Goal: Answer question/provide support

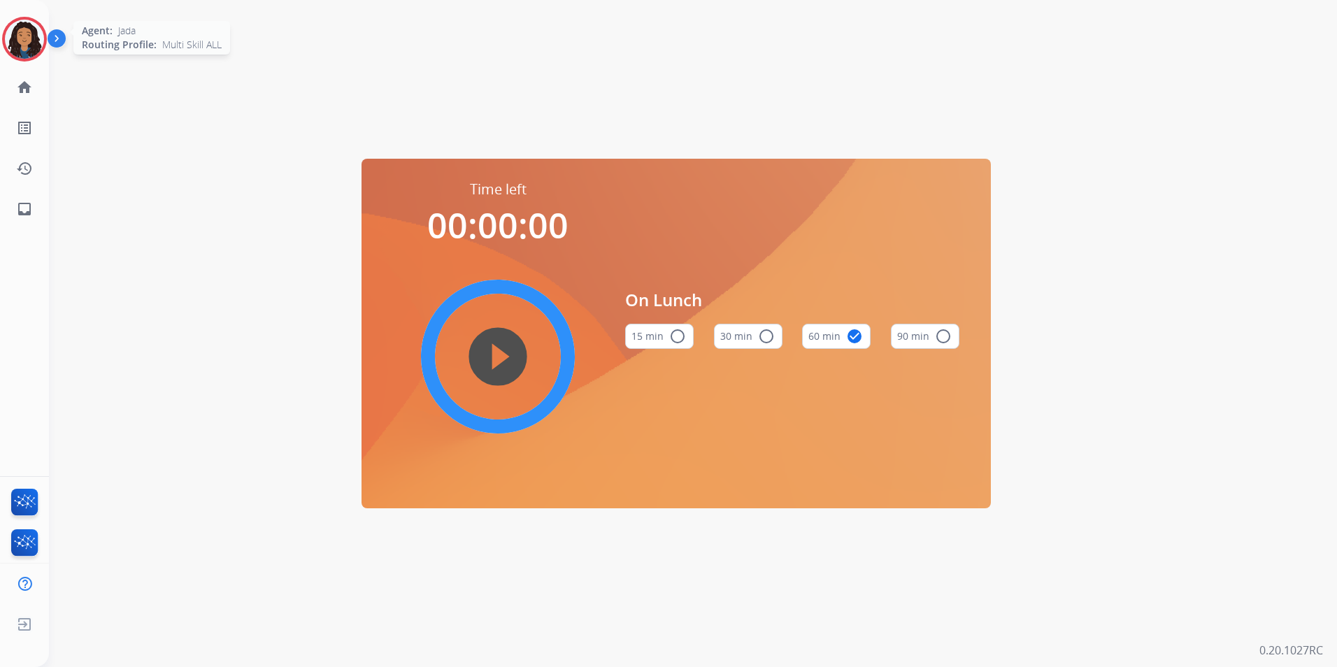
click at [27, 43] on img at bounding box center [24, 39] width 39 height 39
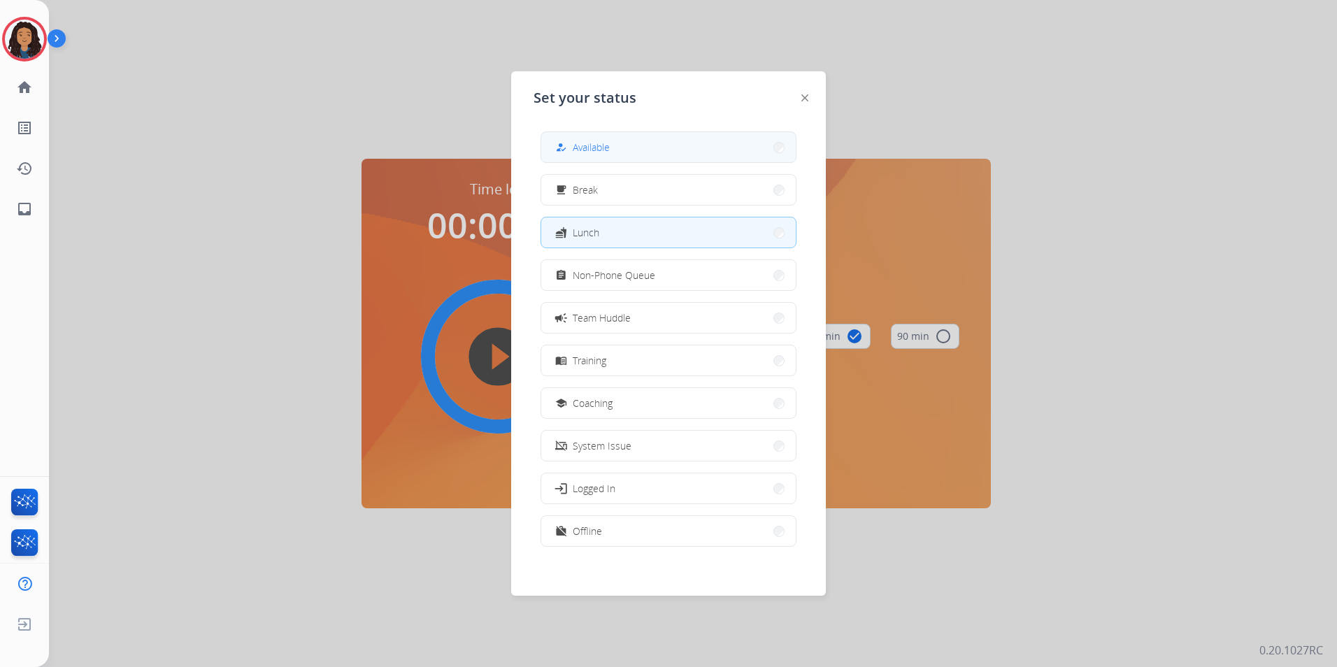
click at [647, 149] on button "how_to_reg Available" at bounding box center [668, 147] width 255 height 30
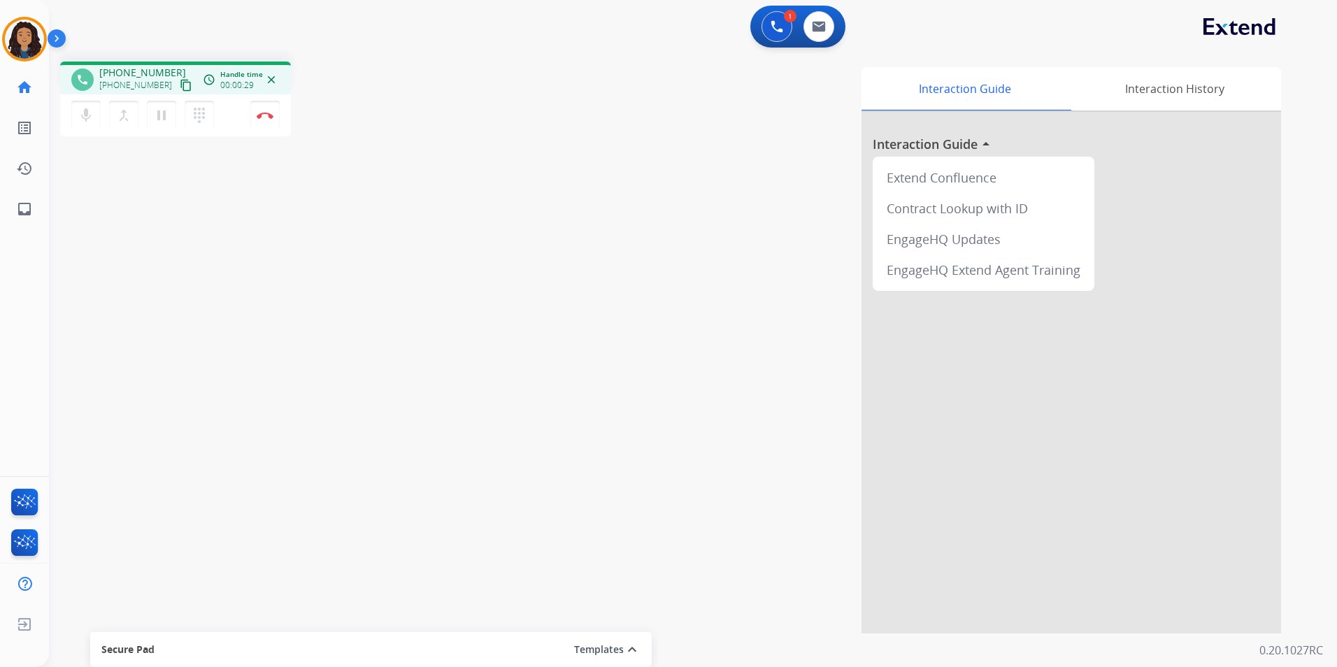
click at [180, 83] on mat-icon "content_copy" at bounding box center [186, 85] width 13 height 13
click at [266, 121] on button "Disconnect" at bounding box center [264, 115] width 29 height 29
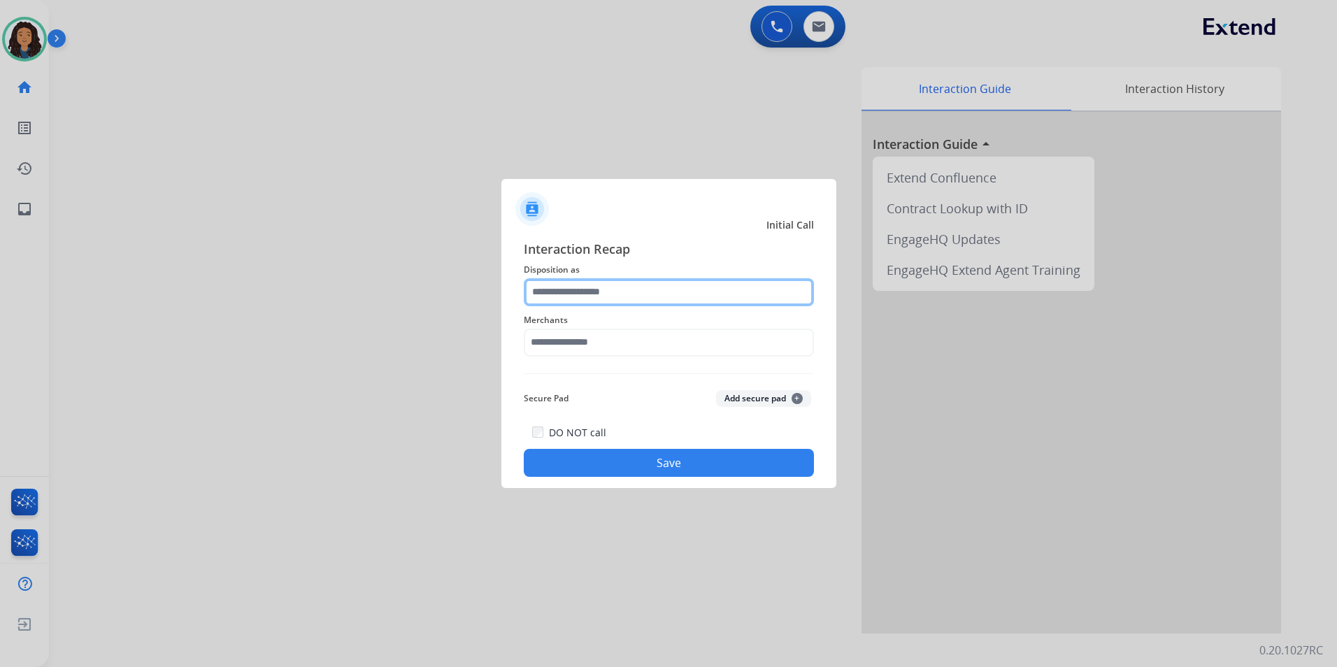
click at [619, 294] on input "text" at bounding box center [669, 292] width 290 height 28
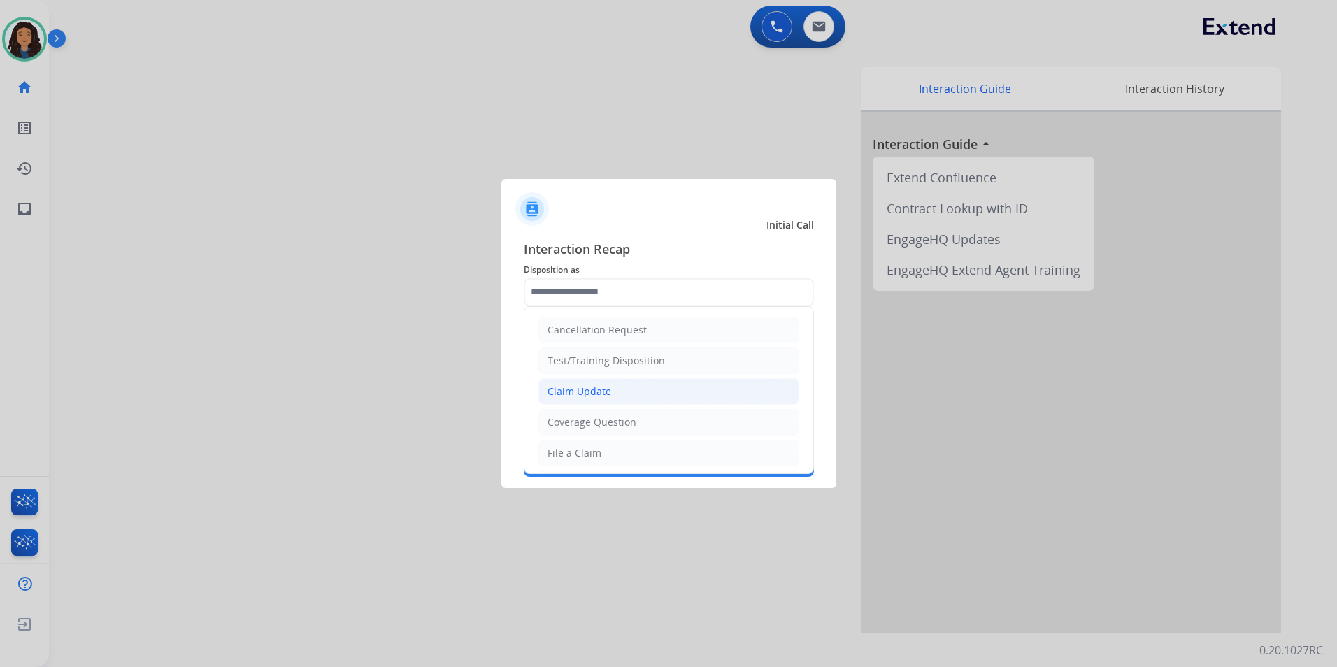
click at [675, 385] on li "Claim Update" at bounding box center [668, 391] width 261 height 27
type input "**********"
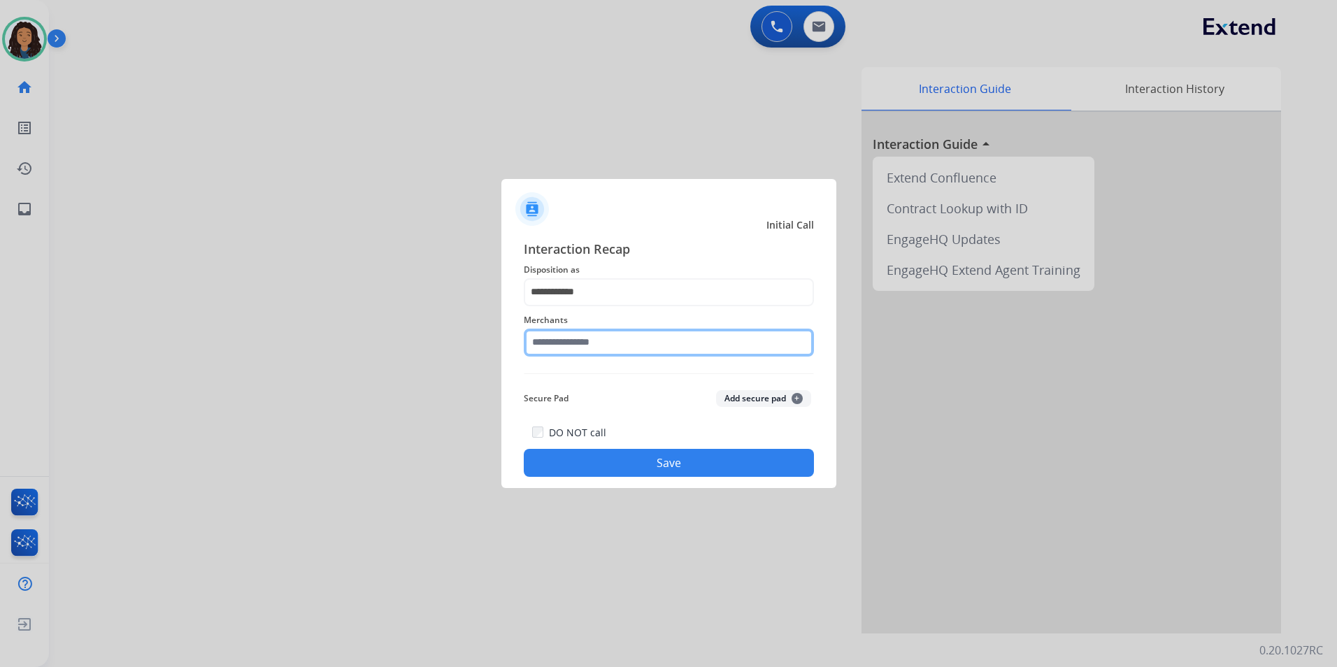
click at [670, 342] on input "text" at bounding box center [669, 343] width 290 height 28
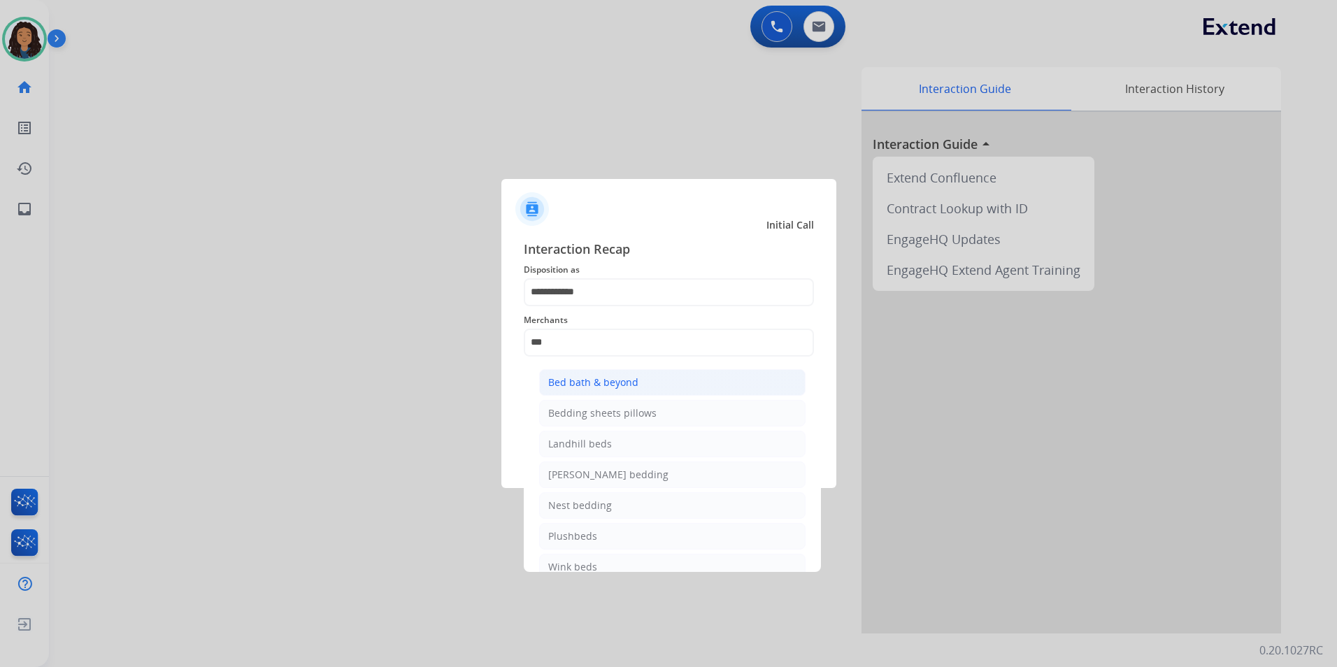
click at [646, 384] on li "Bed bath & beyond" at bounding box center [672, 382] width 266 height 27
type input "**********"
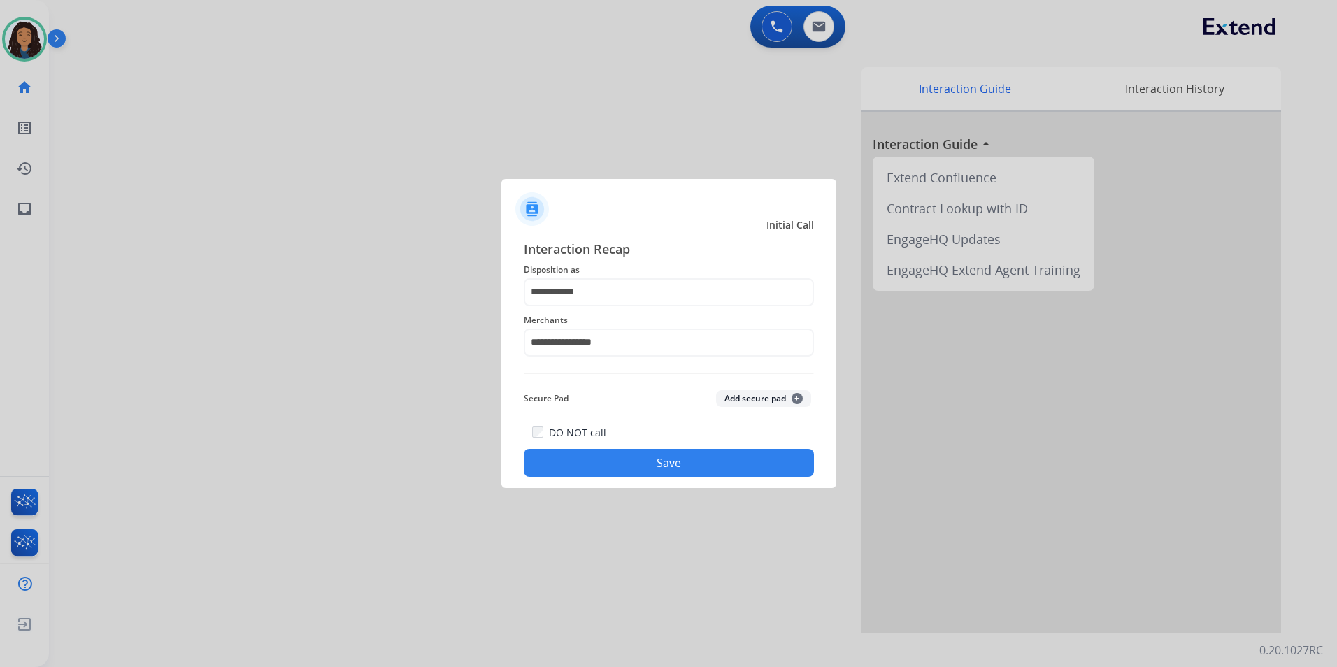
click at [587, 472] on button "Save" at bounding box center [669, 463] width 290 height 28
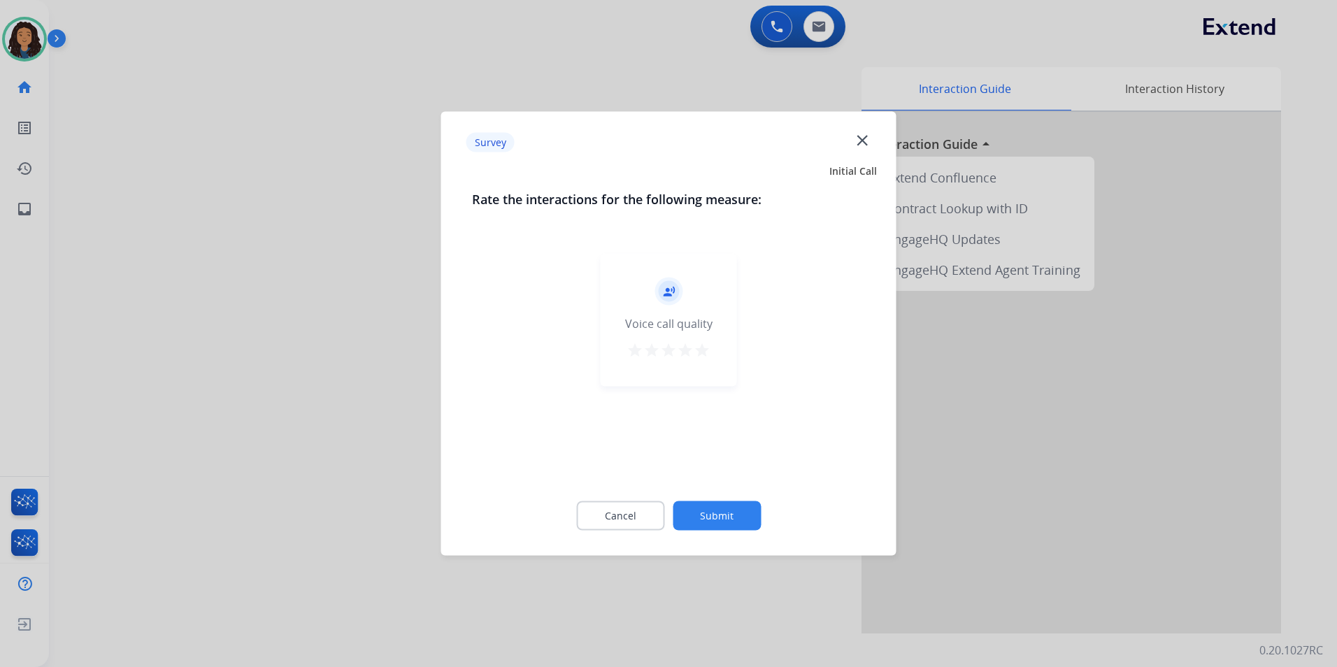
click at [160, 29] on div at bounding box center [668, 333] width 1337 height 667
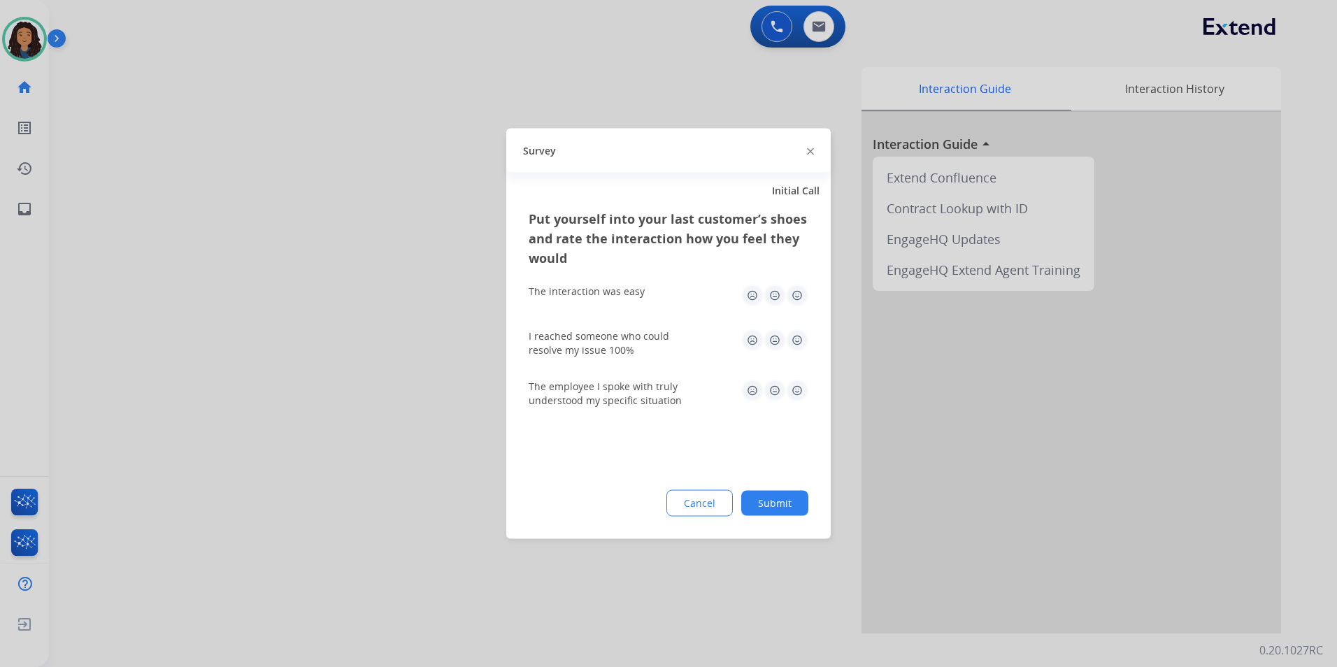
click at [211, 89] on div at bounding box center [668, 333] width 1337 height 667
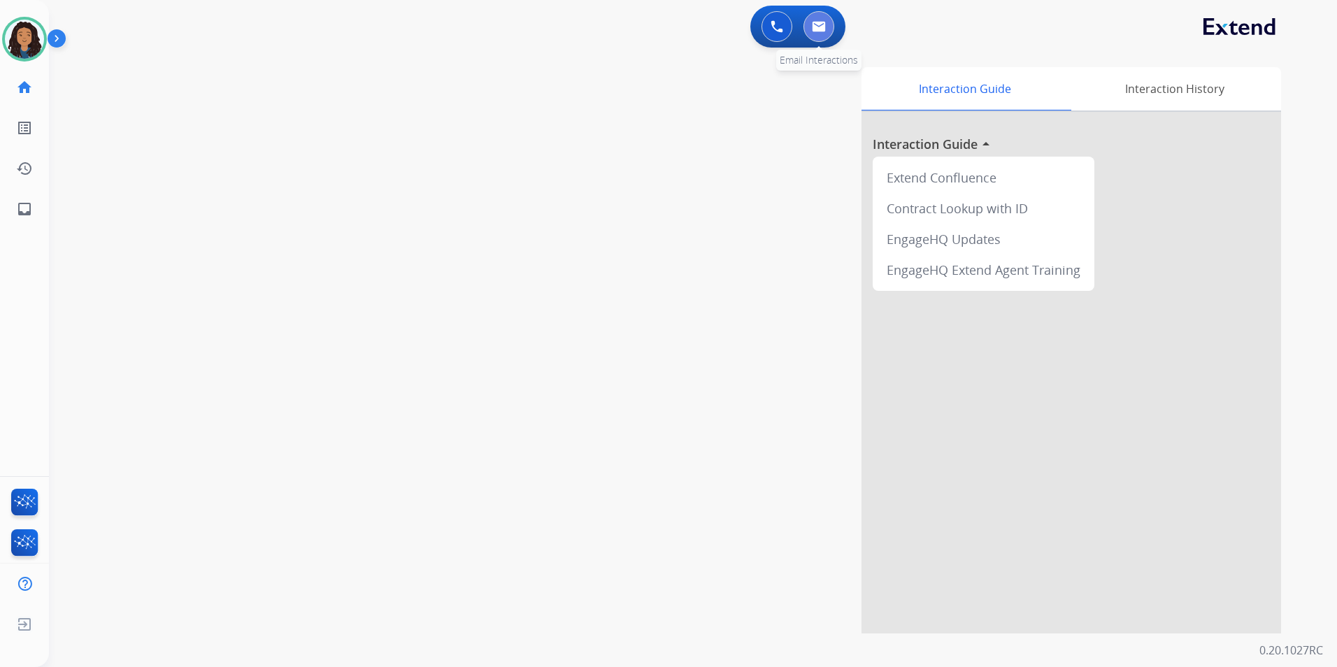
click at [826, 13] on button at bounding box center [818, 26] width 31 height 31
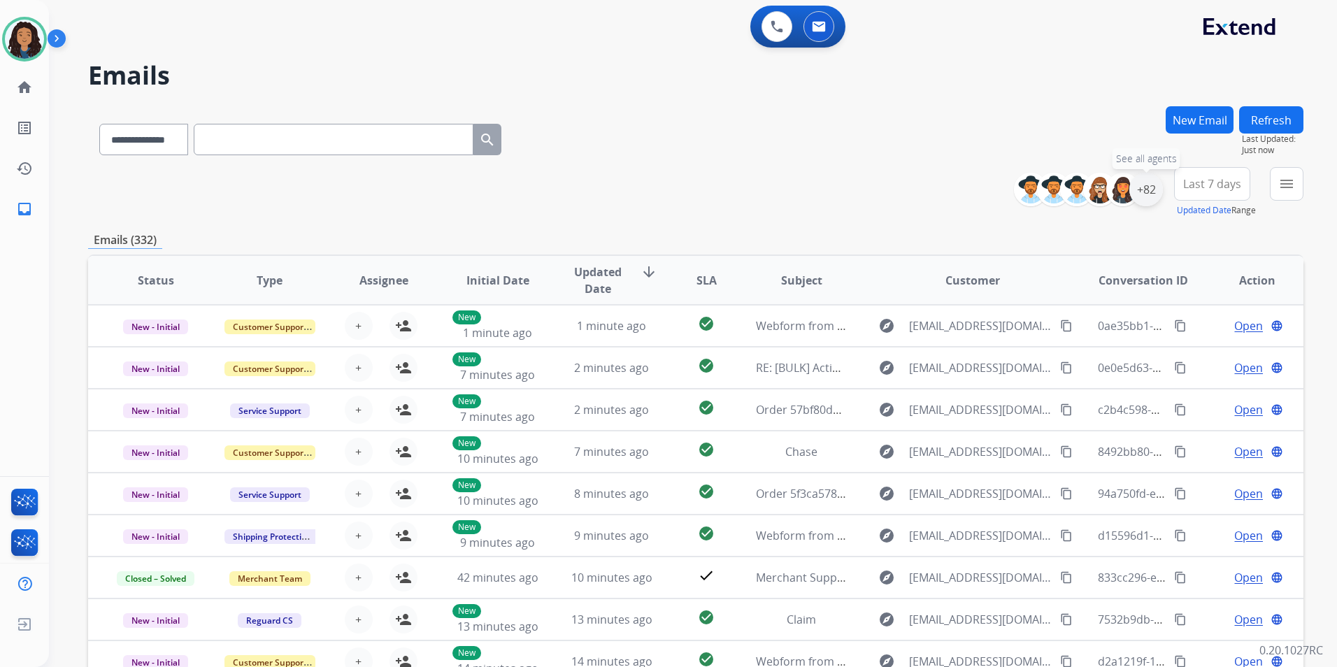
click at [1147, 203] on div "+82" at bounding box center [1146, 190] width 34 height 34
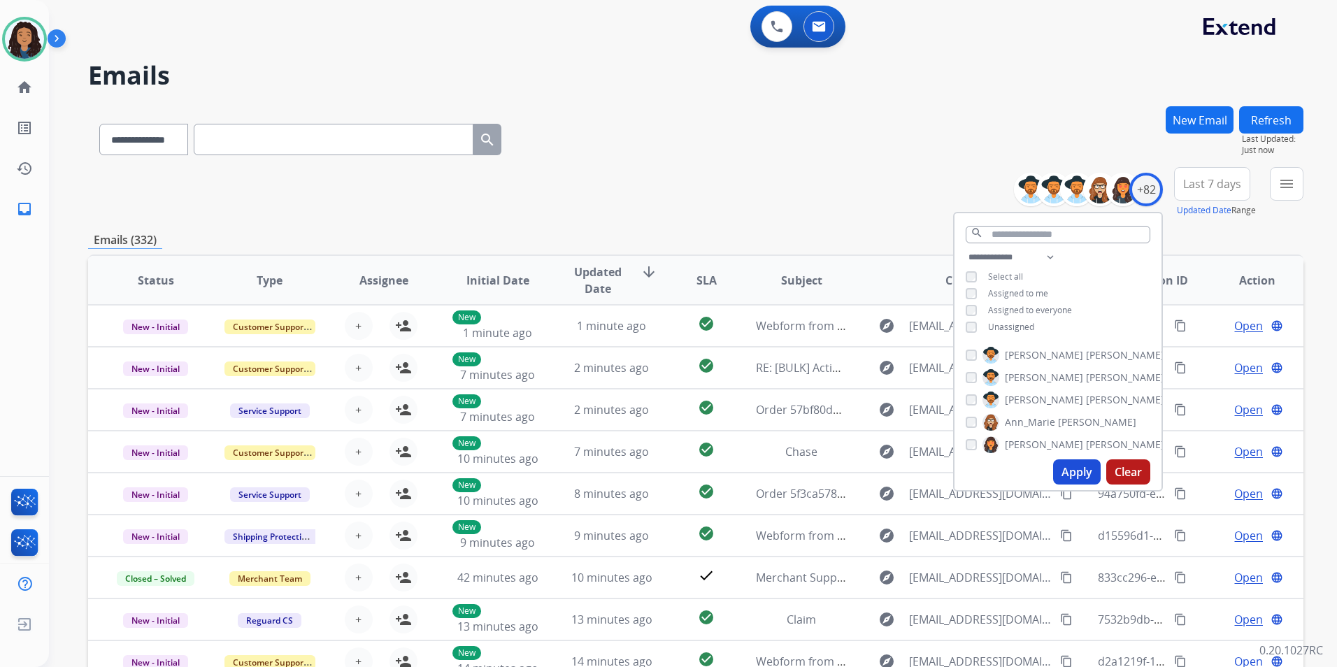
click at [1028, 327] on span "Unassigned" at bounding box center [1011, 327] width 46 height 12
drag, startPoint x: 1070, startPoint y: 466, endPoint x: 1103, endPoint y: 417, distance: 59.0
click at [1070, 465] on button "Apply" at bounding box center [1077, 471] width 48 height 25
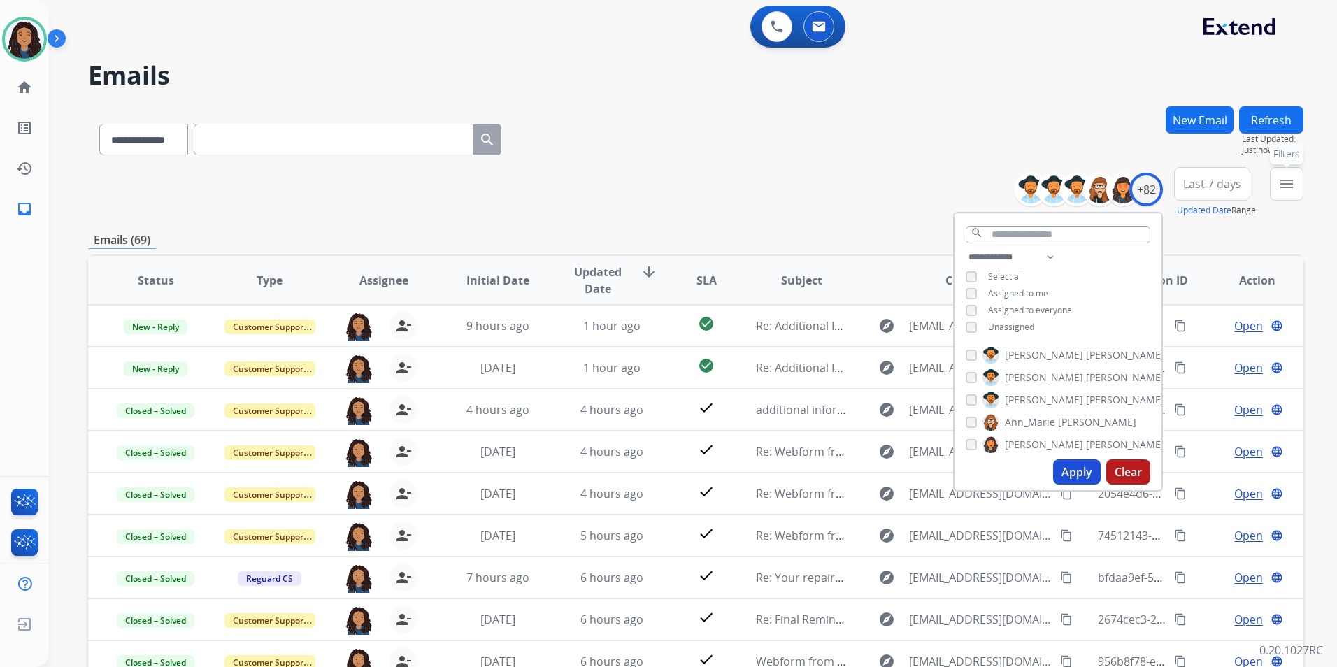
click at [1293, 199] on button "menu Filters" at bounding box center [1287, 184] width 34 height 34
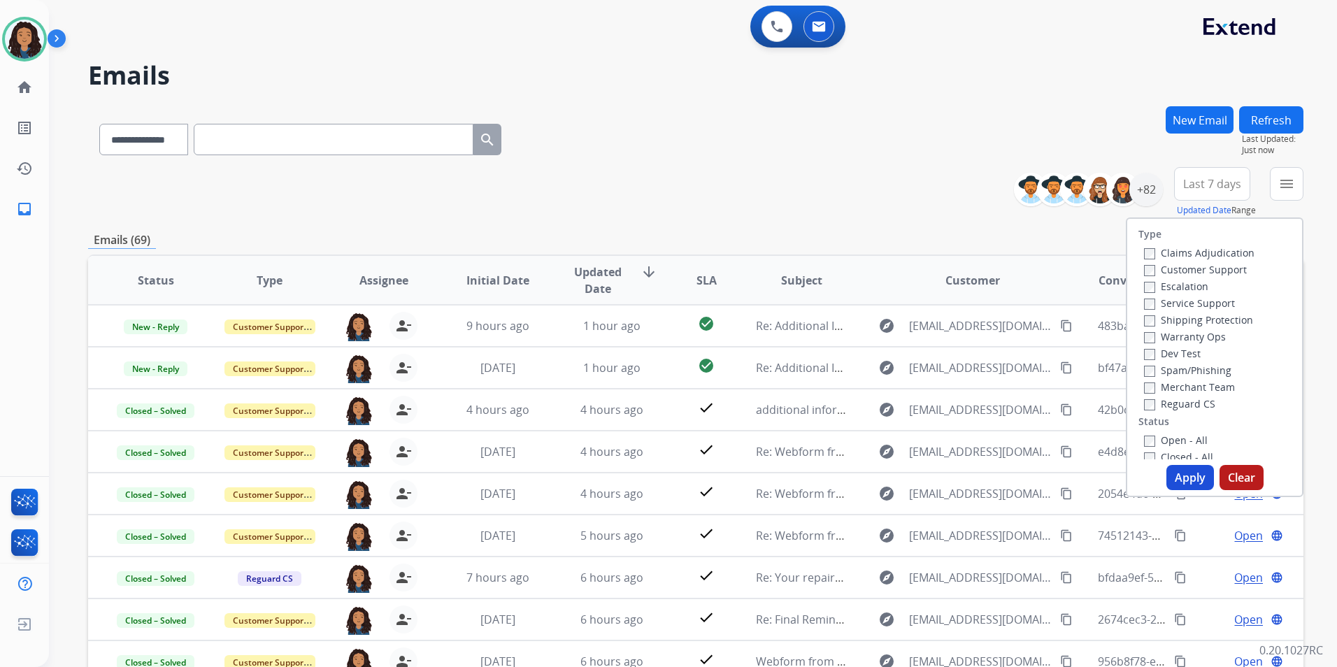
click at [1213, 273] on label "Customer Support" at bounding box center [1195, 269] width 103 height 13
click at [1187, 318] on label "Shipping Protection" at bounding box center [1198, 319] width 109 height 13
click at [1173, 406] on label "Reguard CS" at bounding box center [1179, 403] width 71 height 13
click at [1168, 440] on label "Open - All" at bounding box center [1176, 439] width 64 height 13
drag, startPoint x: 1186, startPoint y: 471, endPoint x: 1194, endPoint y: 471, distance: 8.4
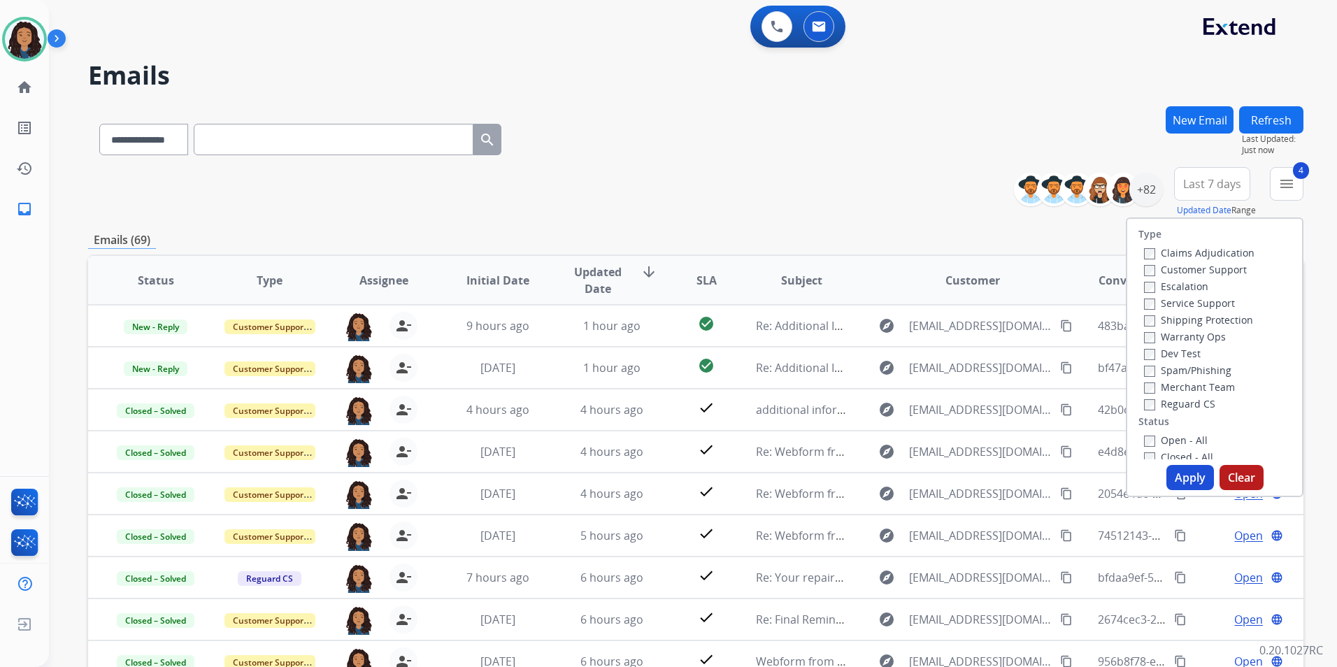
drag, startPoint x: 1194, startPoint y: 471, endPoint x: 1186, endPoint y: 478, distance: 10.9
click at [1186, 478] on button "Apply" at bounding box center [1190, 477] width 48 height 25
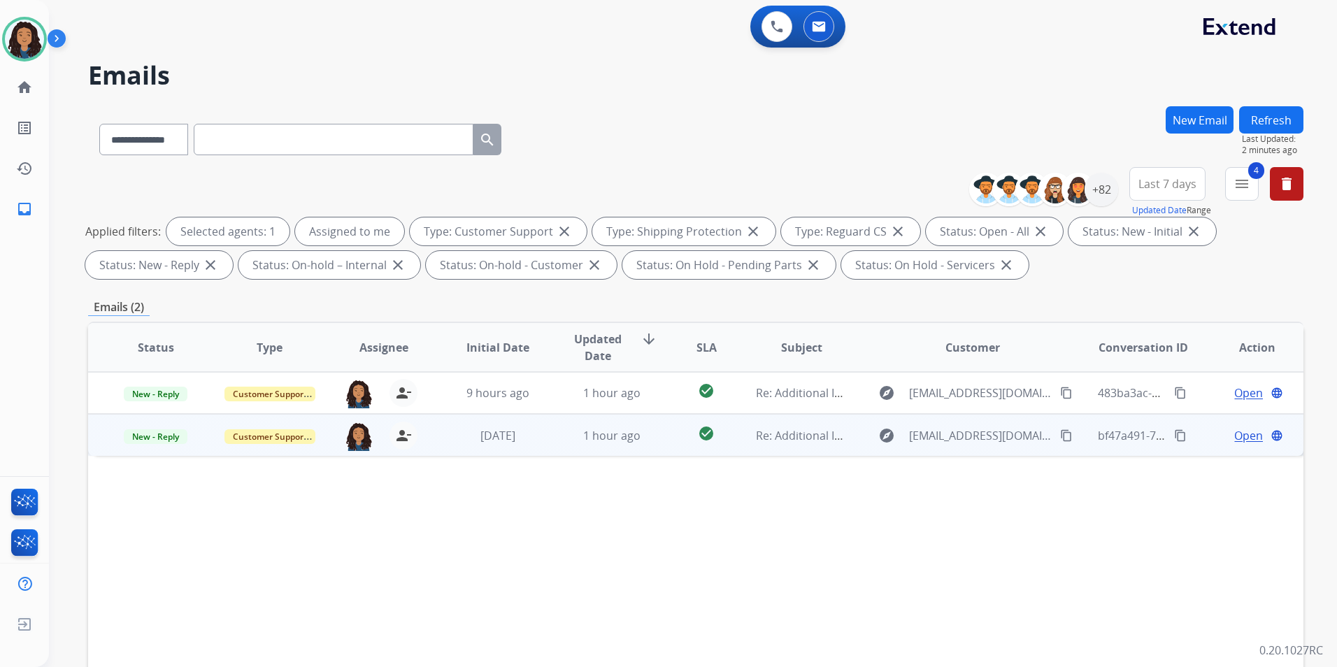
click at [1238, 435] on span "Open" at bounding box center [1248, 435] width 29 height 17
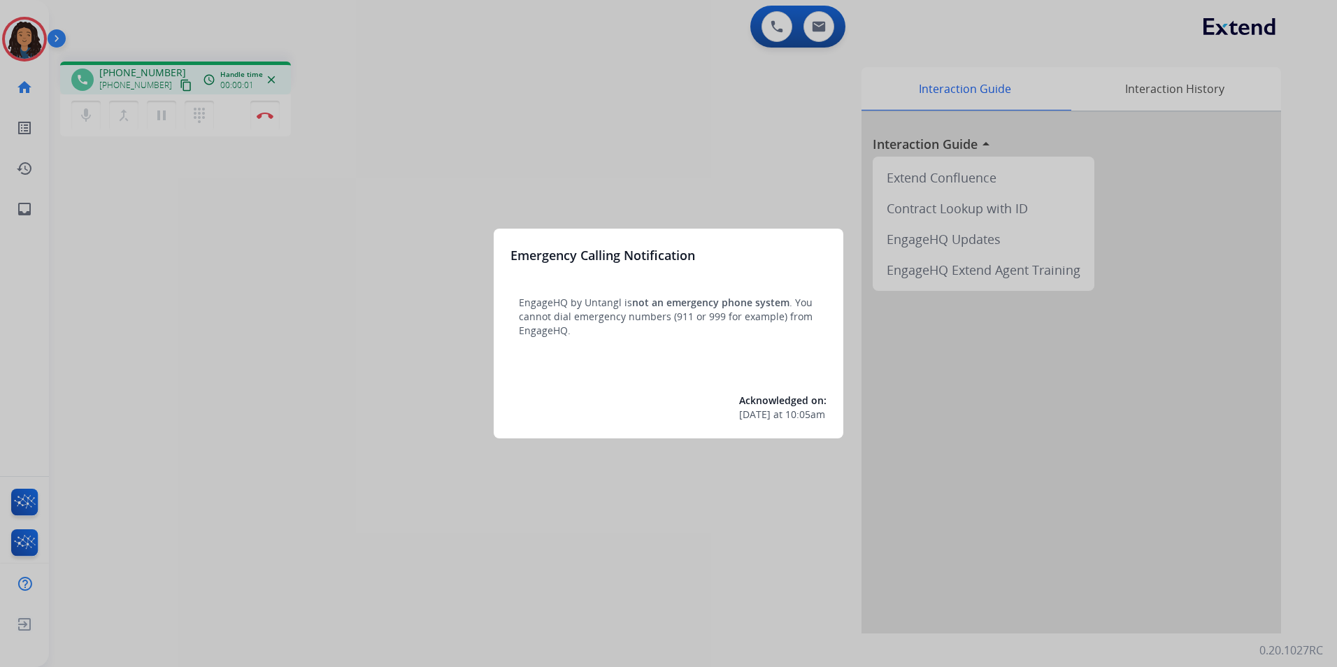
click at [251, 164] on div at bounding box center [668, 333] width 1337 height 667
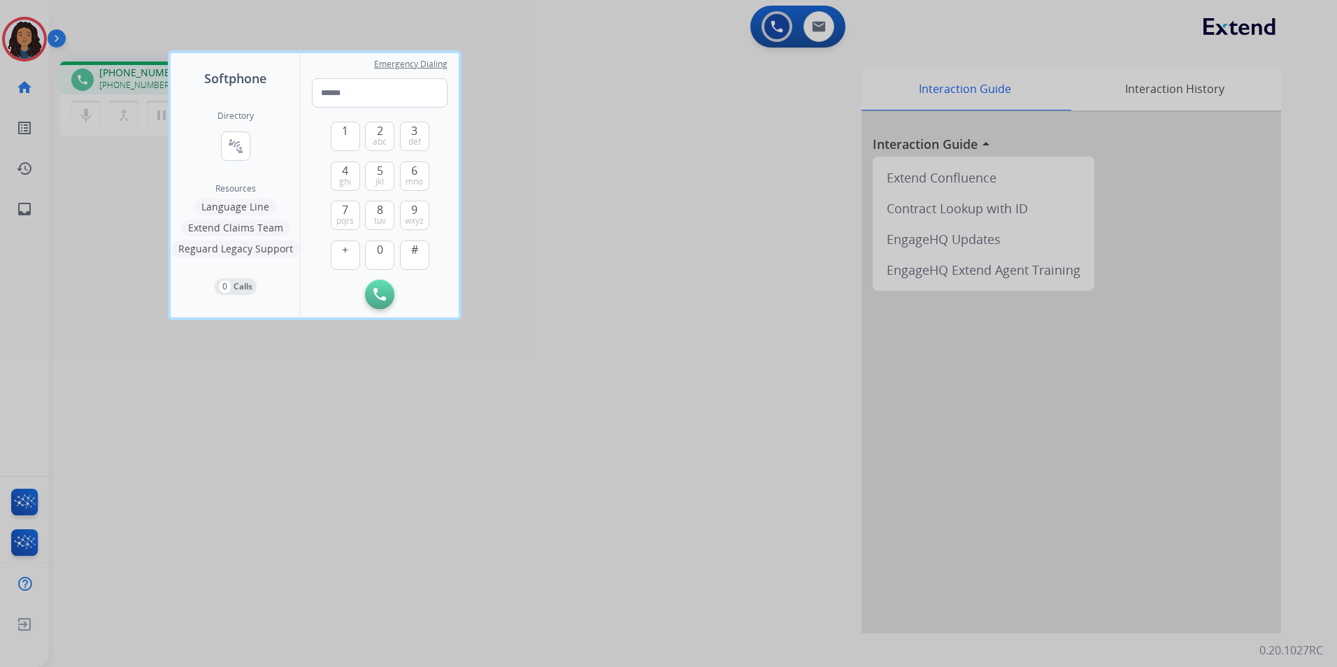
click at [441, 422] on div at bounding box center [668, 333] width 1337 height 667
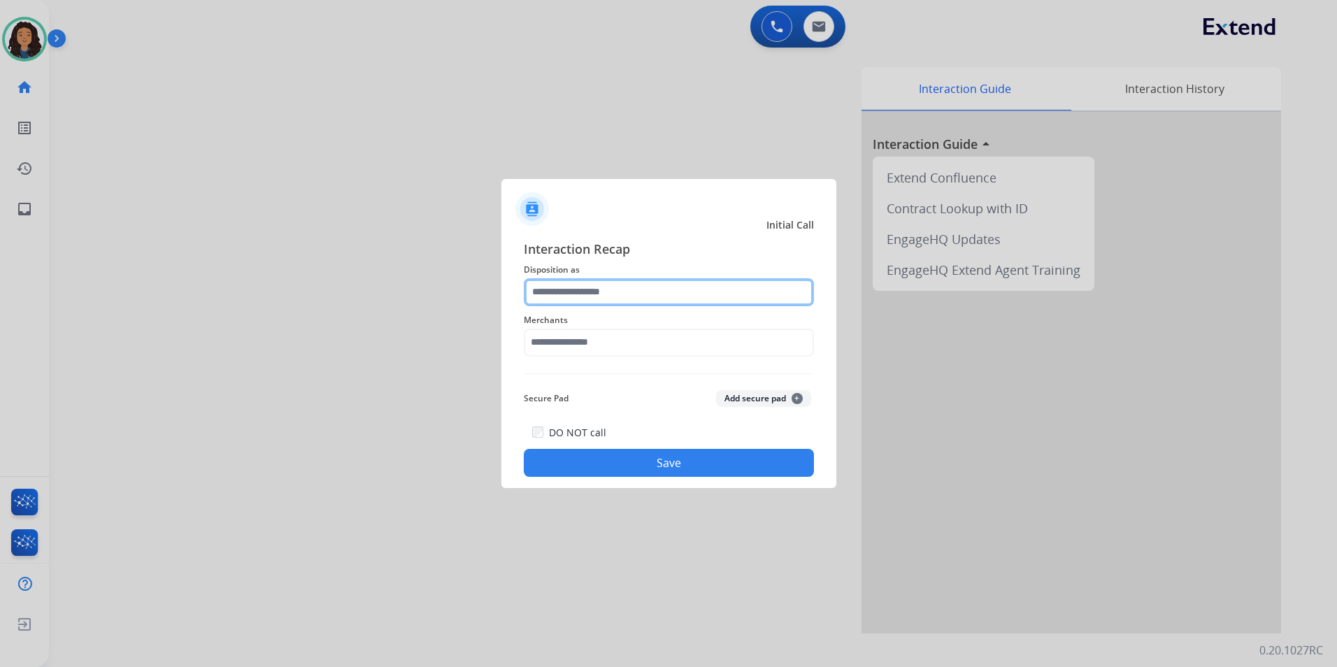
click at [591, 282] on input "text" at bounding box center [669, 292] width 290 height 28
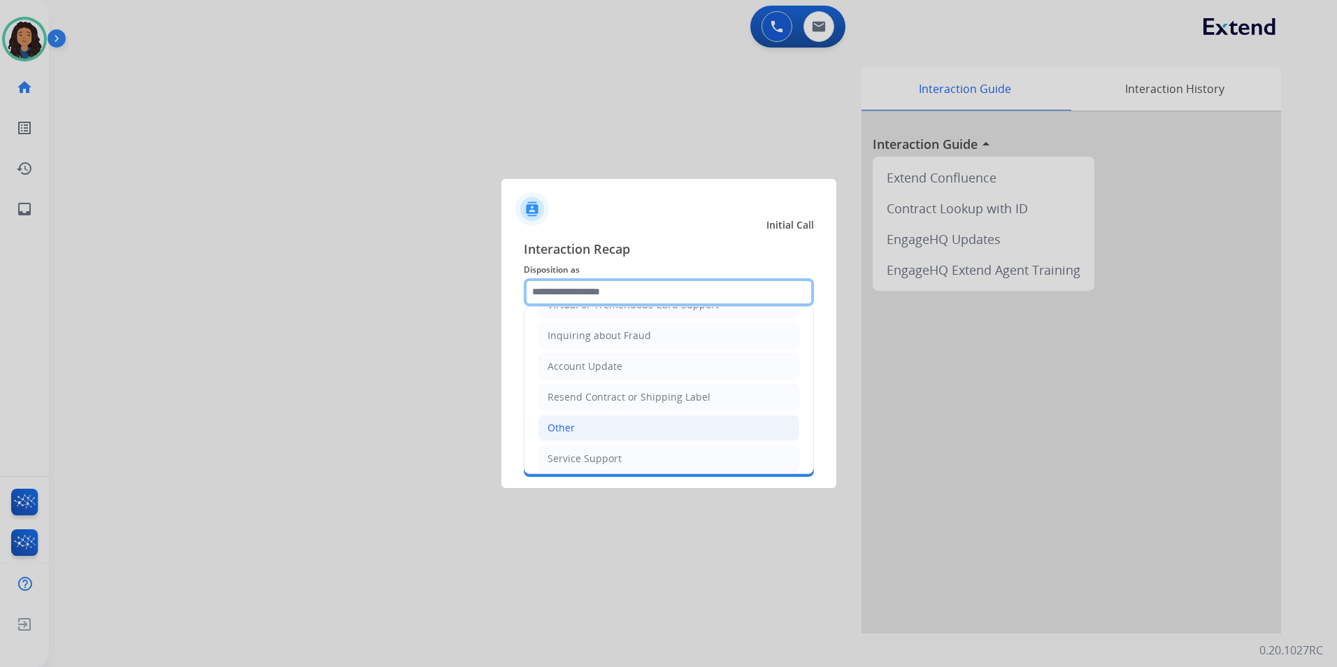
scroll to position [218, 0]
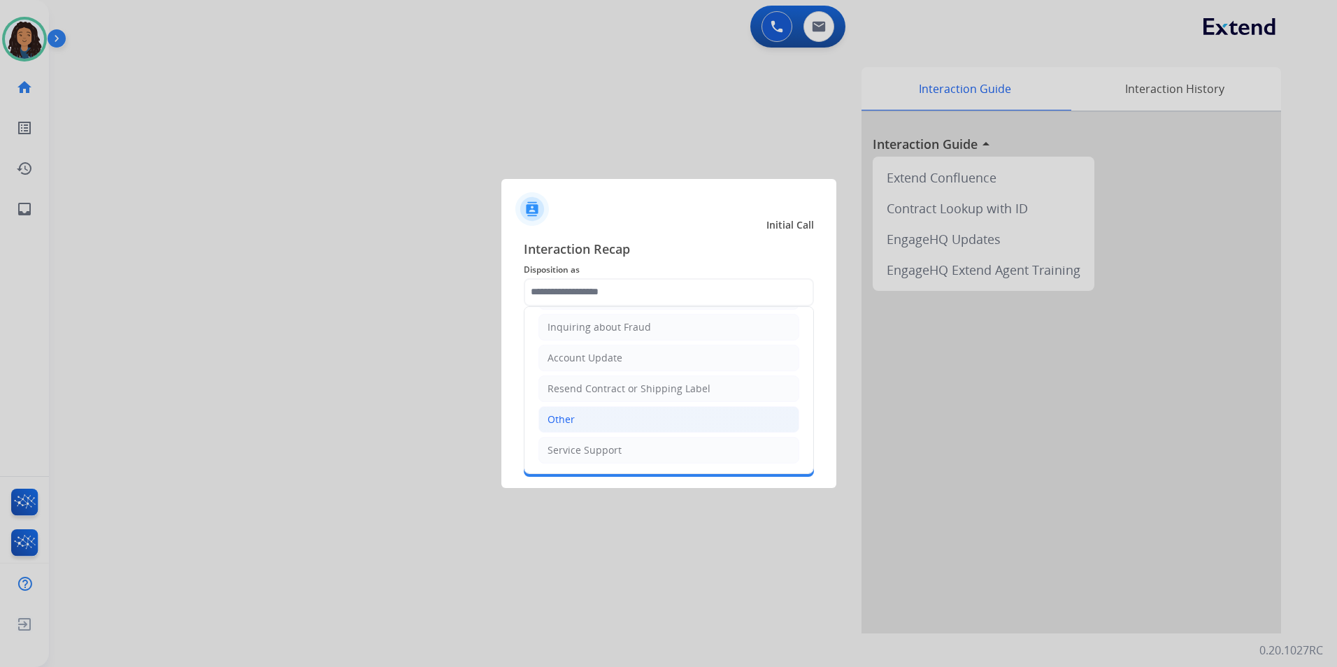
click at [630, 422] on li "Other" at bounding box center [668, 419] width 261 height 27
type input "*****"
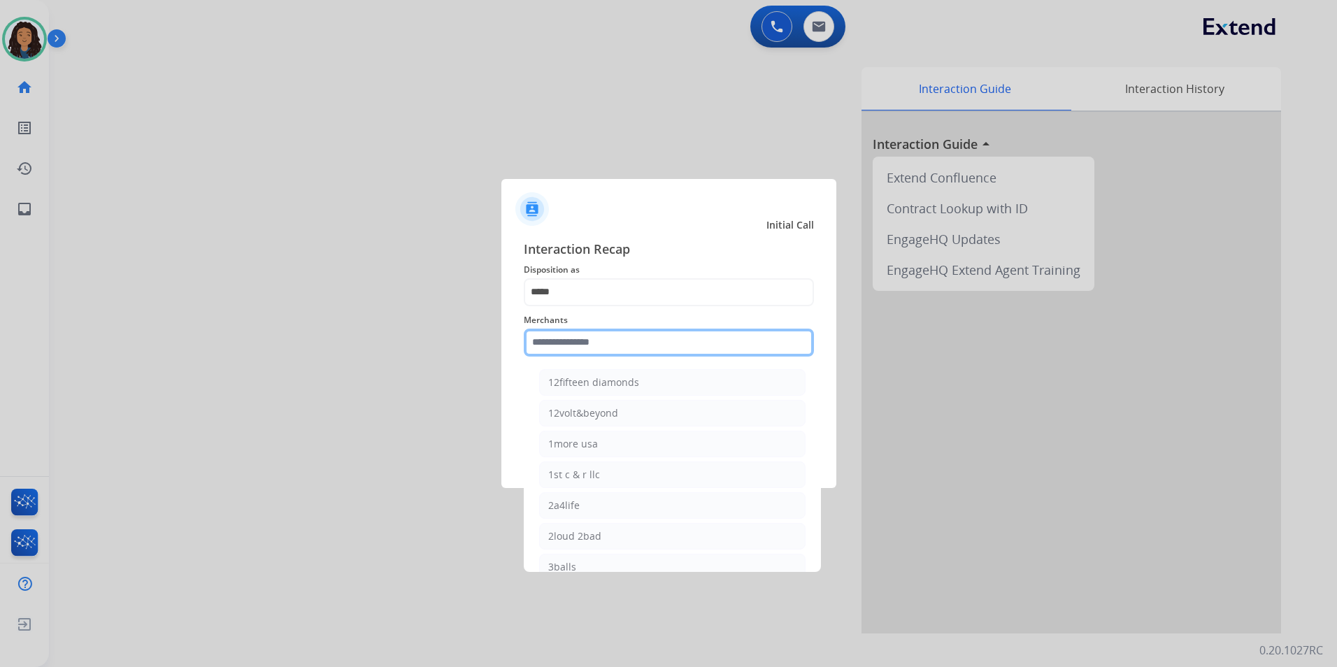
click at [635, 354] on input "text" at bounding box center [669, 343] width 290 height 28
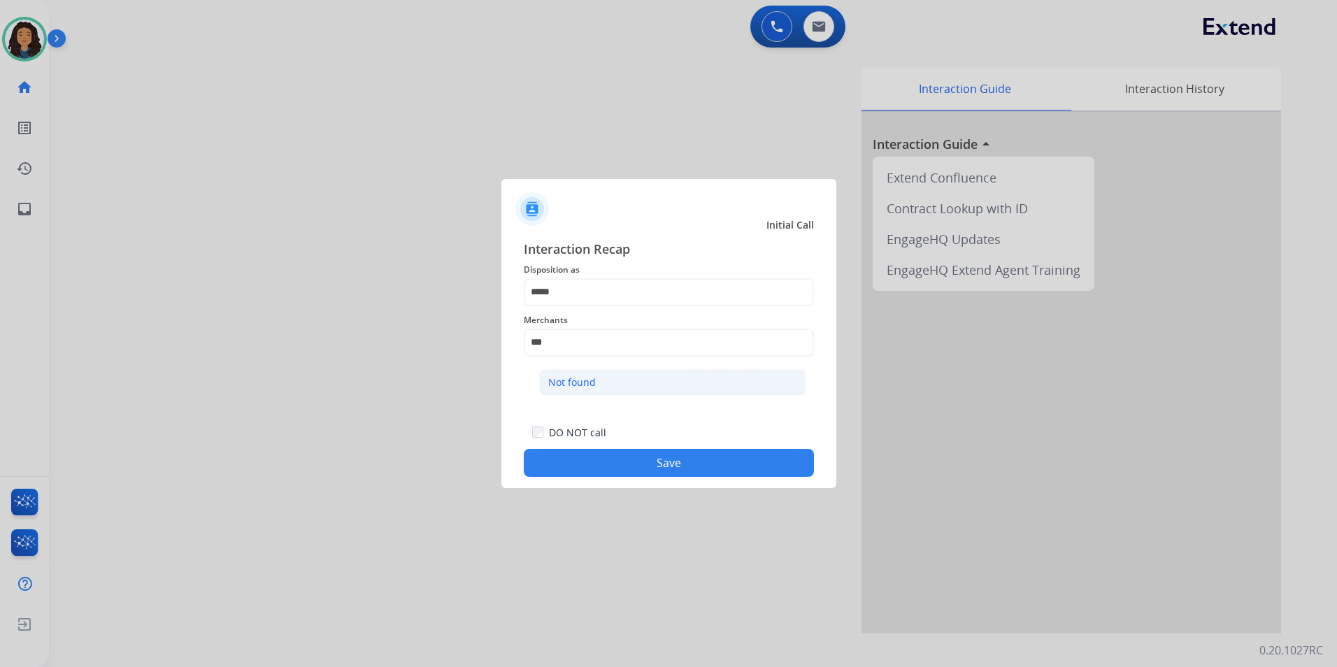
click at [656, 381] on li "Not found" at bounding box center [672, 382] width 266 height 27
type input "*********"
click at [665, 473] on button "Save" at bounding box center [669, 463] width 290 height 28
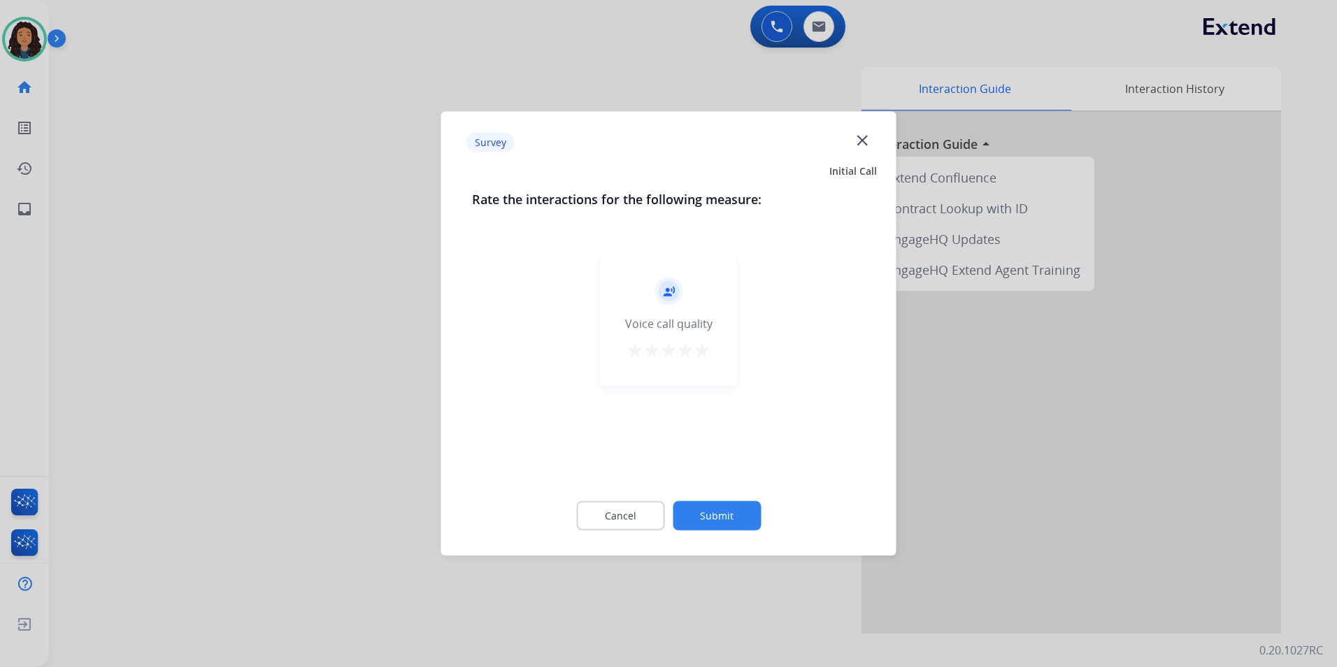
click at [115, 181] on div at bounding box center [668, 333] width 1337 height 667
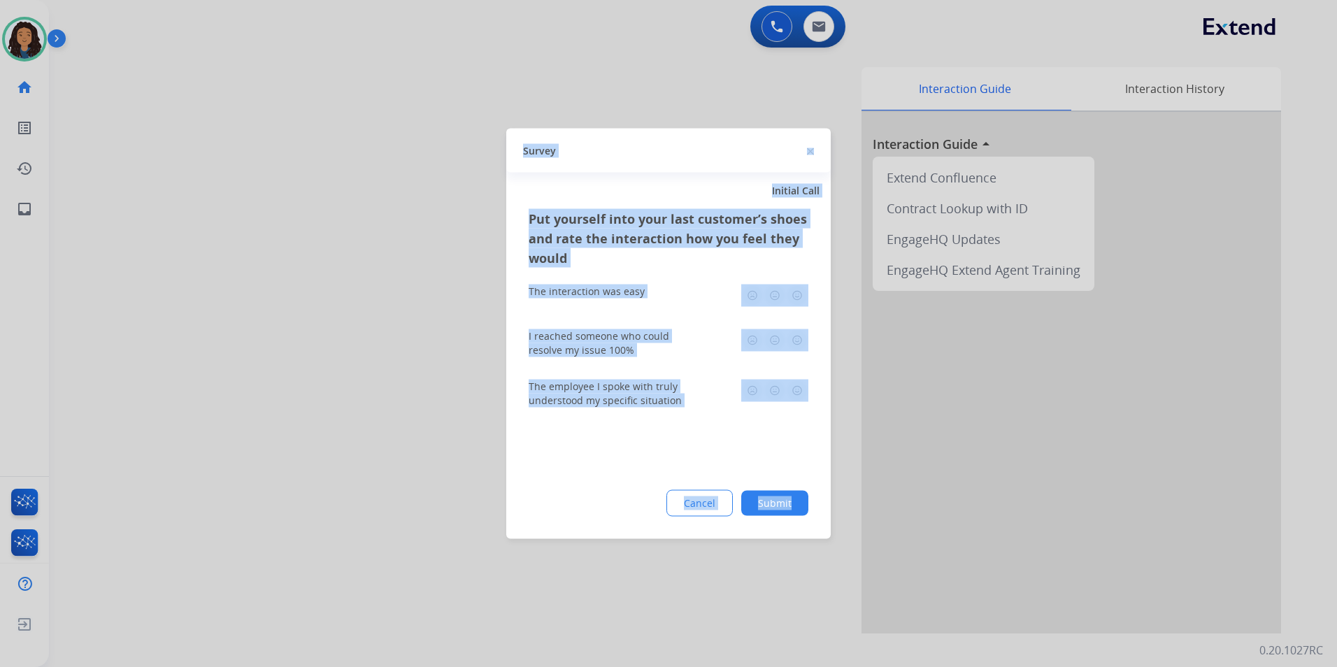
click at [116, 180] on div at bounding box center [668, 333] width 1337 height 667
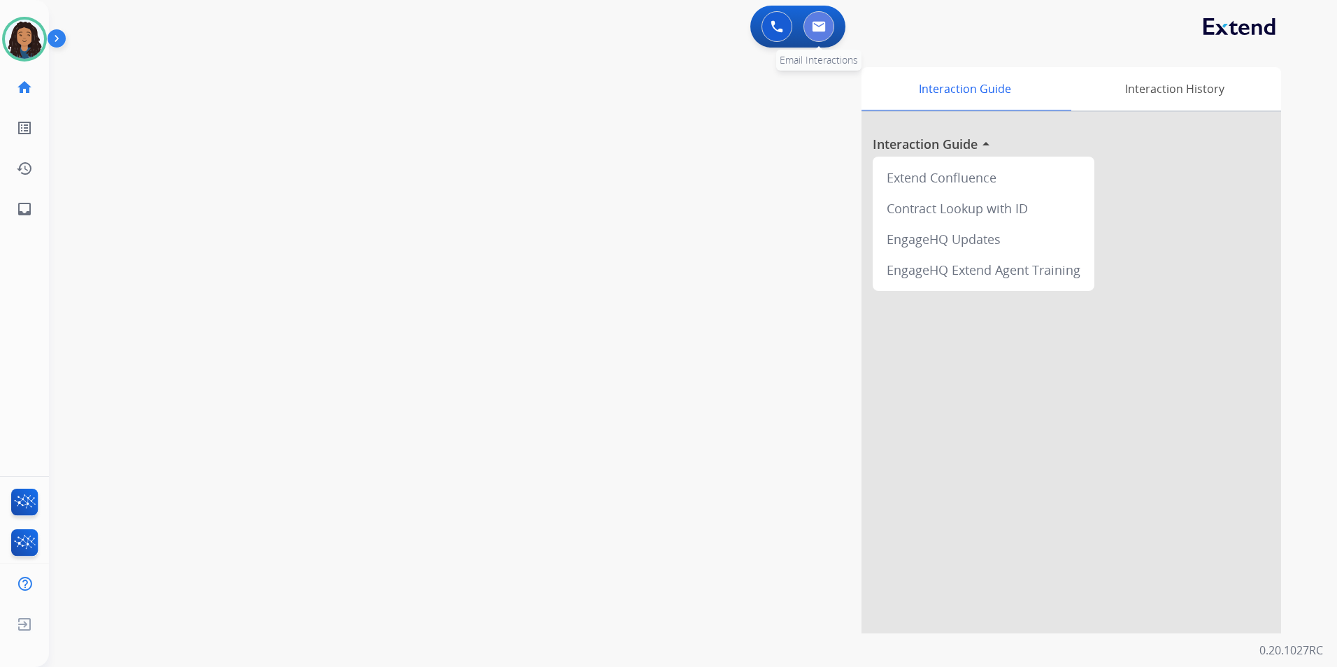
click at [825, 26] on img at bounding box center [819, 26] width 14 height 11
select select "**********"
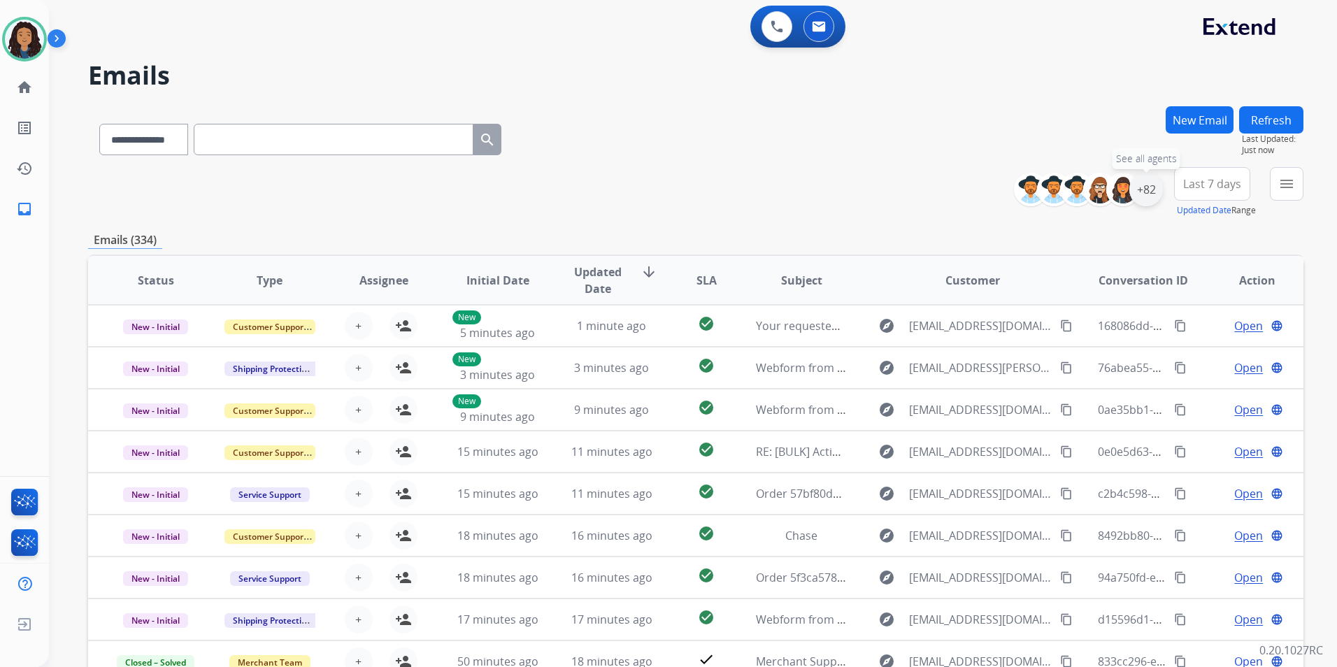
click at [1150, 185] on div "+82" at bounding box center [1146, 190] width 34 height 34
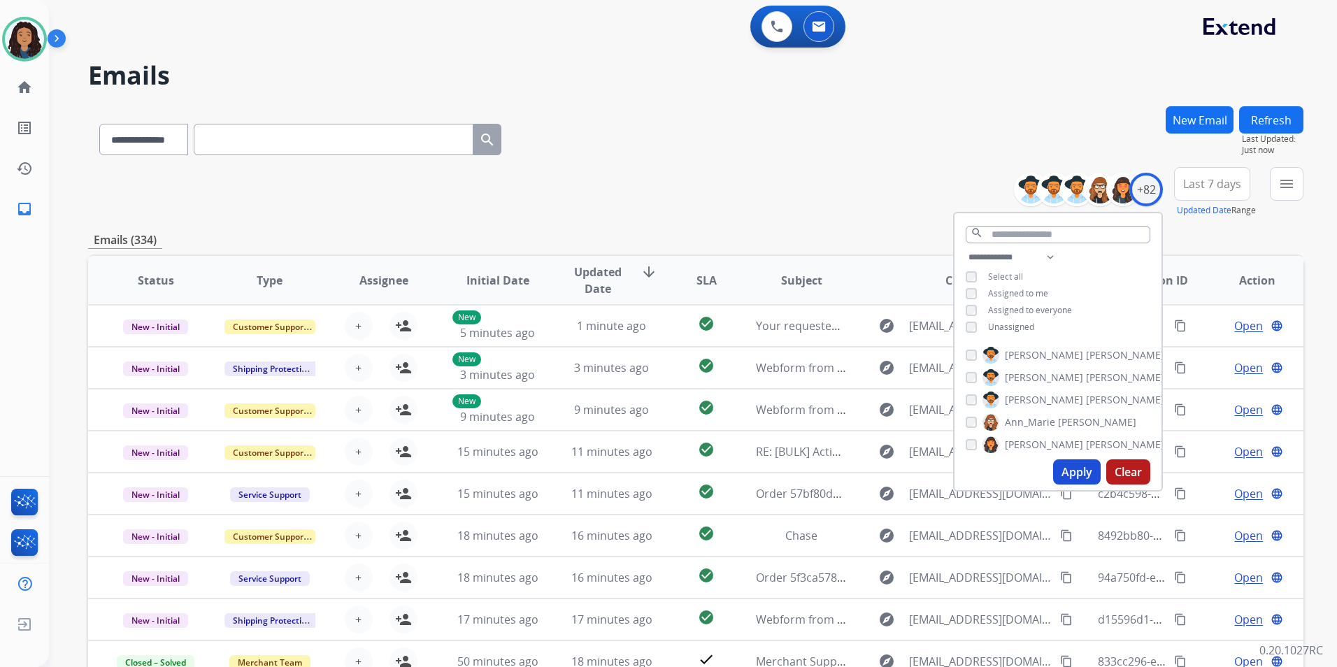
click at [998, 322] on span "Unassigned" at bounding box center [1011, 327] width 46 height 12
click at [1077, 471] on button "Apply" at bounding box center [1077, 471] width 48 height 25
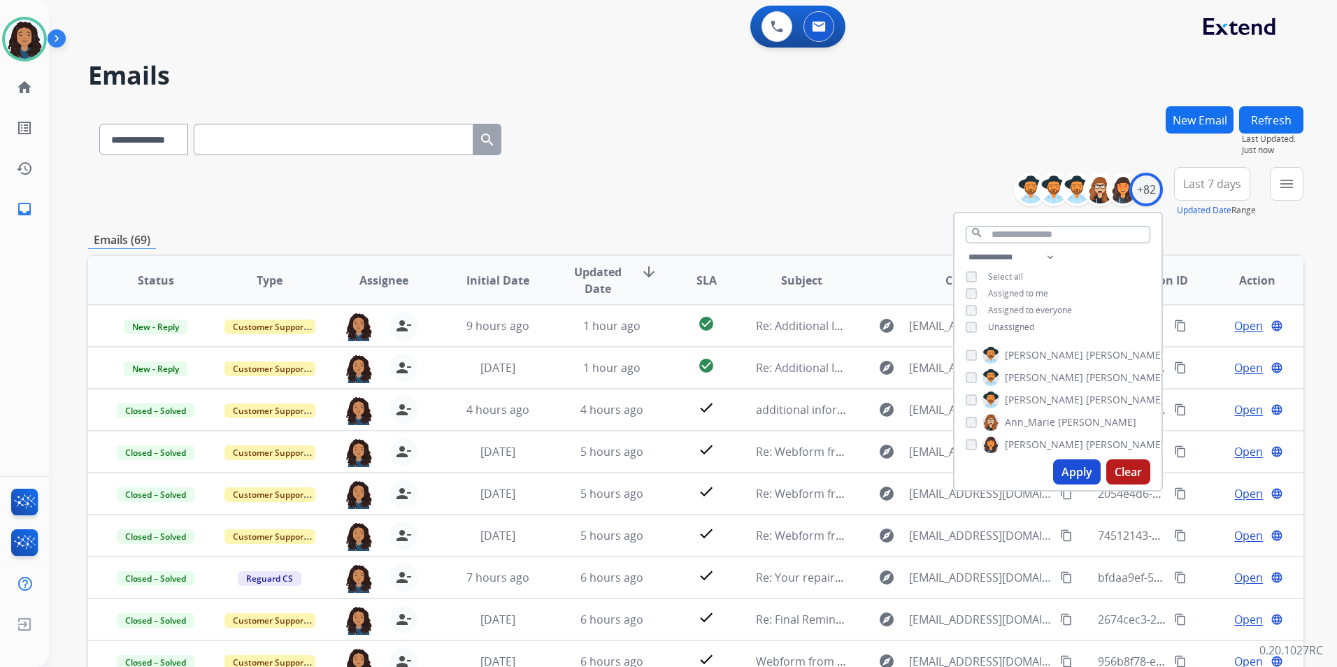
click at [1278, 200] on div "menu Type Claims Adjudication Customer Support Escalation Service Support Shipp…" at bounding box center [1287, 192] width 34 height 50
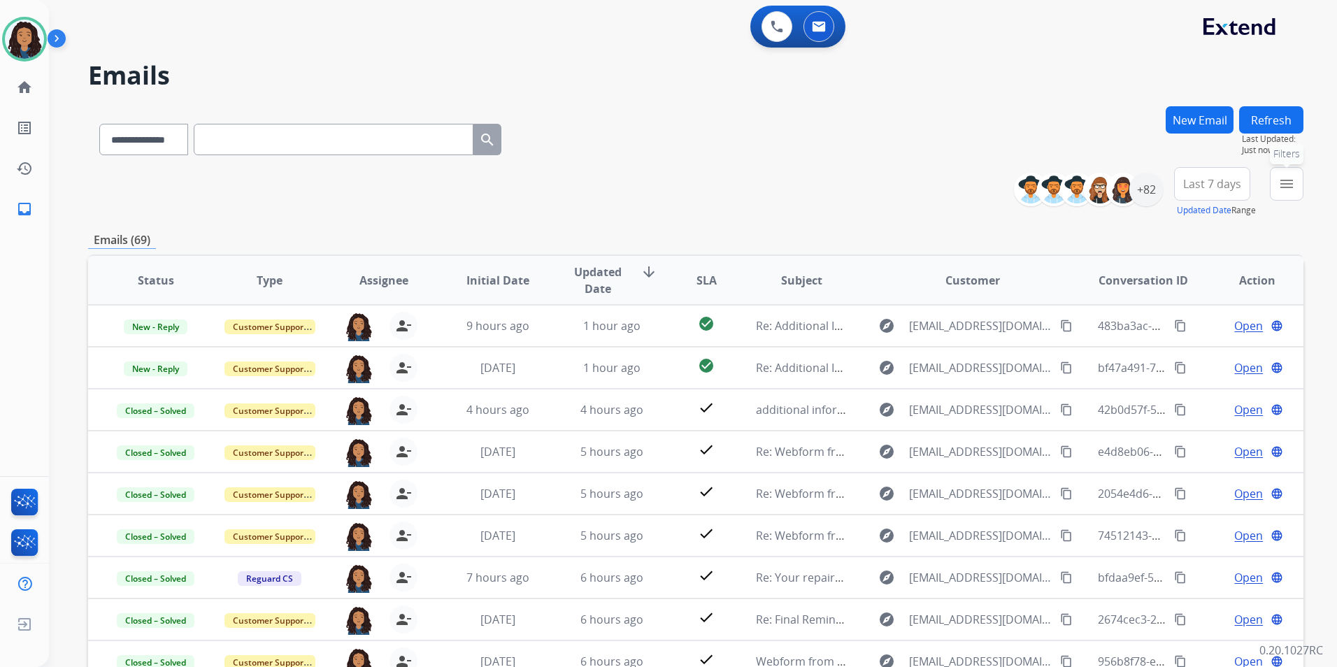
drag, startPoint x: 1271, startPoint y: 190, endPoint x: 1273, endPoint y: 209, distance: 19.0
click at [1277, 188] on button "menu Filters" at bounding box center [1287, 184] width 34 height 34
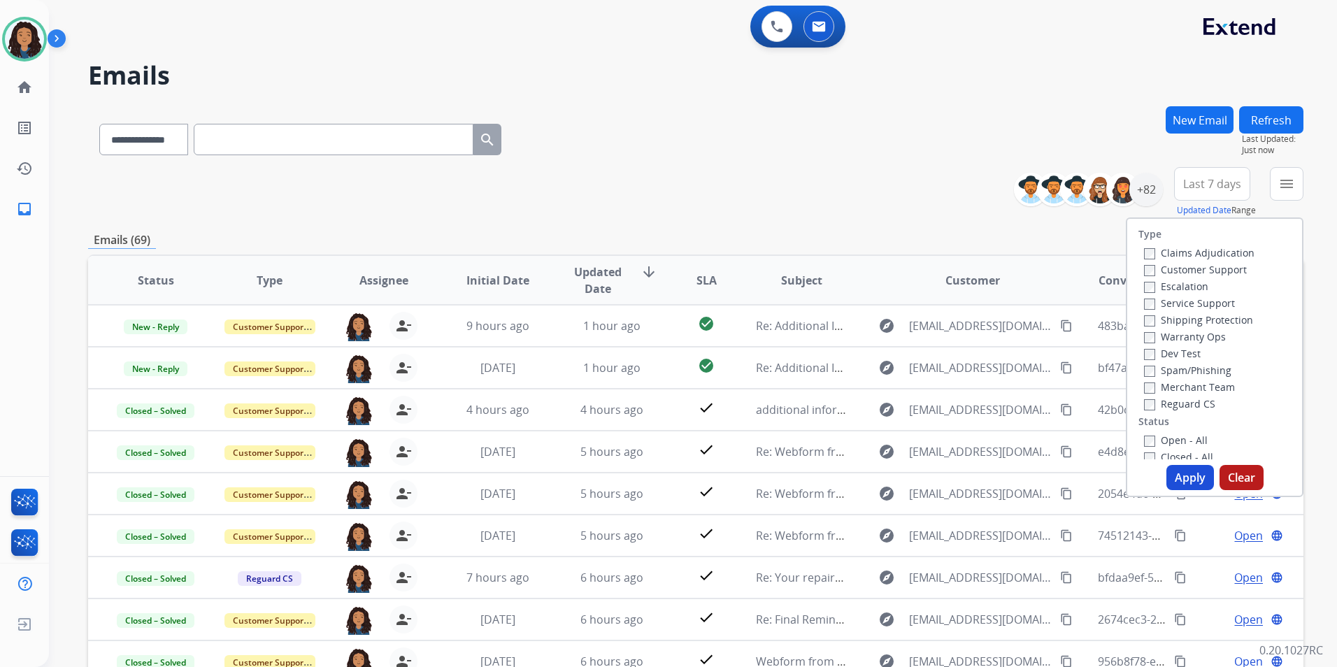
click at [1173, 273] on label "Customer Support" at bounding box center [1195, 269] width 103 height 13
click at [1182, 322] on label "Shipping Protection" at bounding box center [1198, 319] width 109 height 13
drag, startPoint x: 1182, startPoint y: 322, endPoint x: 1165, endPoint y: 317, distance: 17.7
click at [1165, 317] on label "Shipping Protection" at bounding box center [1198, 319] width 109 height 13
click at [1189, 480] on button "Apply" at bounding box center [1190, 477] width 48 height 25
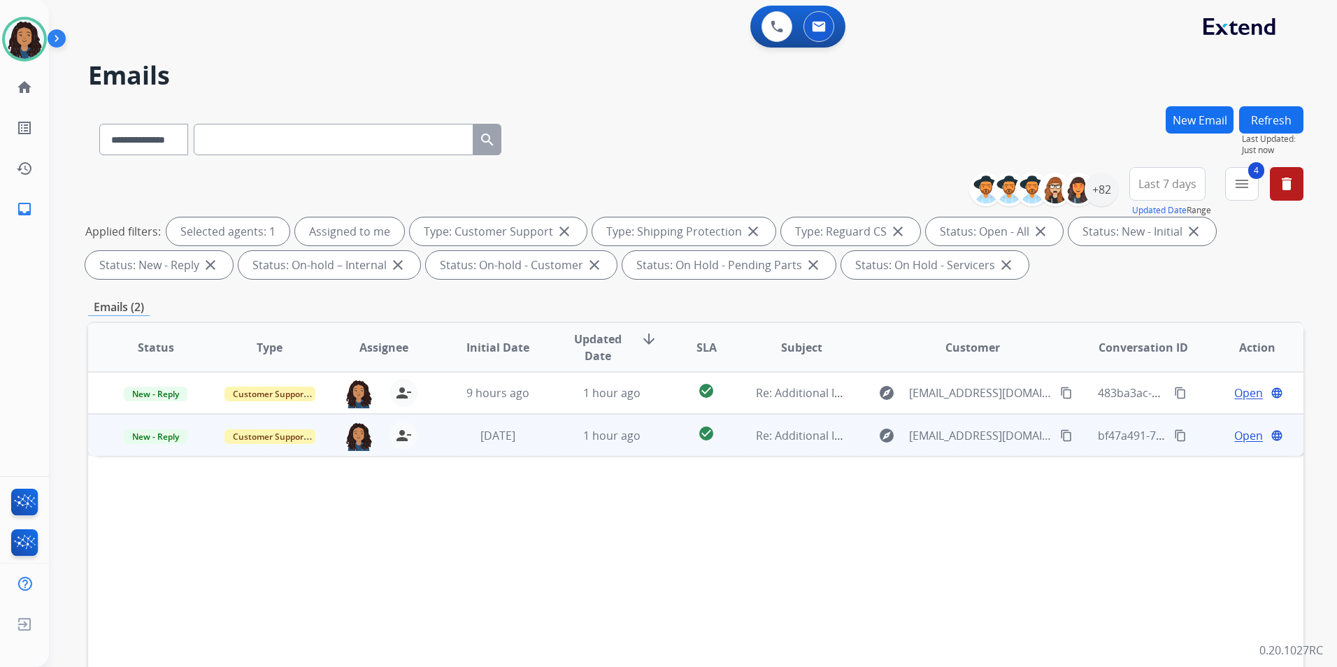
click at [1235, 438] on span "Open" at bounding box center [1248, 435] width 29 height 17
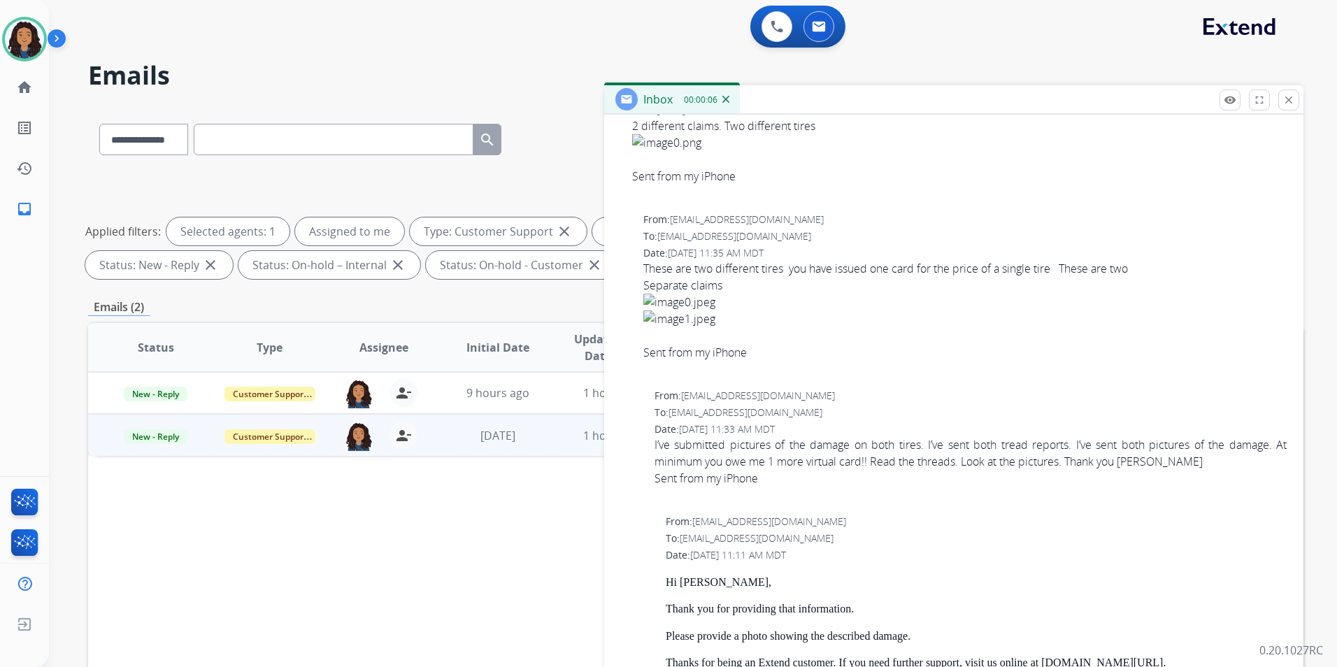
scroll to position [280, 0]
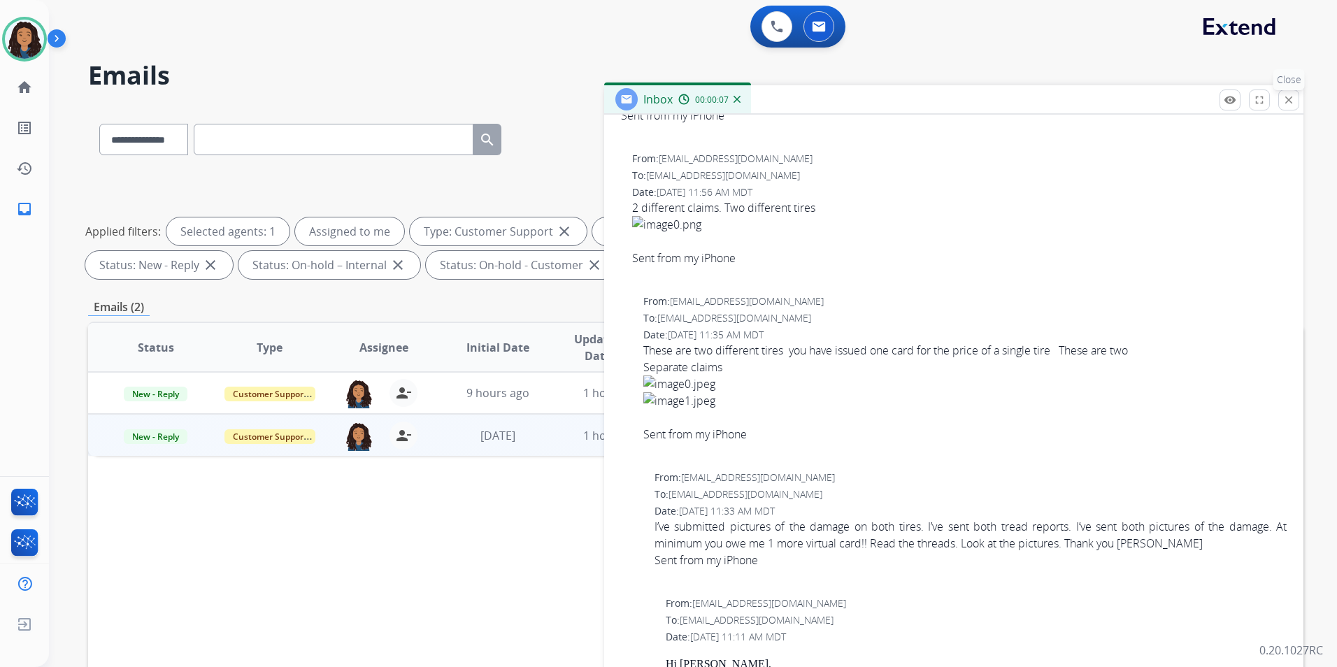
click at [1291, 92] on button "close Close" at bounding box center [1288, 99] width 21 height 21
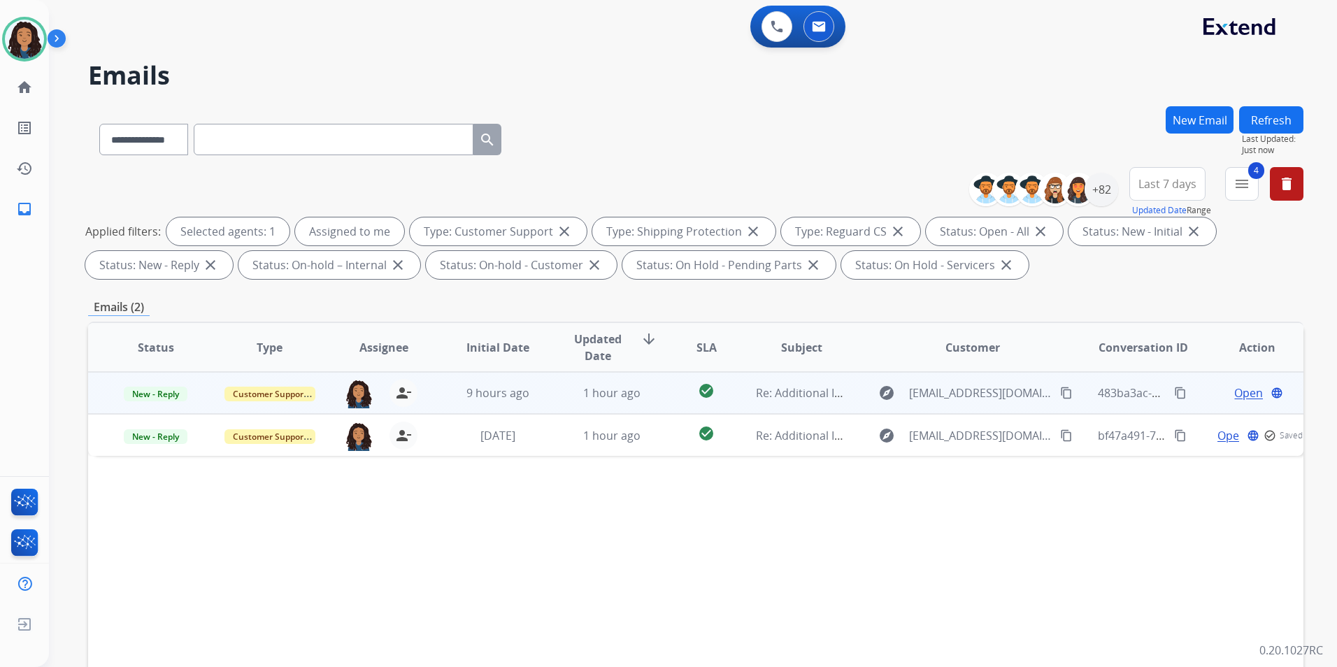
click at [1234, 394] on span "Open" at bounding box center [1248, 393] width 29 height 17
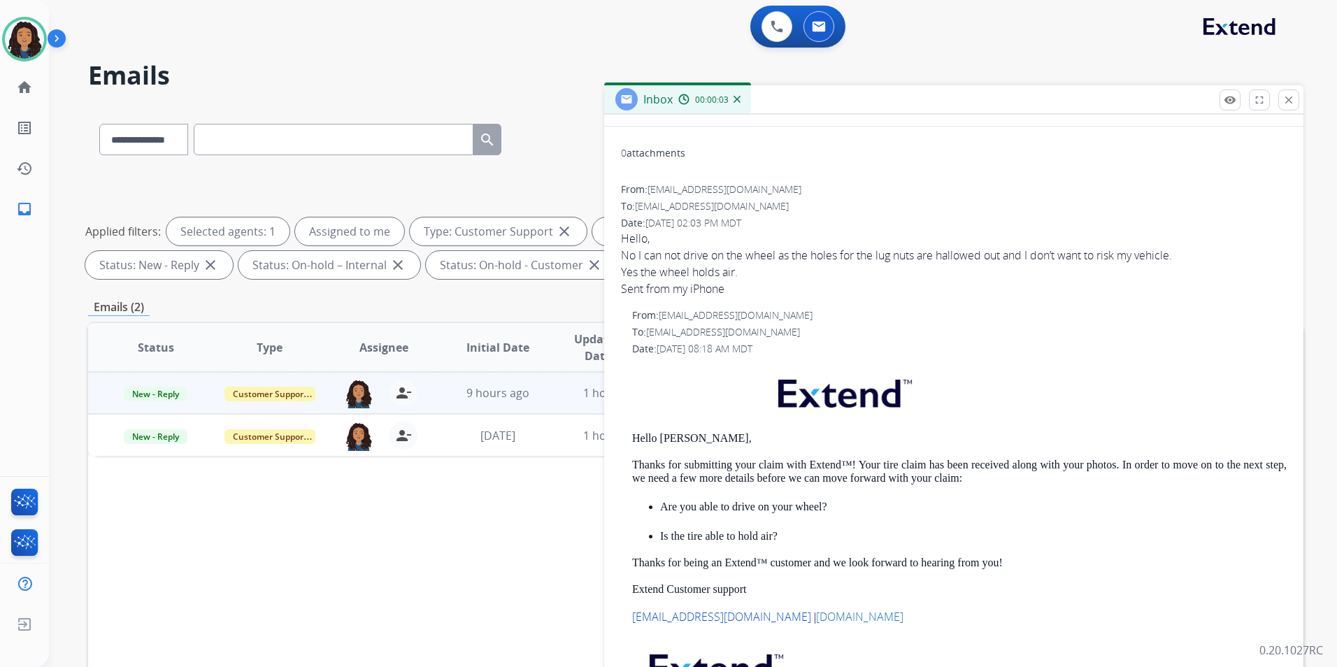
scroll to position [0, 0]
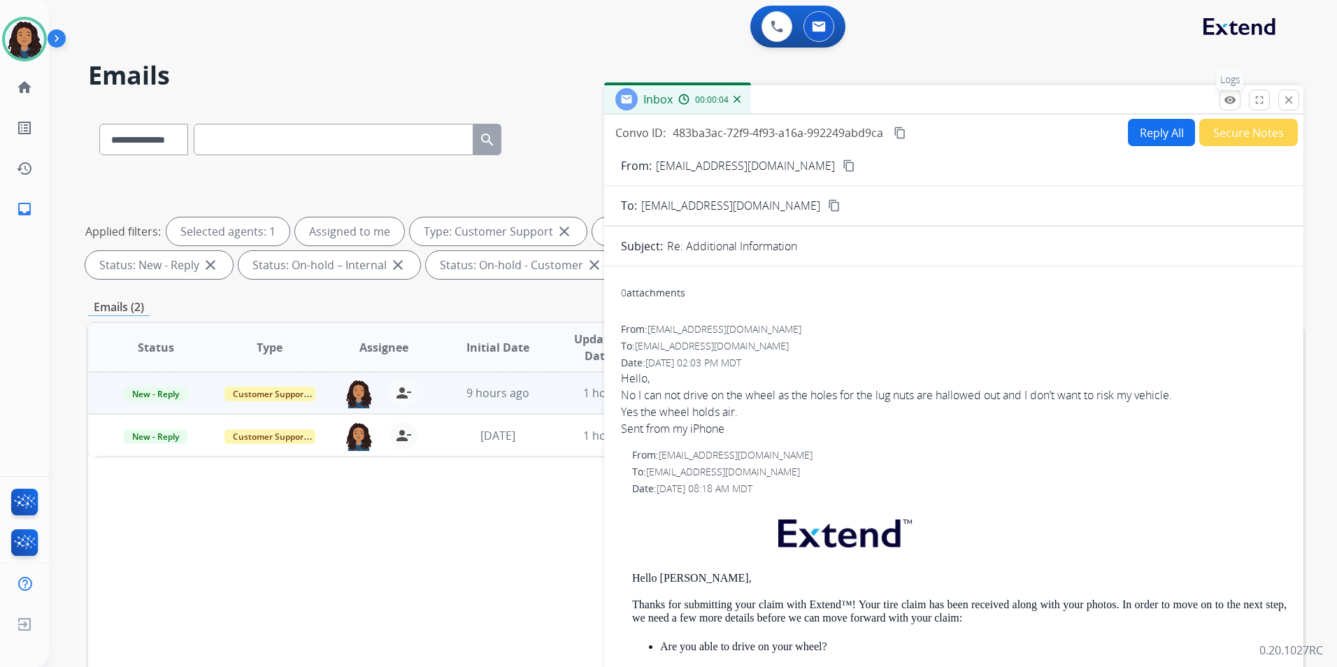
click at [1225, 97] on mat-icon "remove_red_eye" at bounding box center [1230, 100] width 13 height 13
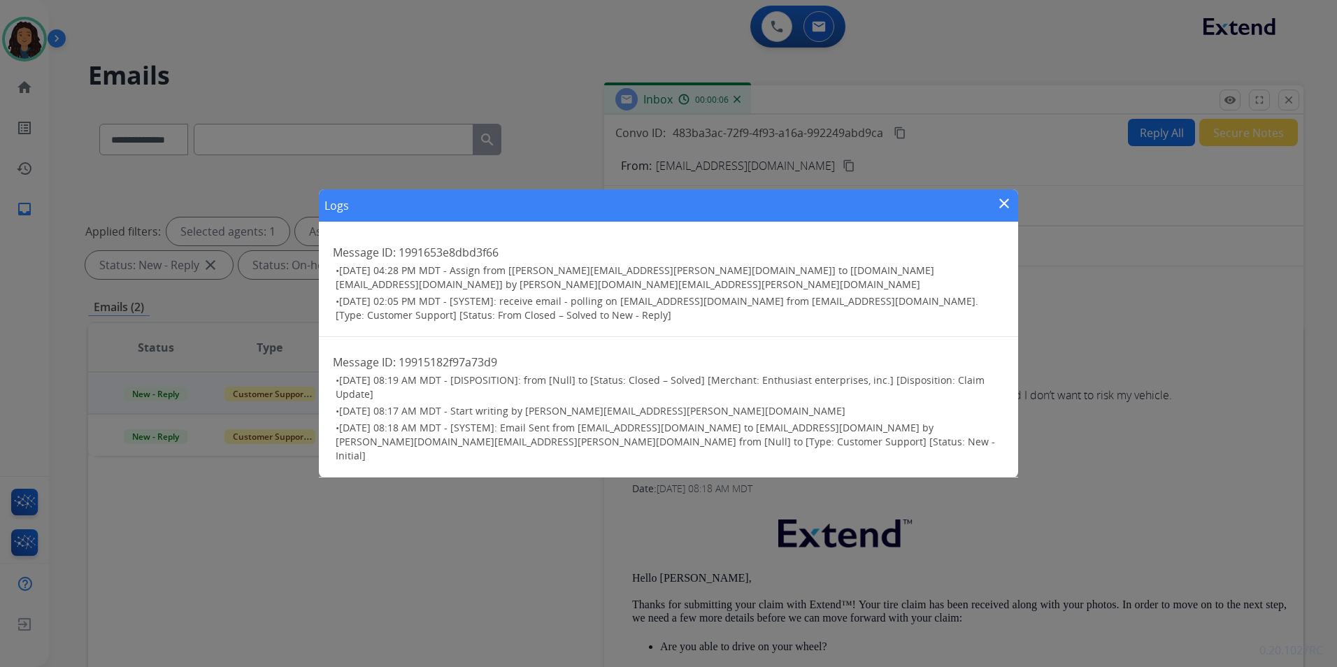
click at [1010, 212] on mat-icon "close" at bounding box center [1004, 203] width 17 height 17
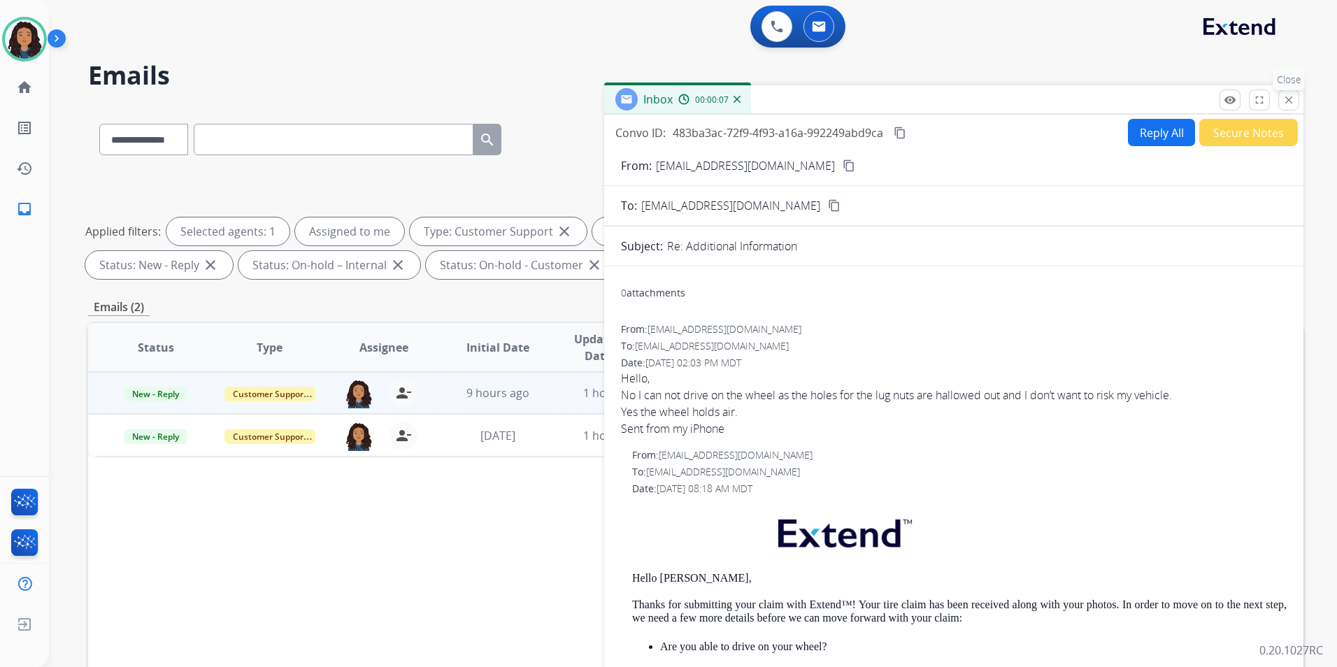
click at [1292, 106] on mat-icon "close" at bounding box center [1288, 100] width 13 height 13
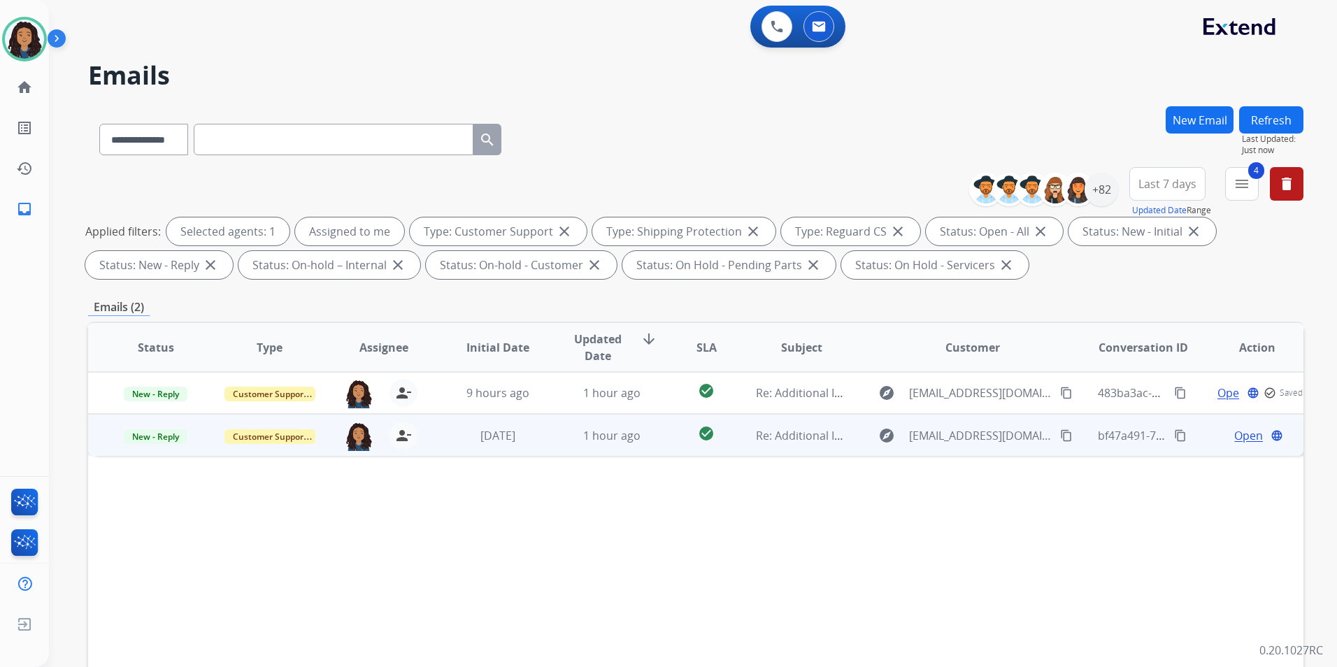
click at [1223, 436] on div "Open language" at bounding box center [1257, 435] width 91 height 17
click at [1210, 443] on td "Open language" at bounding box center [1246, 435] width 114 height 42
click at [1240, 436] on span "Open" at bounding box center [1248, 435] width 29 height 17
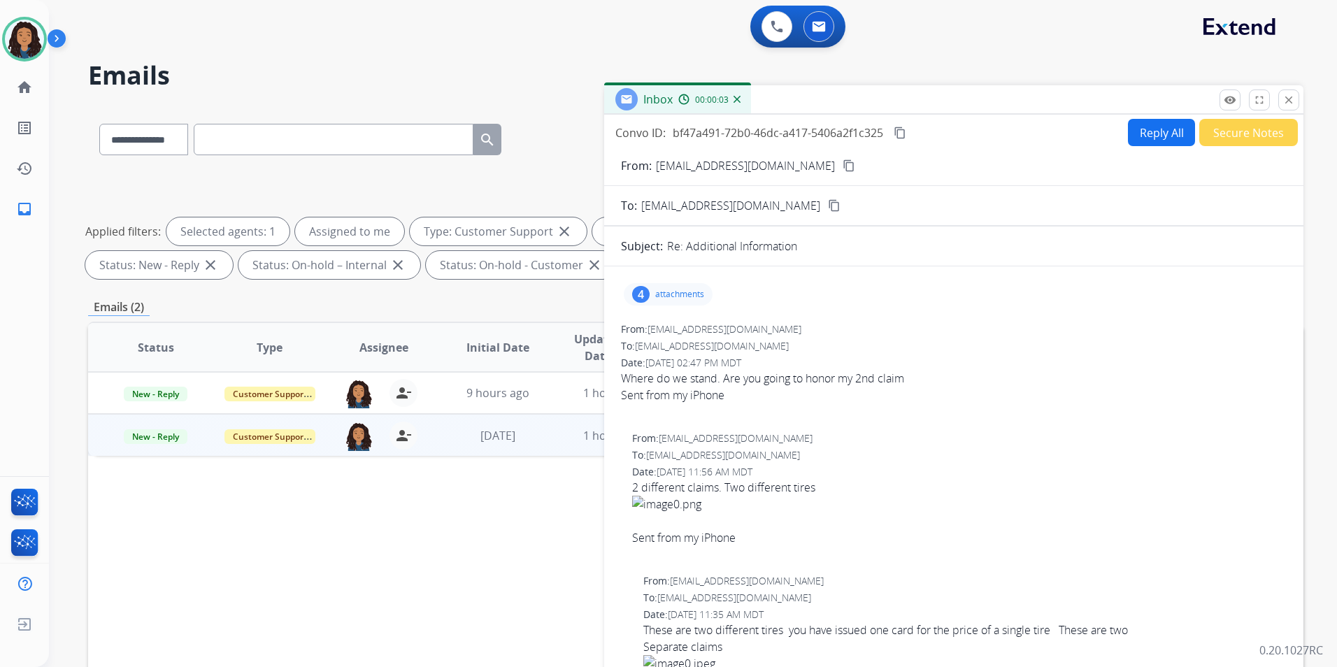
click at [843, 170] on mat-icon "content_copy" at bounding box center [849, 165] width 13 height 13
click at [1165, 117] on div "Convo ID: bf47a491-72b0-46dc-a417-5406a2f1c325 content_copy Reply All Secure No…" at bounding box center [953, 400] width 699 height 571
click at [1141, 138] on button "Reply All" at bounding box center [1161, 132] width 67 height 27
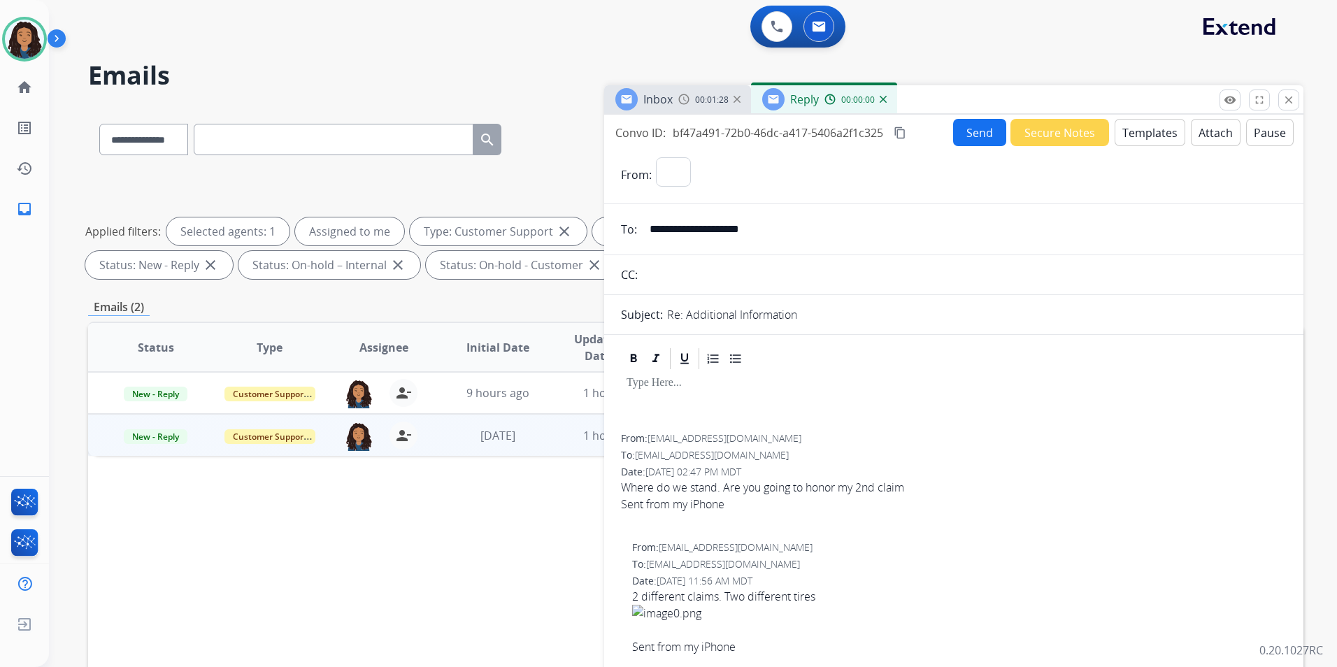
click at [1141, 138] on button "Templates" at bounding box center [1149, 132] width 71 height 27
select select "**********"
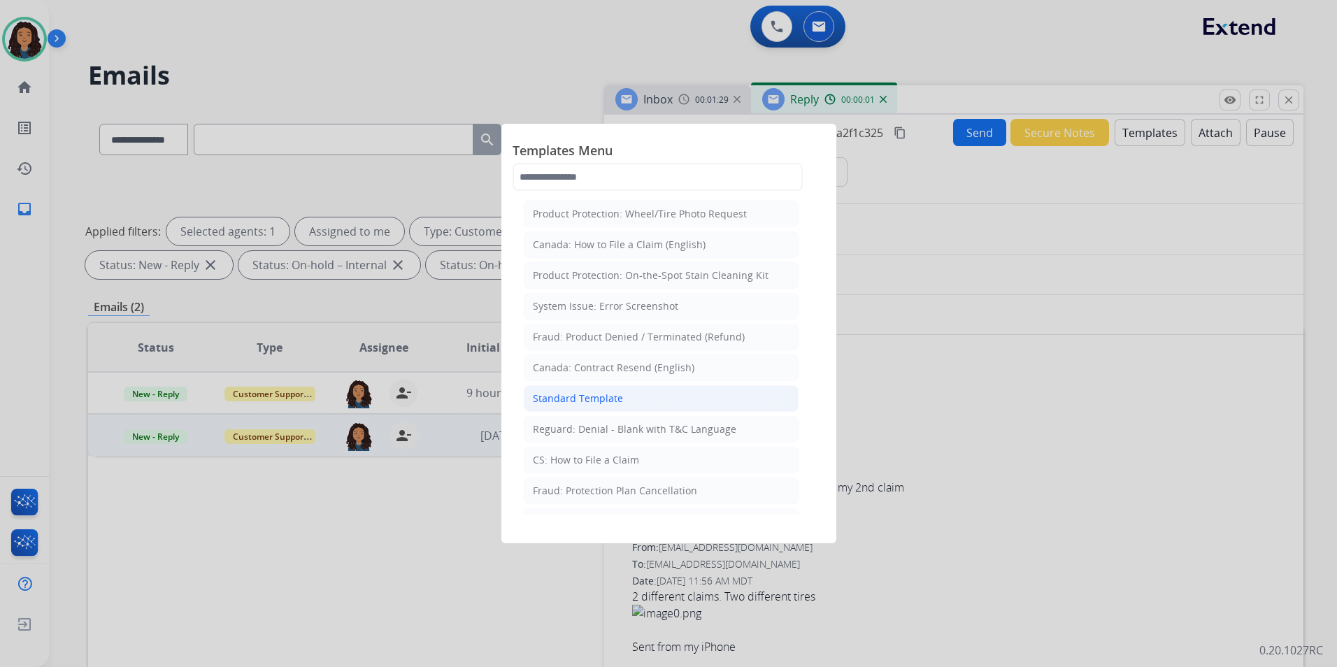
click at [639, 399] on li "Standard Template" at bounding box center [661, 398] width 275 height 27
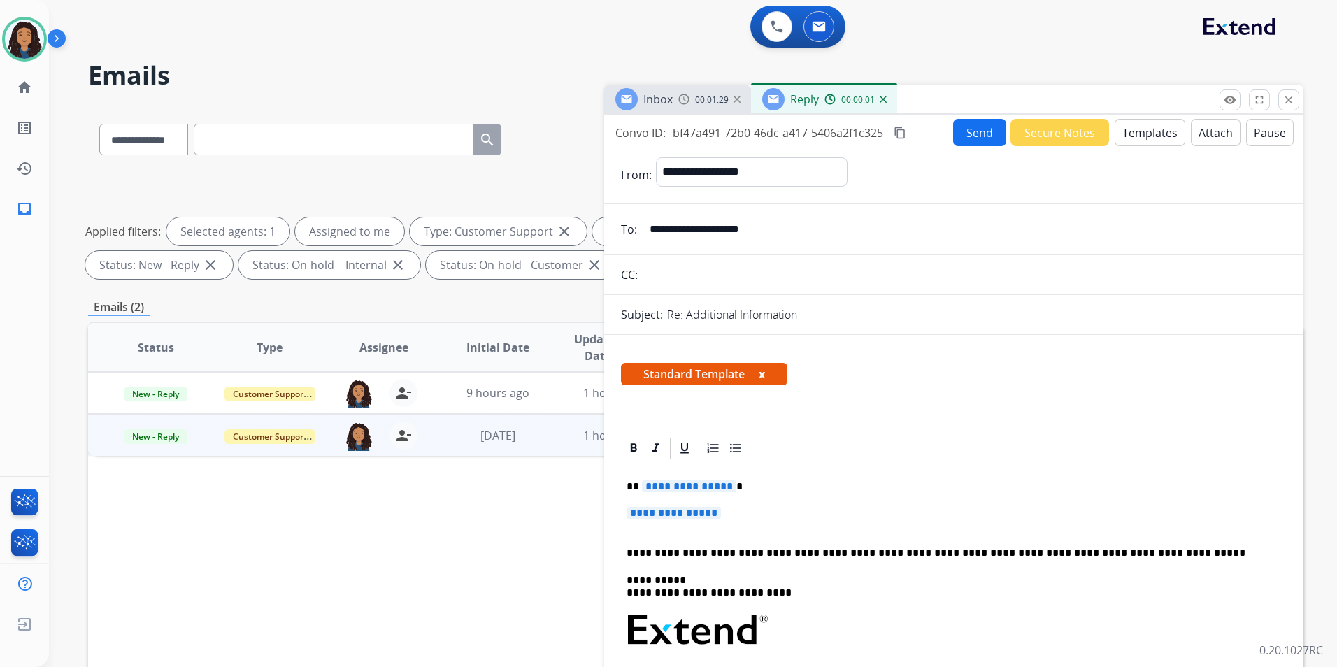
click at [643, 98] on div "Inbox" at bounding box center [643, 99] width 57 height 22
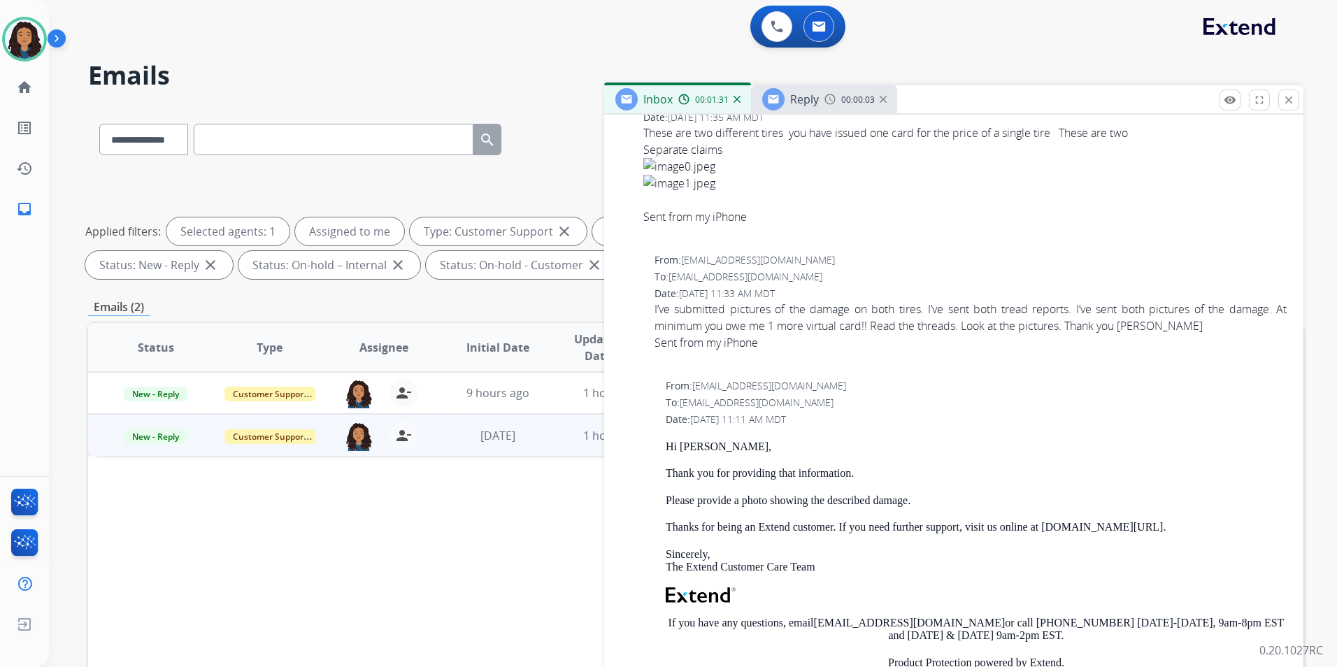
scroll to position [559, 0]
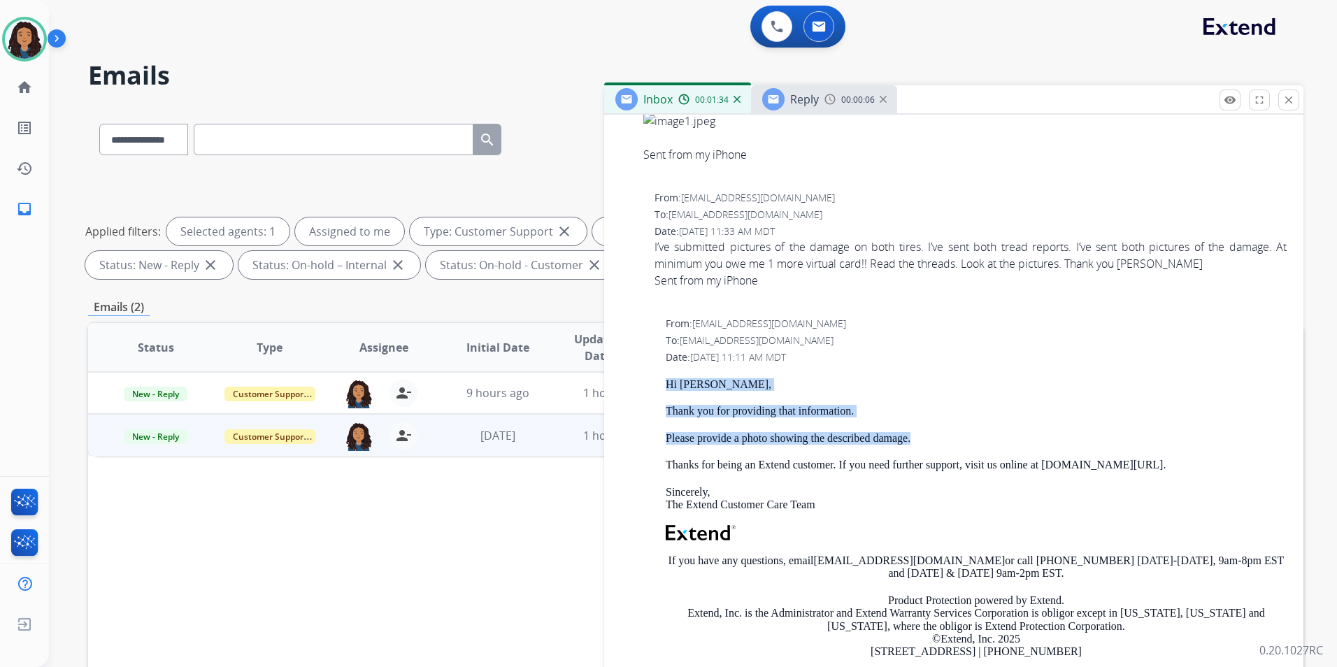
drag, startPoint x: 662, startPoint y: 380, endPoint x: 915, endPoint y: 434, distance: 258.2
click at [915, 434] on div "From: [EMAIL_ADDRESS][DOMAIN_NAME] To: [EMAIL_ADDRESS][DOMAIN_NAME] Date: [DATE…" at bounding box center [954, 519] width 666 height 404
drag, startPoint x: 915, startPoint y: 434, endPoint x: 877, endPoint y: 443, distance: 38.0
copy div "Hi [PERSON_NAME], Thank you for providing that information. Please provide a ph…"
drag, startPoint x: 782, startPoint y: 99, endPoint x: 799, endPoint y: 129, distance: 33.8
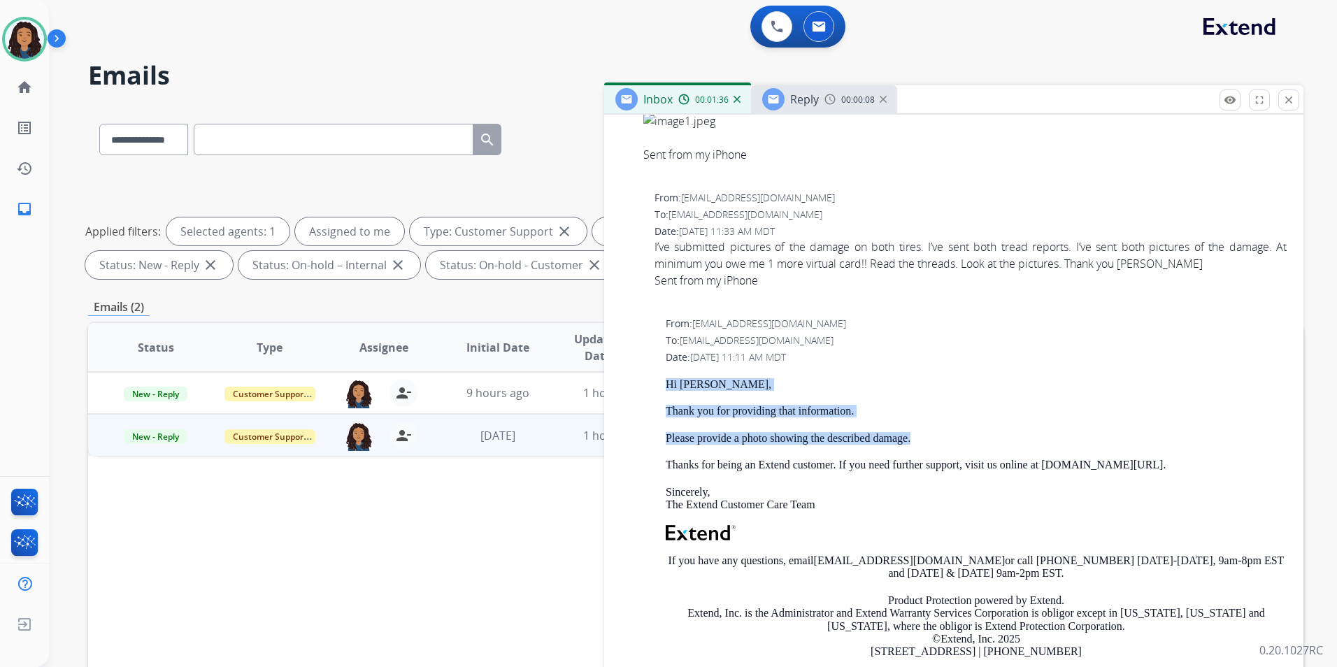
click at [784, 99] on div "Reply" at bounding box center [790, 99] width 57 height 22
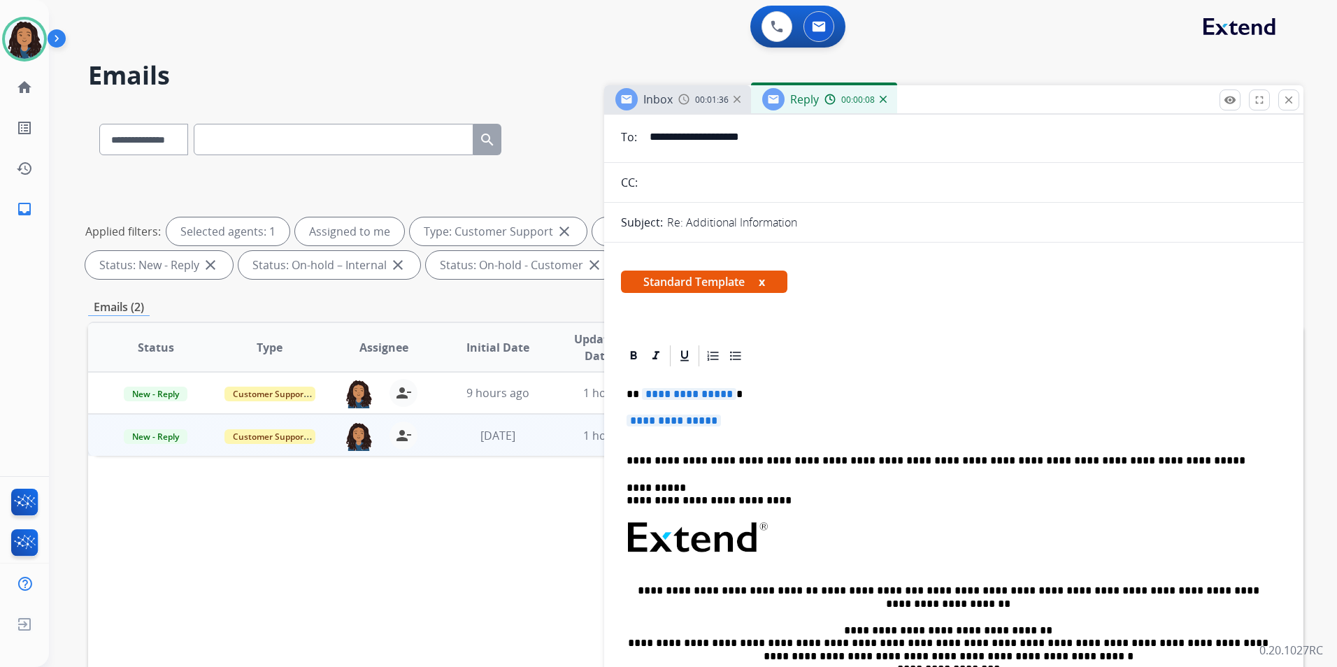
scroll to position [210, 0]
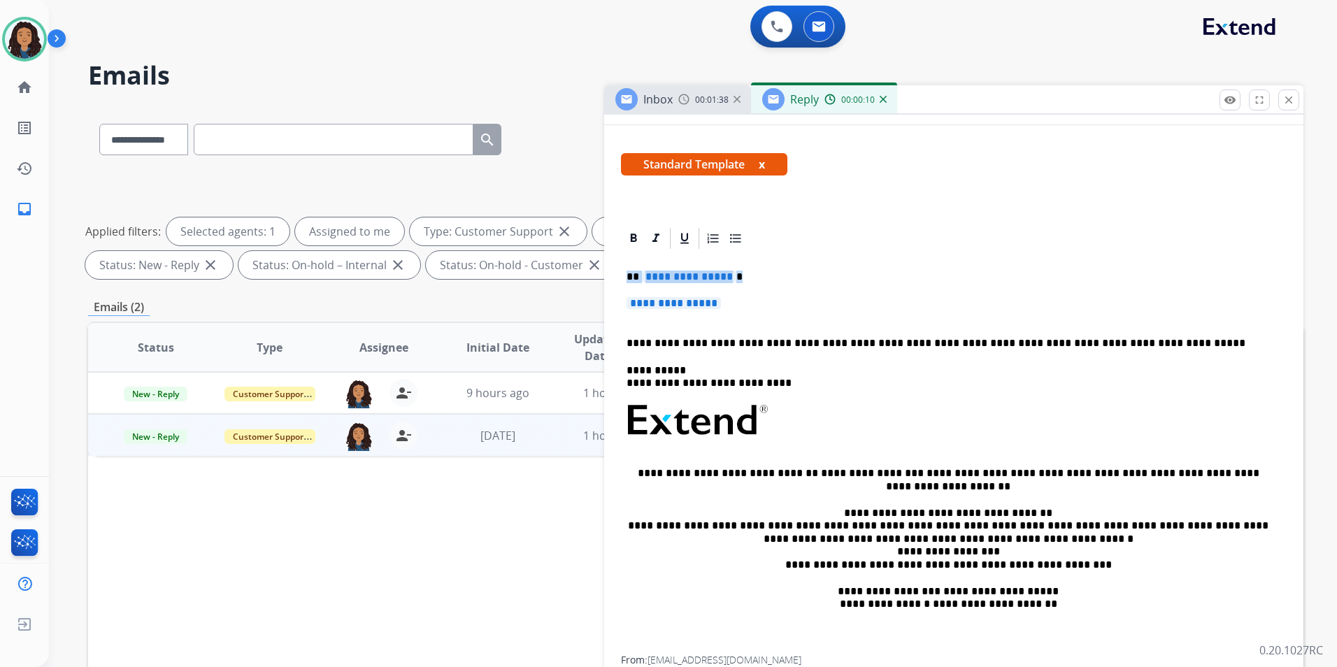
drag, startPoint x: 624, startPoint y: 271, endPoint x: 780, endPoint y: 300, distance: 158.7
click at [780, 300] on div "**********" at bounding box center [954, 453] width 666 height 405
paste div
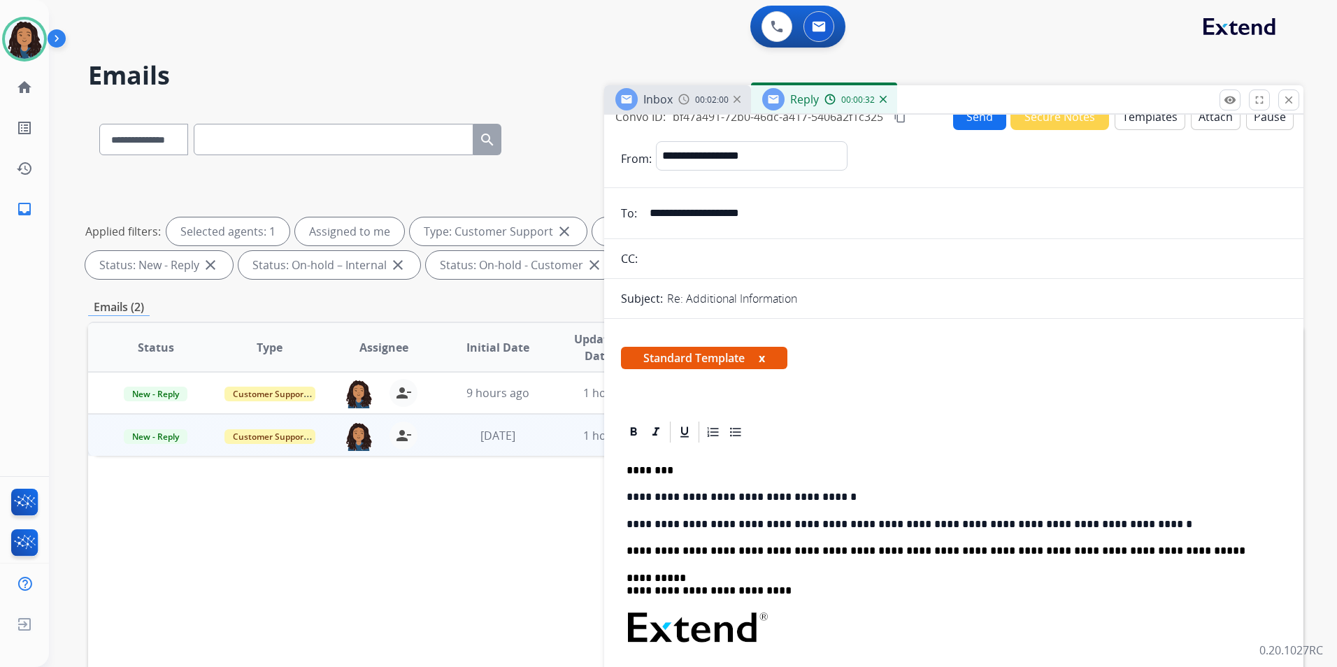
scroll to position [0, 0]
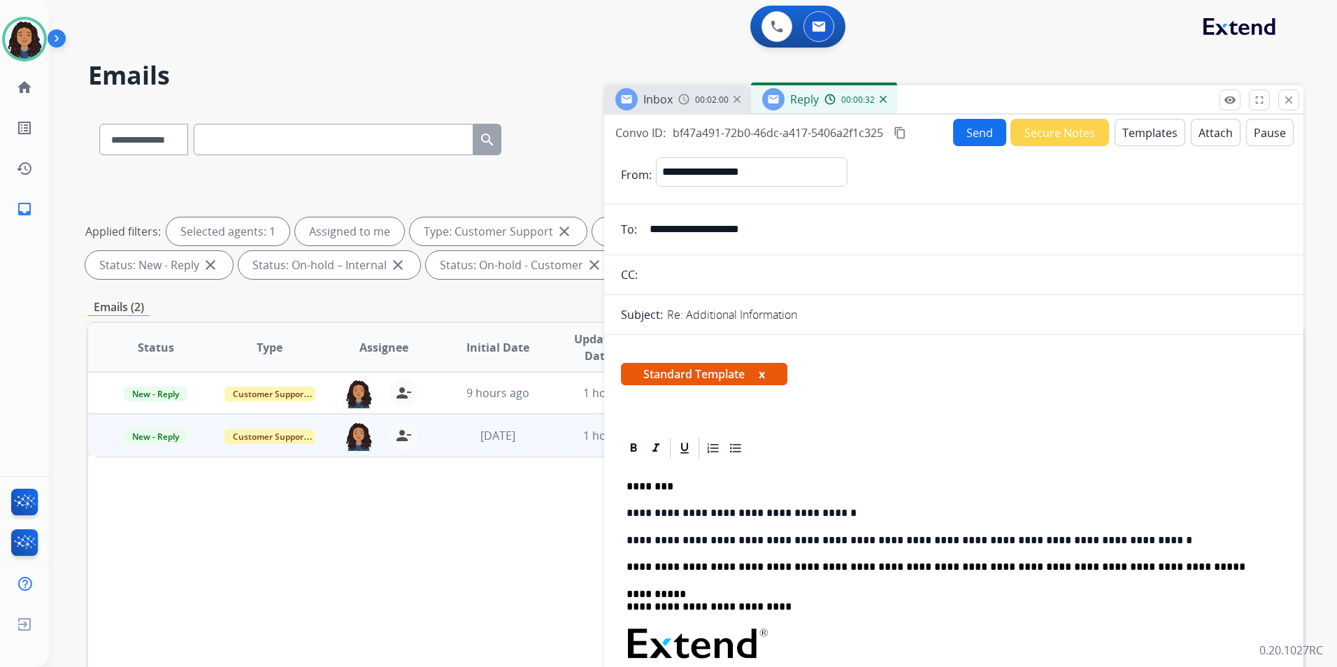
click at [991, 142] on button "Send" at bounding box center [979, 132] width 53 height 27
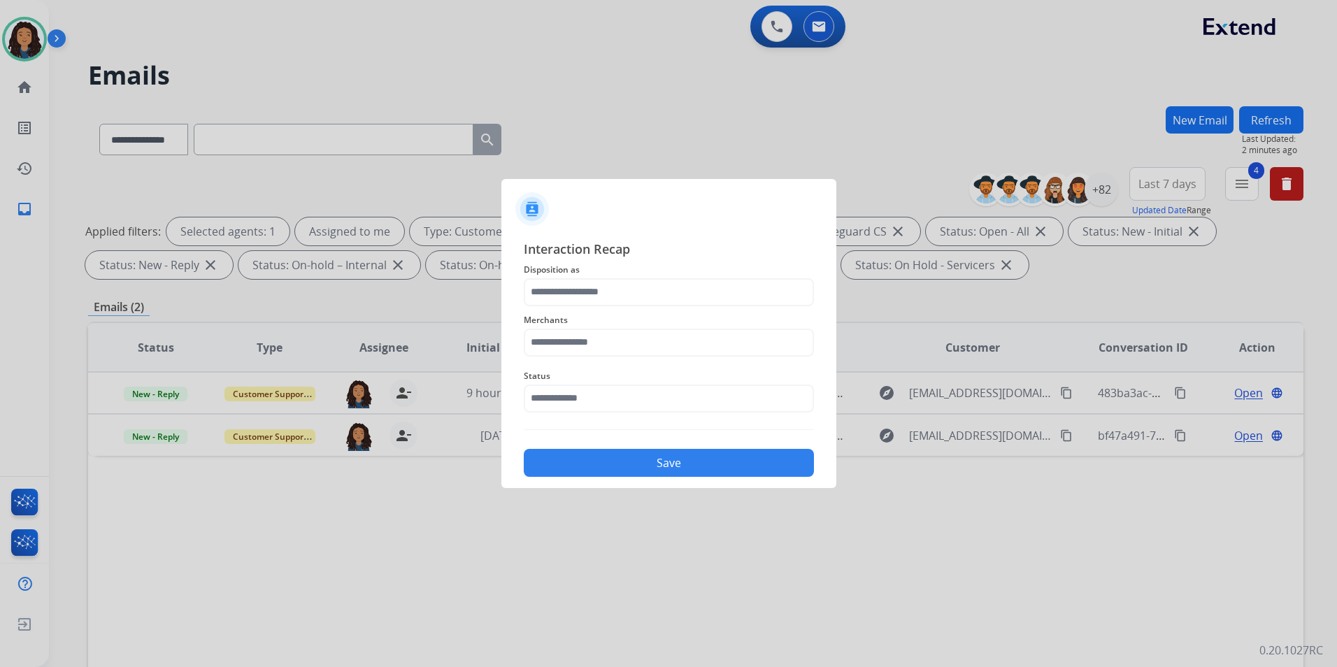
click at [643, 274] on span "Disposition as" at bounding box center [669, 269] width 290 height 17
click at [622, 286] on input "text" at bounding box center [669, 292] width 290 height 28
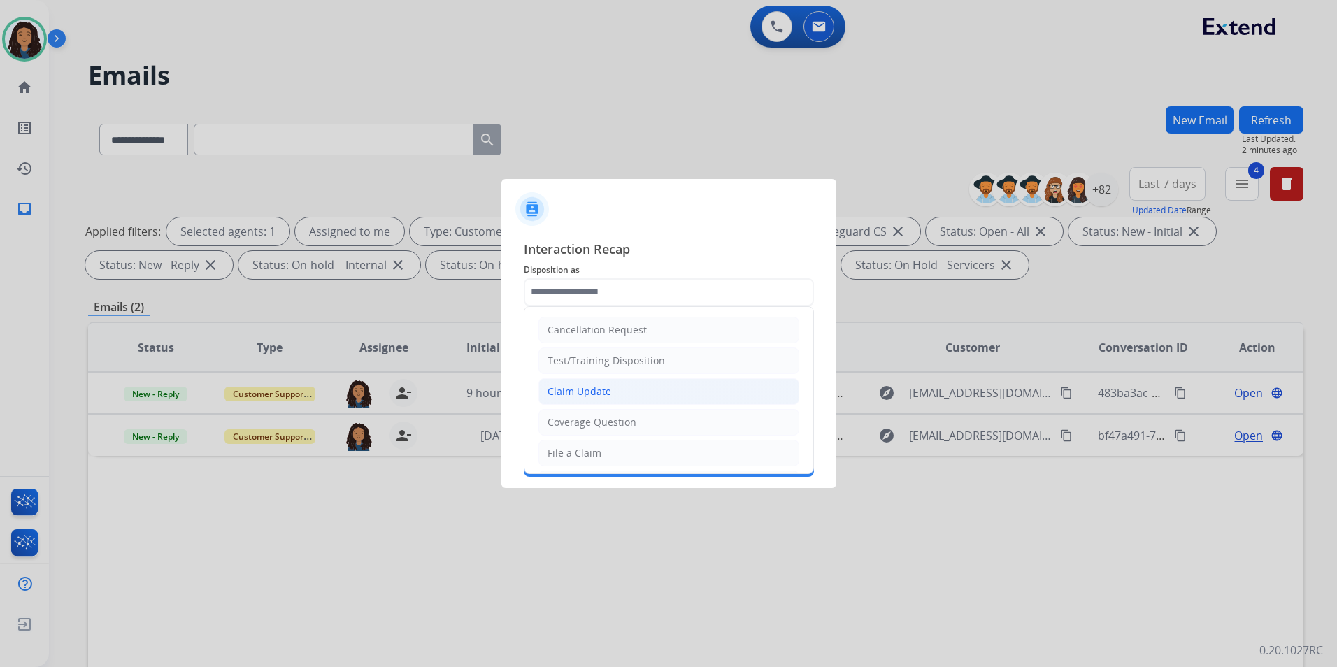
drag, startPoint x: 609, startPoint y: 396, endPoint x: 585, endPoint y: 352, distance: 51.0
click at [608, 396] on li "Claim Update" at bounding box center [668, 391] width 261 height 27
type input "**********"
click at [584, 352] on input "text" at bounding box center [669, 343] width 290 height 28
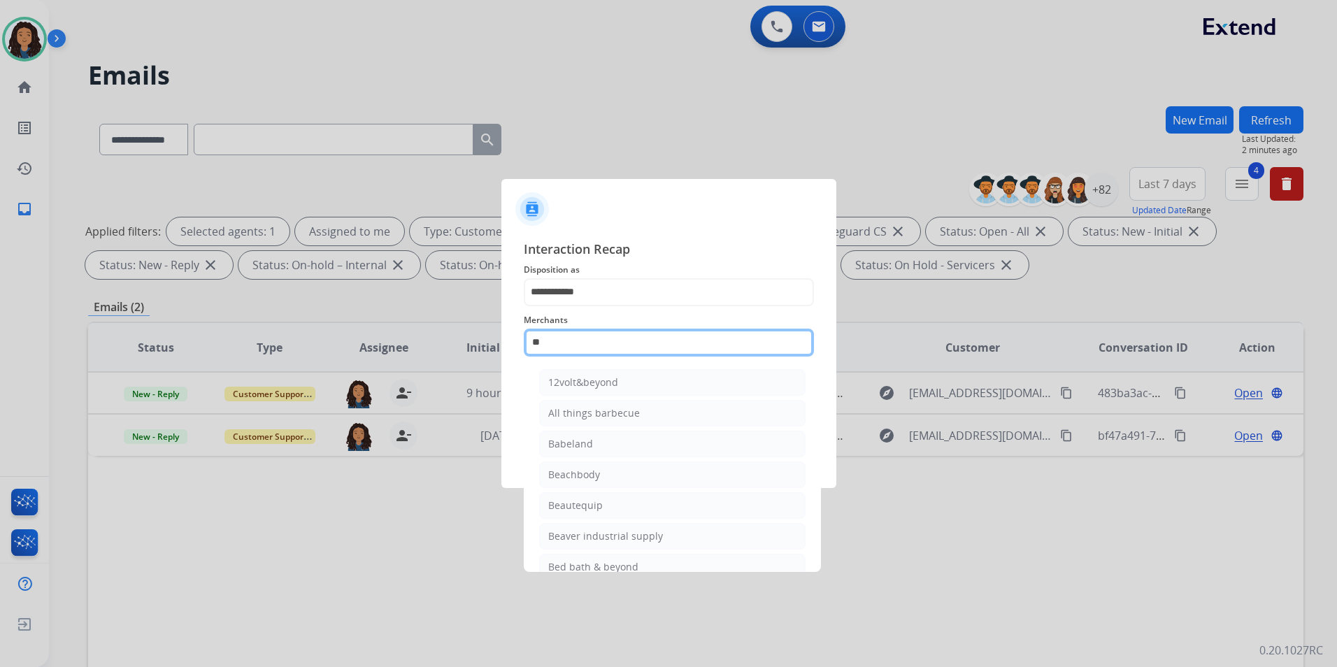
type input "*"
click at [763, 508] on li "Tire bros 24" at bounding box center [672, 505] width 266 height 27
type input "**********"
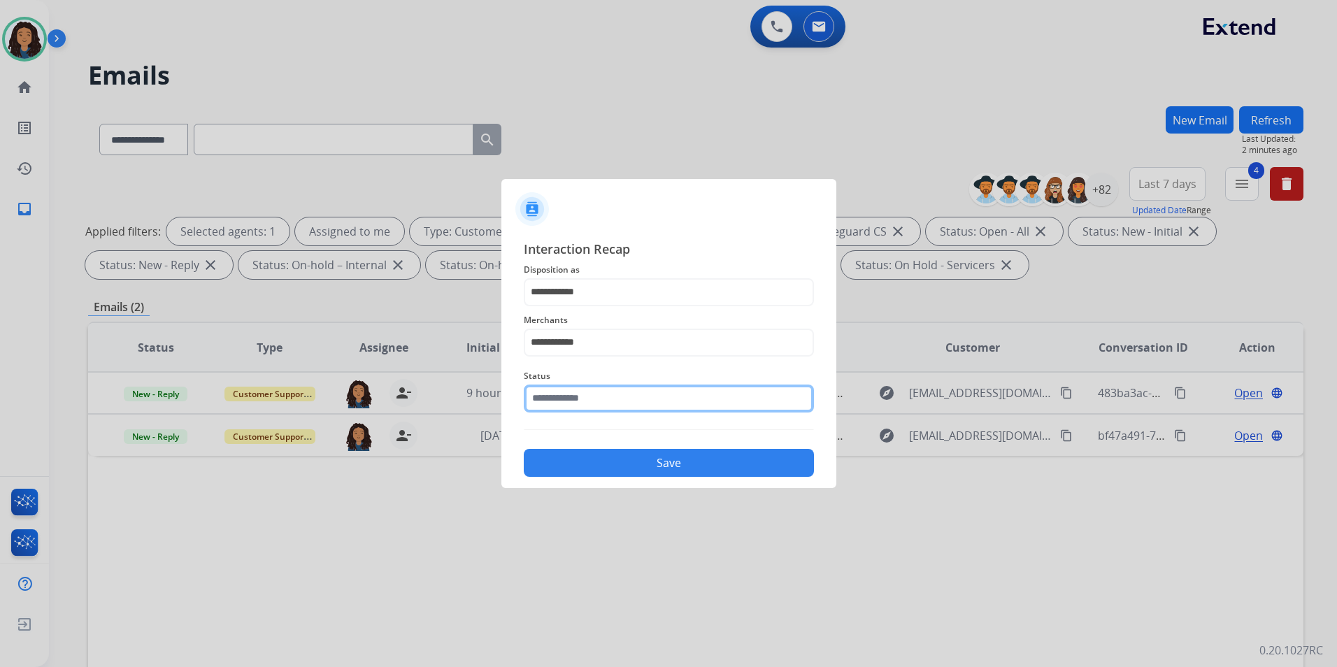
click at [657, 399] on input "text" at bounding box center [669, 399] width 290 height 28
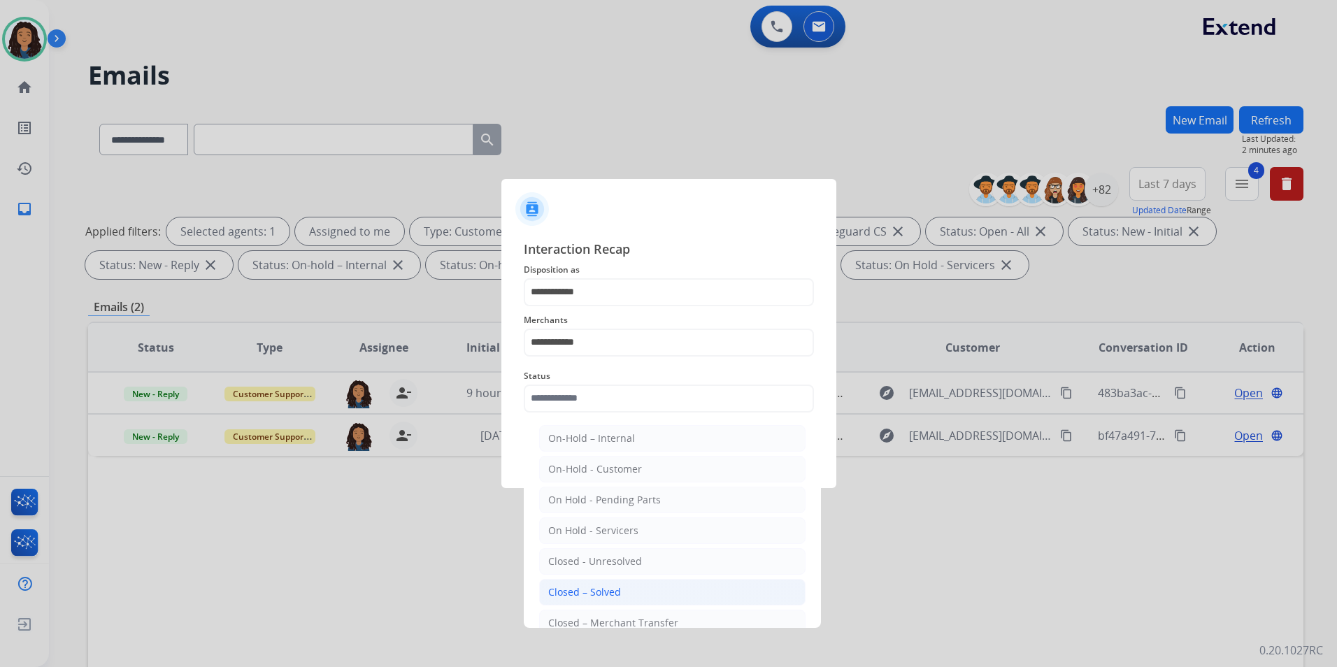
click at [629, 587] on li "Closed – Solved" at bounding box center [672, 592] width 266 height 27
type input "**********"
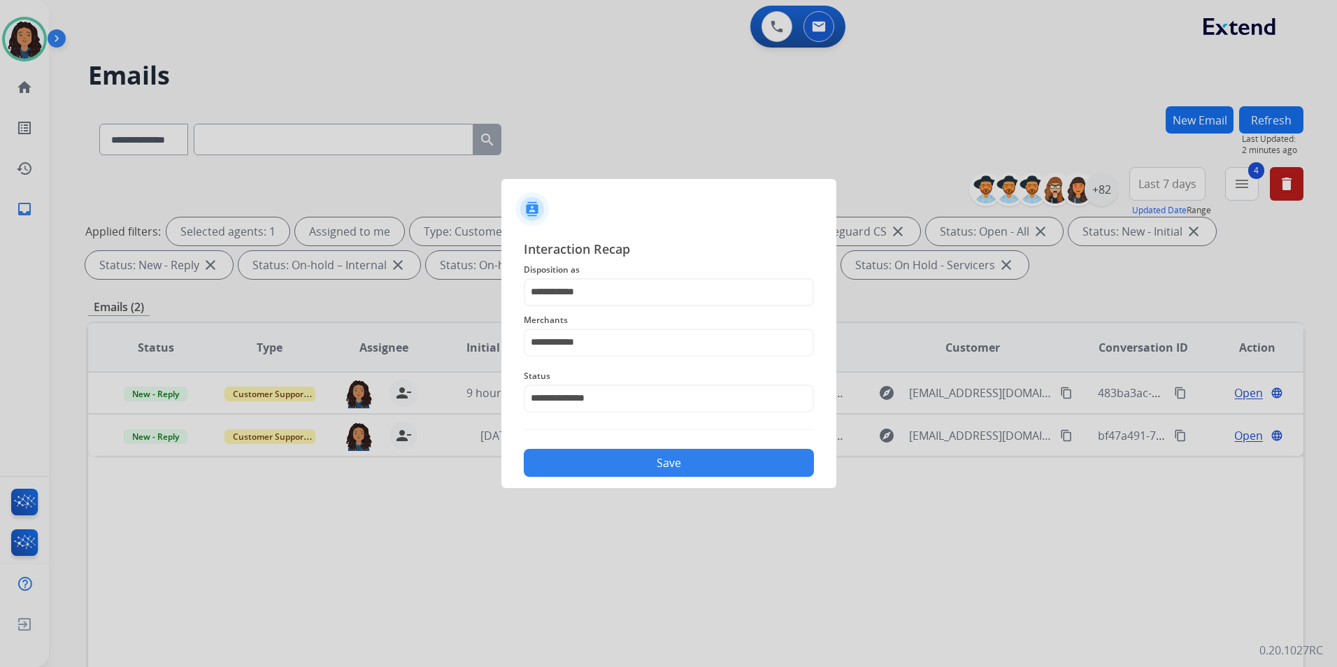
click at [659, 464] on button "Save" at bounding box center [669, 463] width 290 height 28
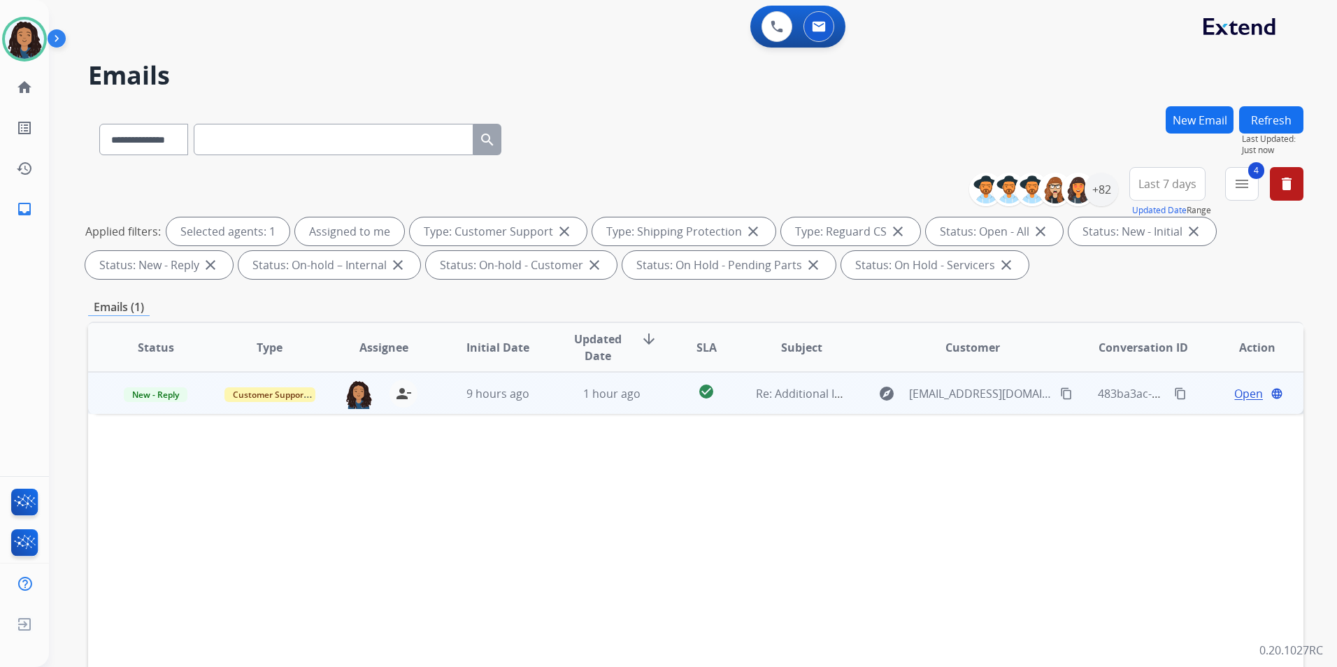
click at [1234, 394] on span "Open" at bounding box center [1248, 393] width 29 height 17
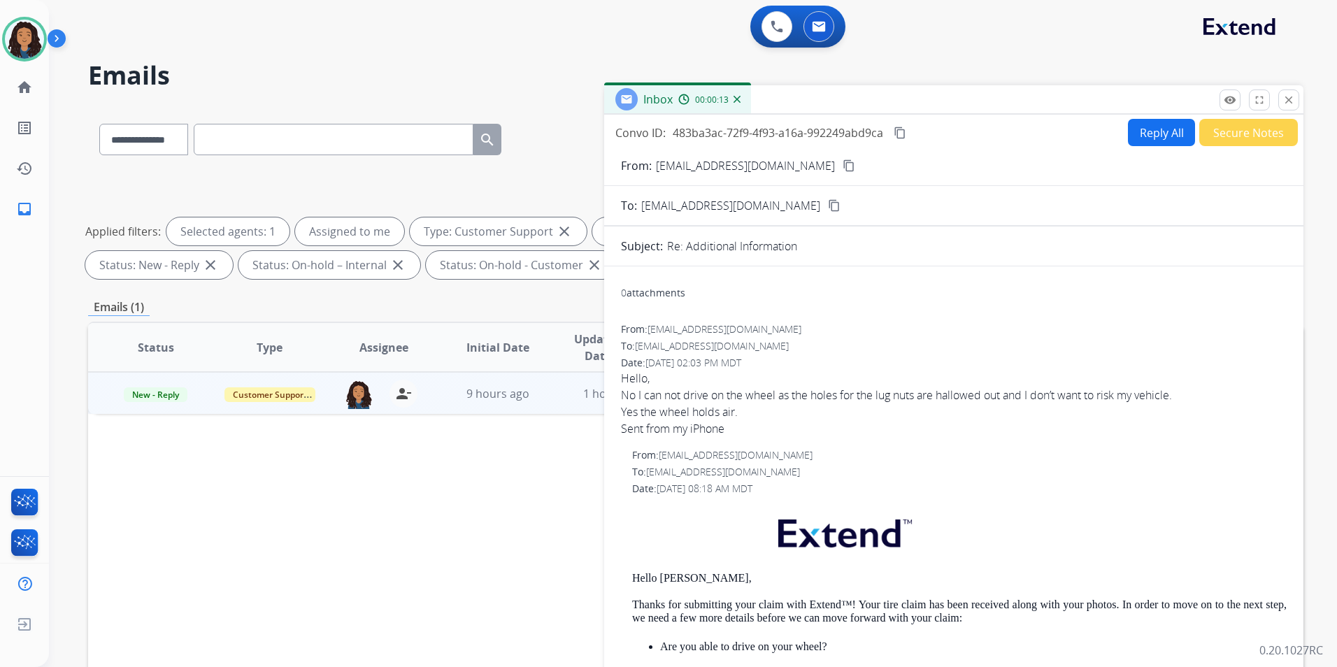
click at [843, 159] on mat-icon "content_copy" at bounding box center [849, 165] width 13 height 13
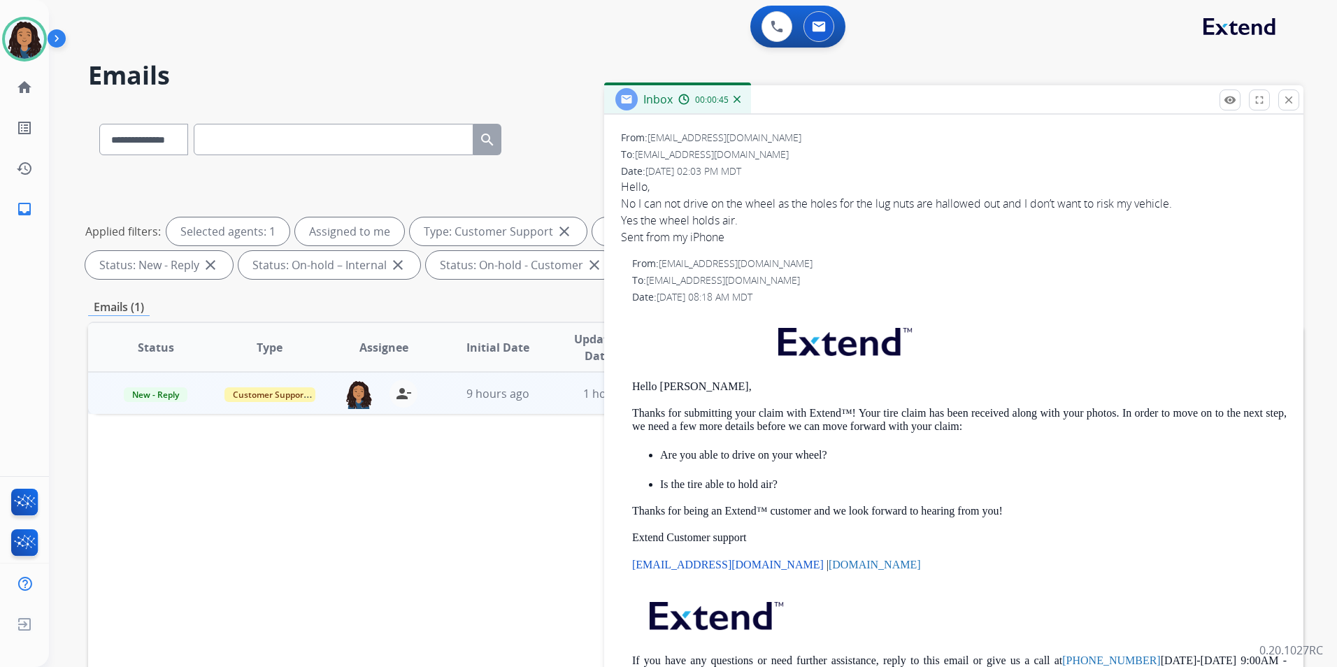
scroll to position [226, 0]
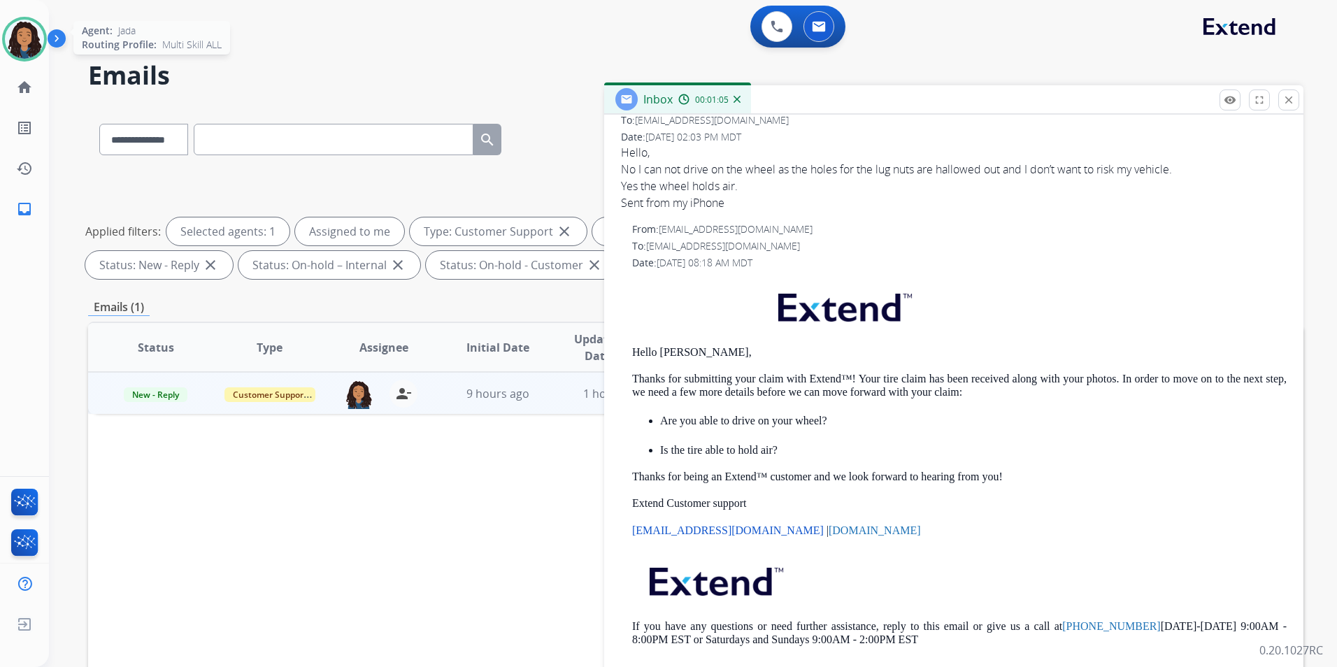
click at [17, 35] on img at bounding box center [24, 39] width 39 height 39
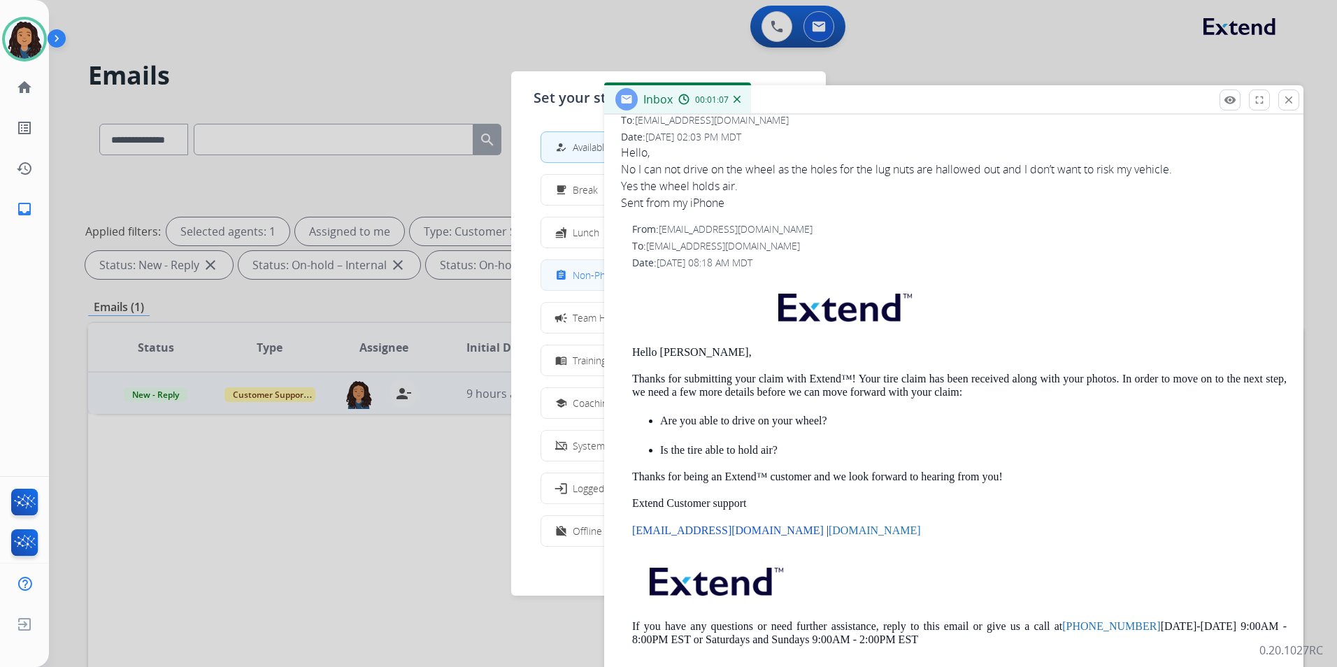
click at [569, 269] on div "assignment" at bounding box center [562, 275] width 20 height 17
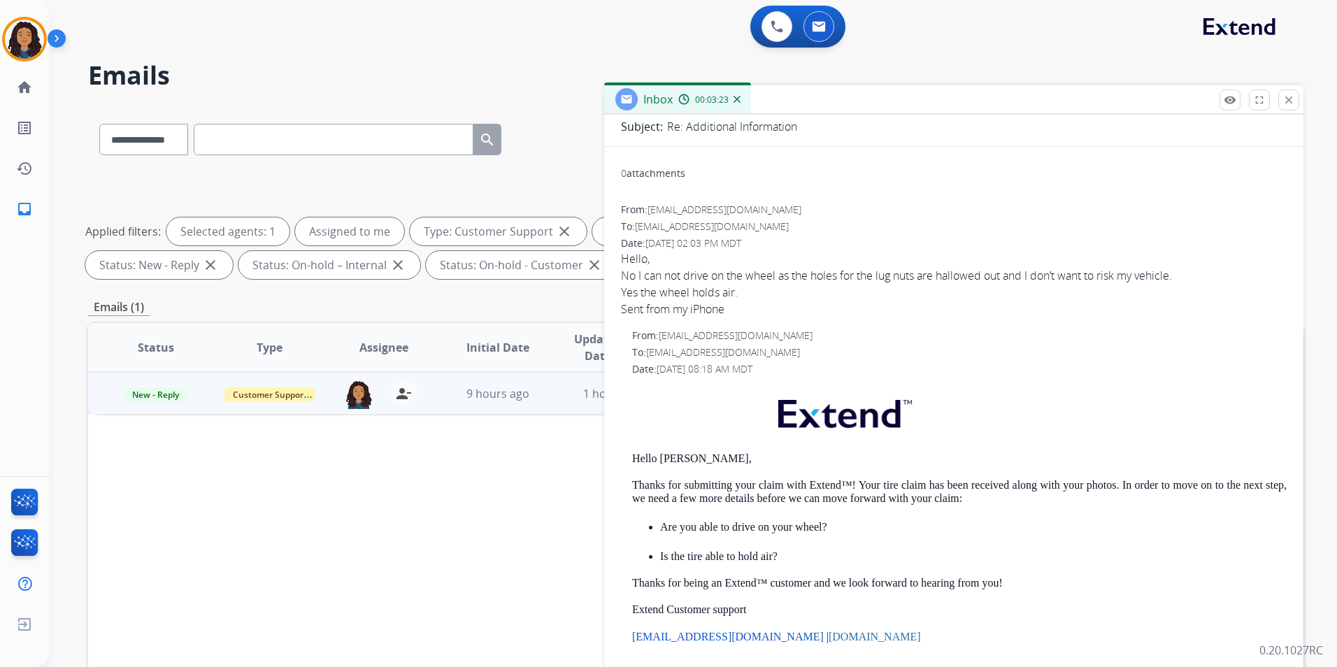
scroll to position [0, 0]
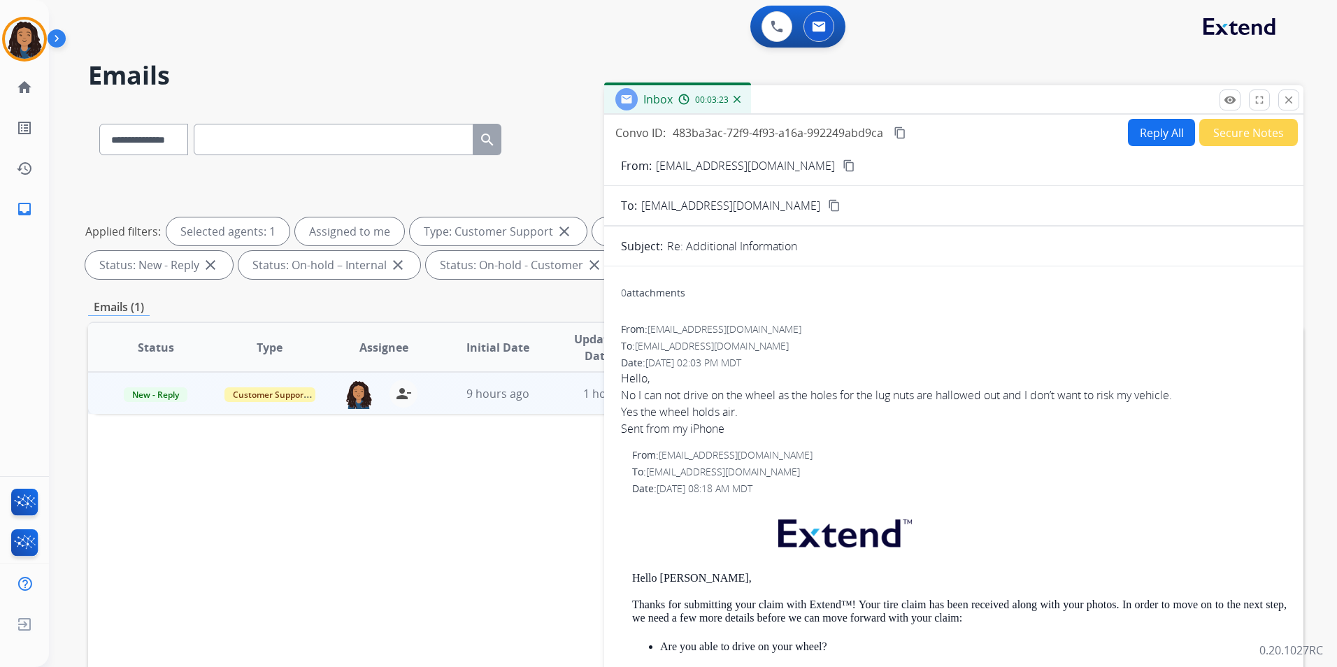
click at [1145, 143] on button "Reply All" at bounding box center [1161, 132] width 67 height 27
select select "**********"
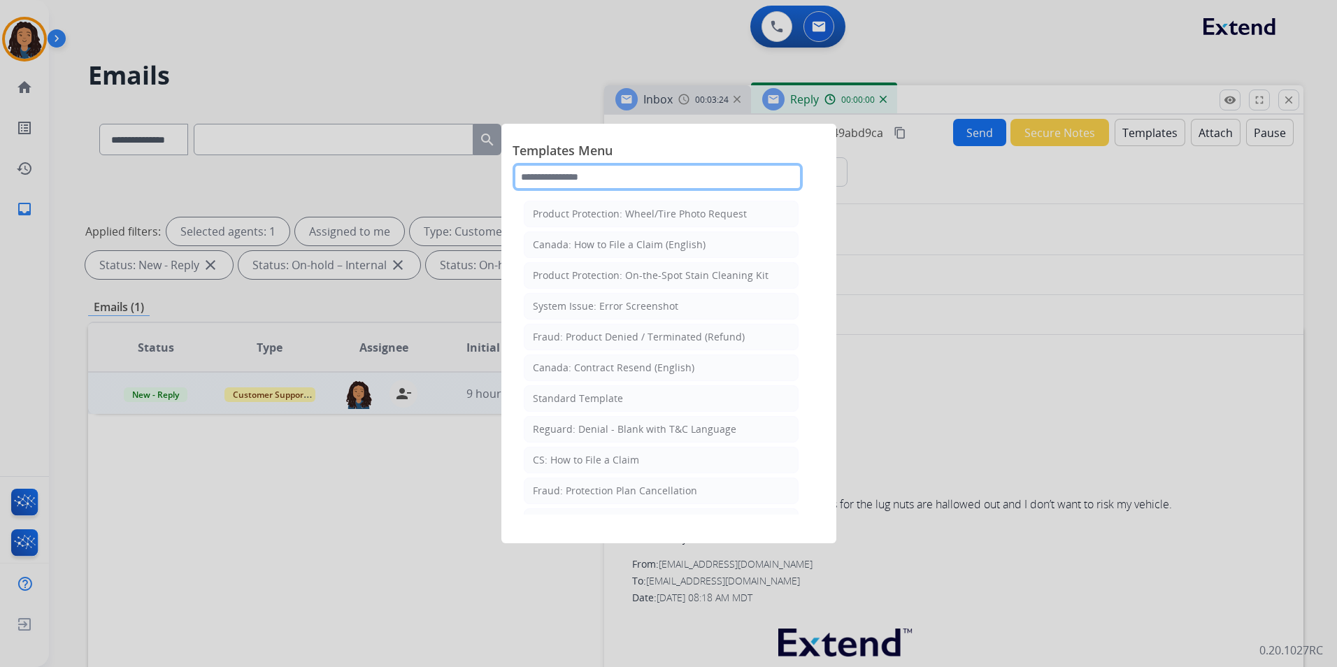
click at [619, 174] on input "text" at bounding box center [657, 177] width 290 height 28
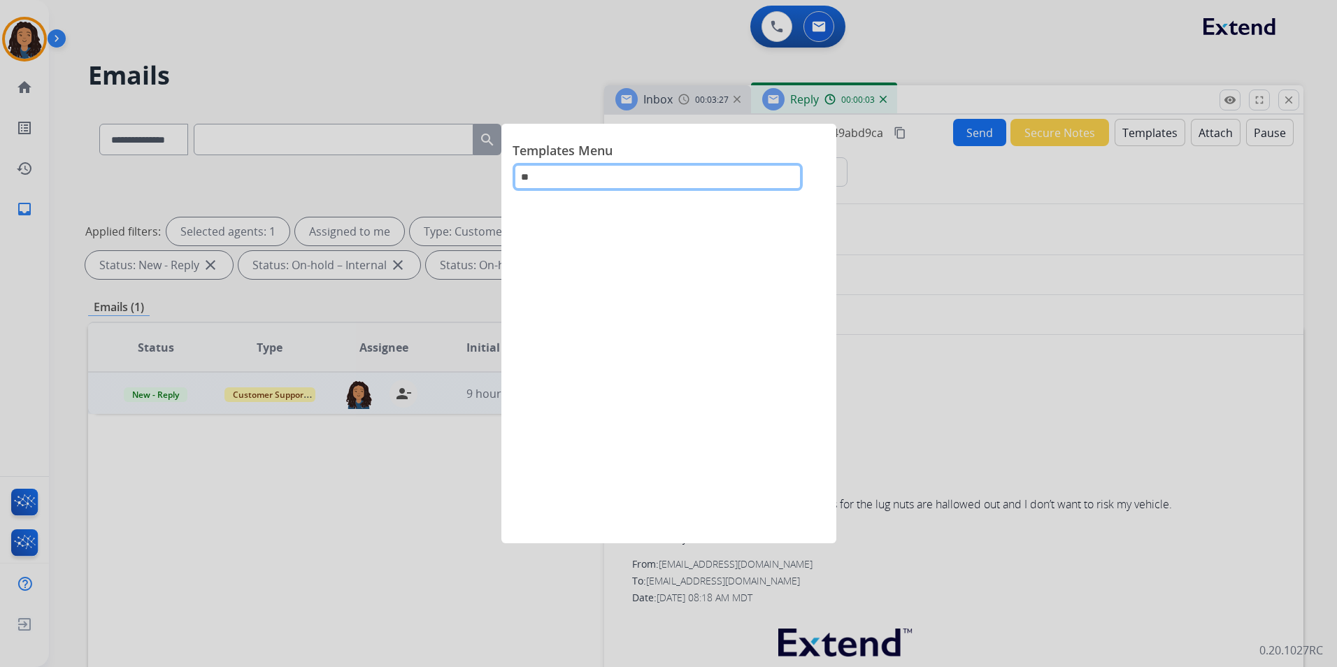
type input "*"
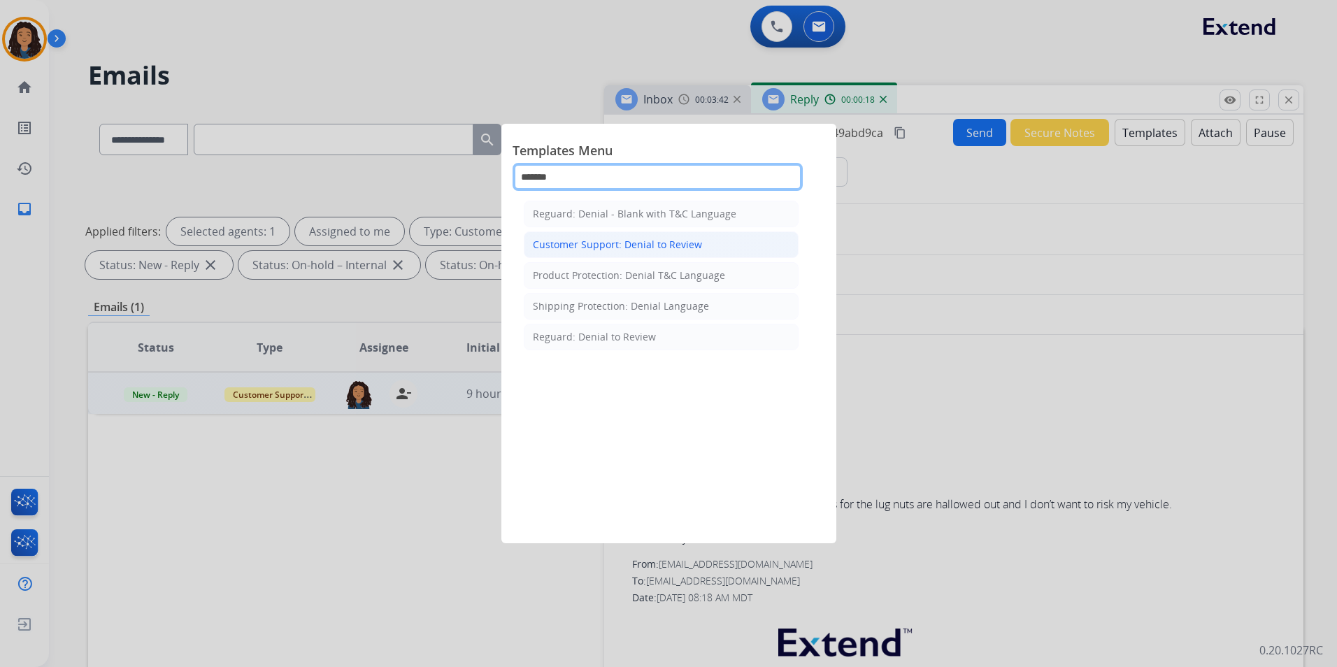
type input "******"
click at [685, 245] on div "Customer Support: Denial to Review" at bounding box center [617, 245] width 169 height 14
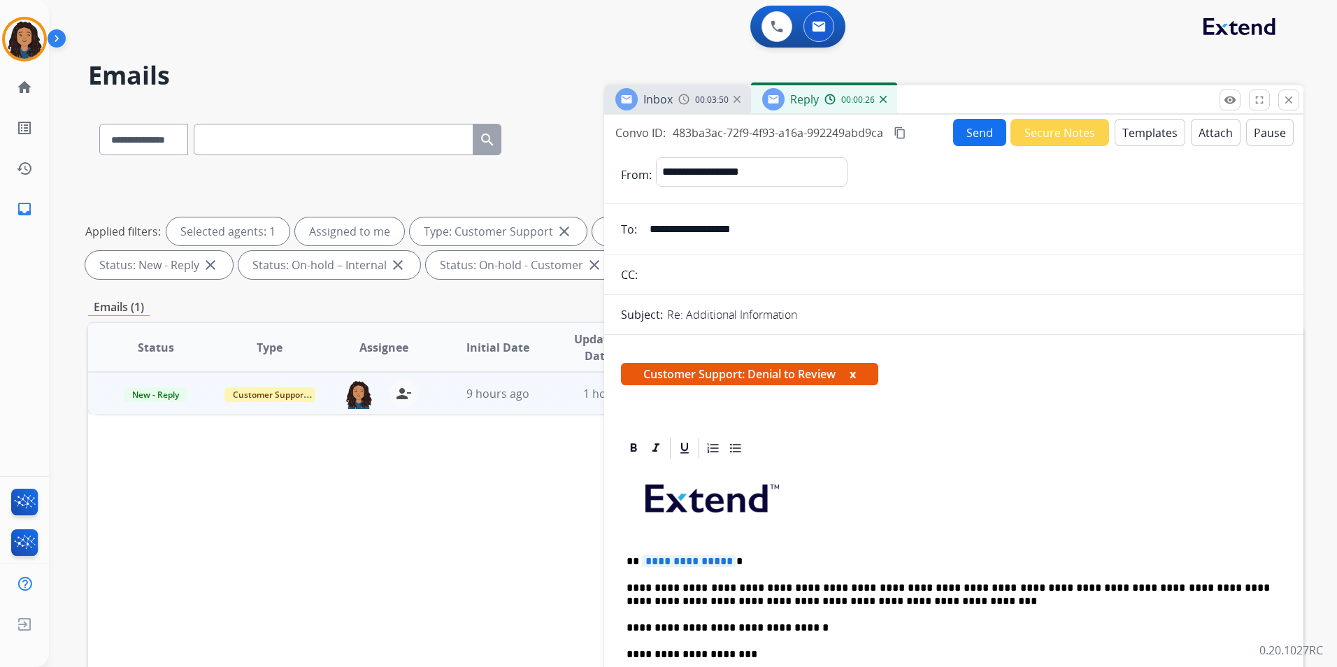
click at [1154, 134] on button "Templates" at bounding box center [1149, 132] width 71 height 27
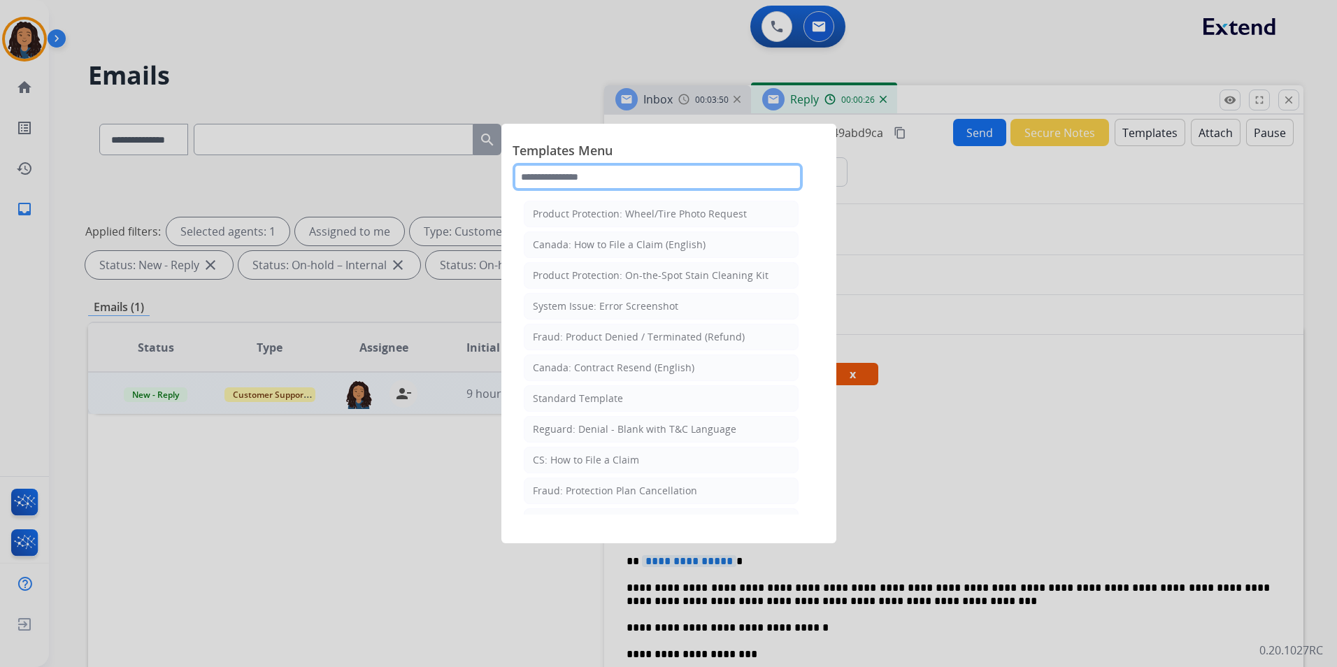
click at [605, 177] on input "text" at bounding box center [657, 177] width 290 height 28
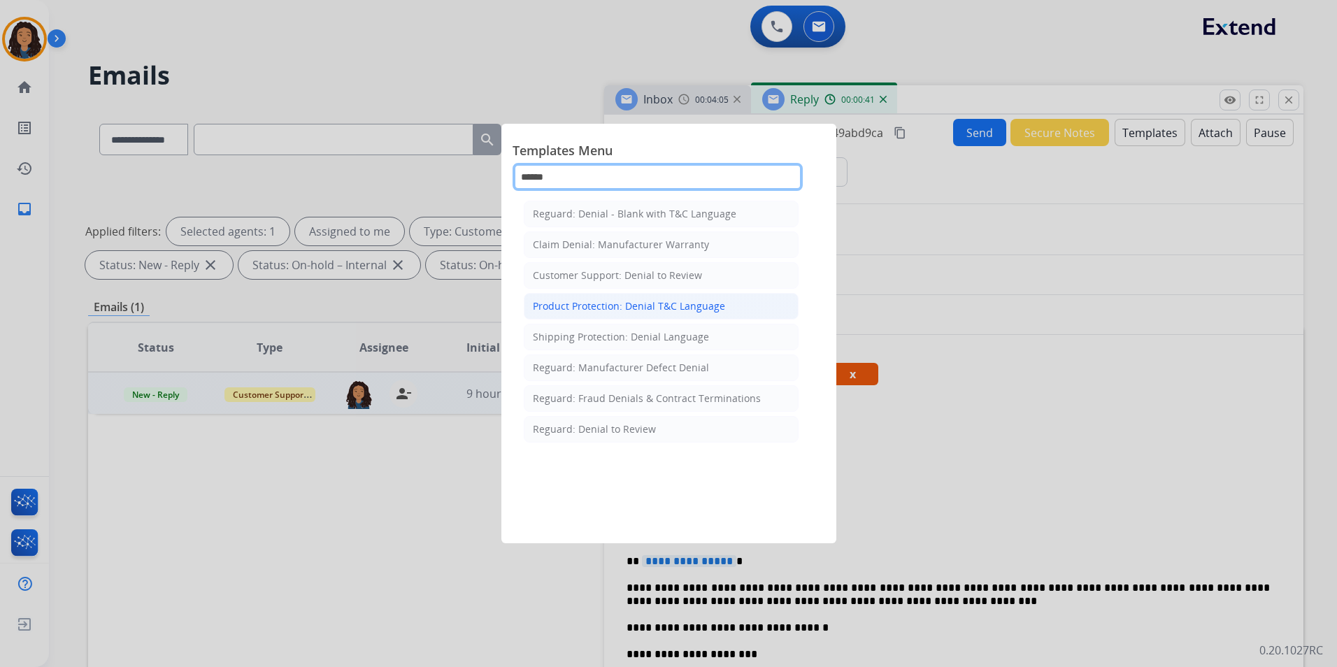
type input "******"
click at [657, 306] on div "Product Protection: Denial T&C Language" at bounding box center [629, 306] width 192 height 14
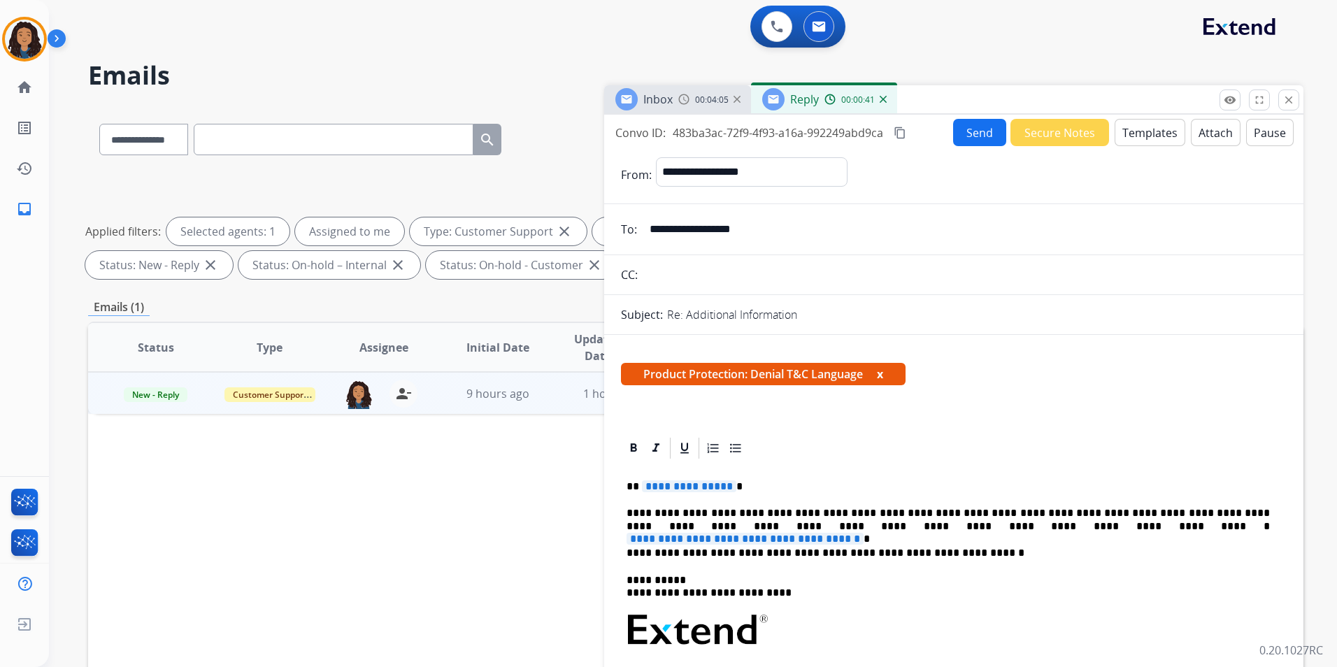
scroll to position [70, 0]
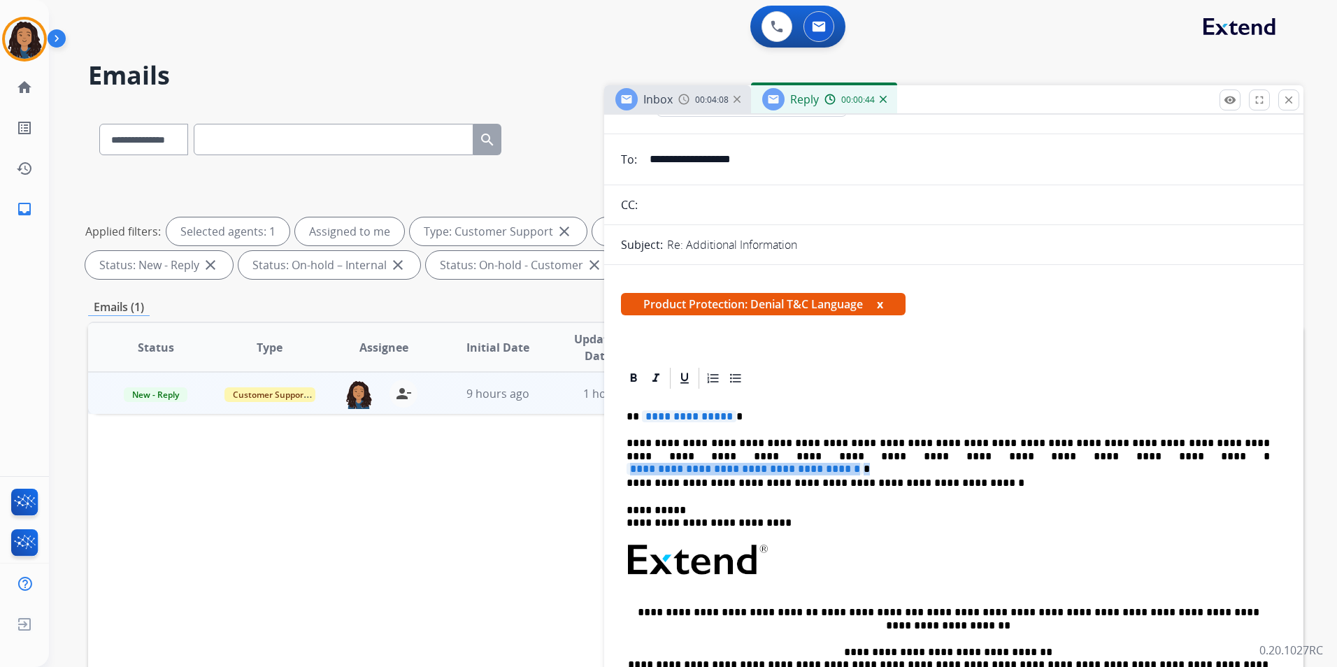
drag, startPoint x: 1147, startPoint y: 458, endPoint x: 861, endPoint y: 450, distance: 286.1
click at [861, 450] on p "**********" at bounding box center [947, 450] width 643 height 26
paste div
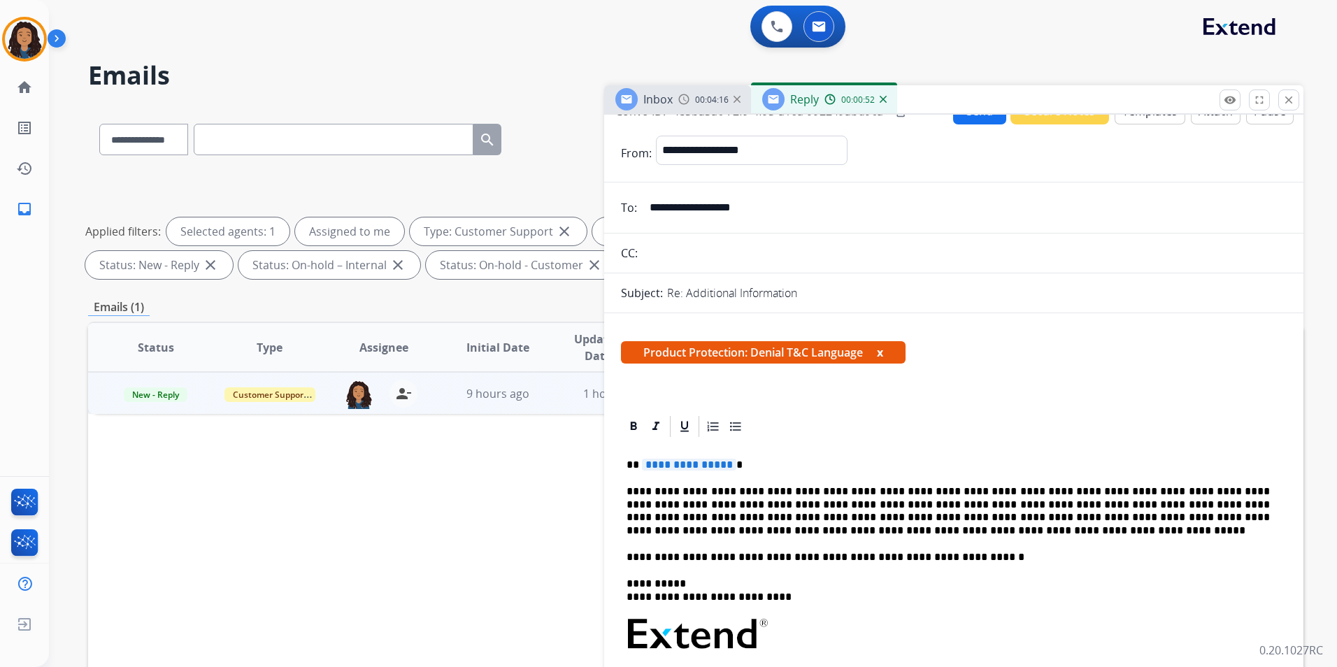
scroll to position [0, 0]
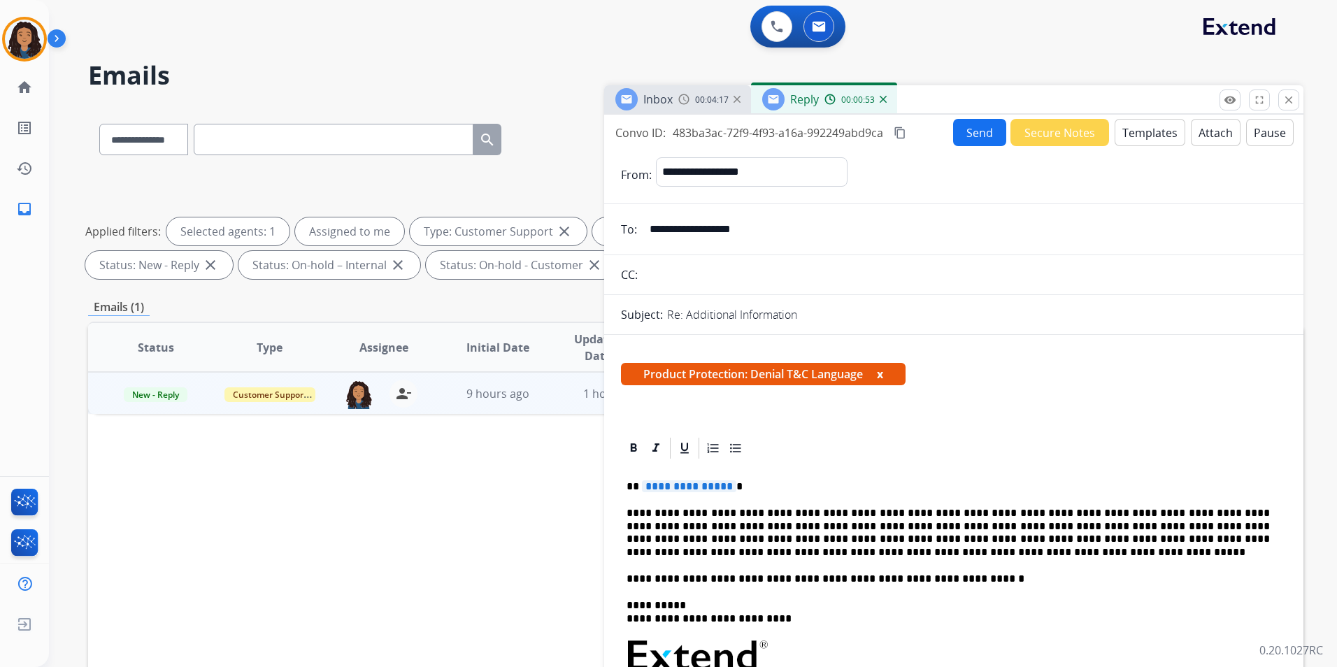
click at [901, 131] on mat-icon "content_copy" at bounding box center [900, 133] width 13 height 13
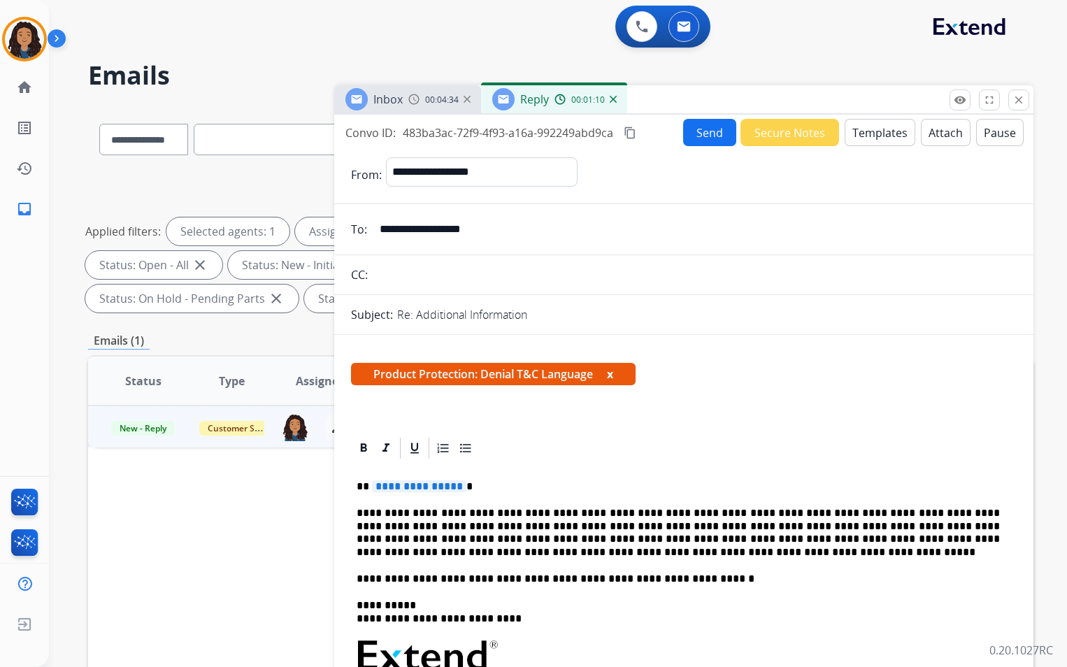
click at [409, 99] on img at bounding box center [413, 99] width 11 height 11
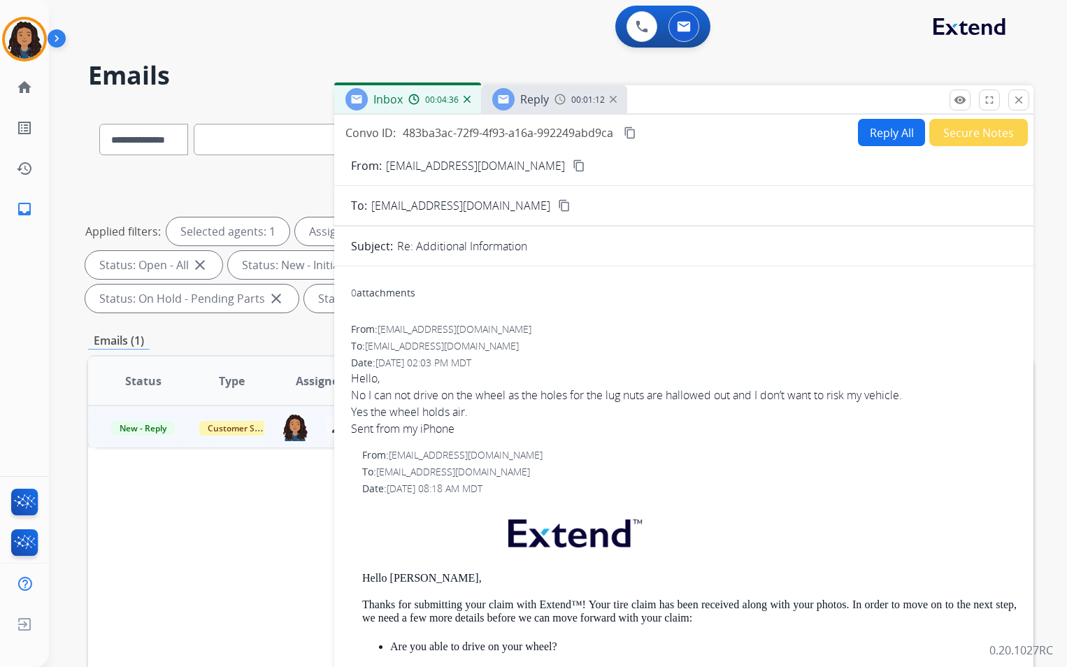
click at [546, 87] on div "Reply 00:01:12" at bounding box center [554, 99] width 146 height 28
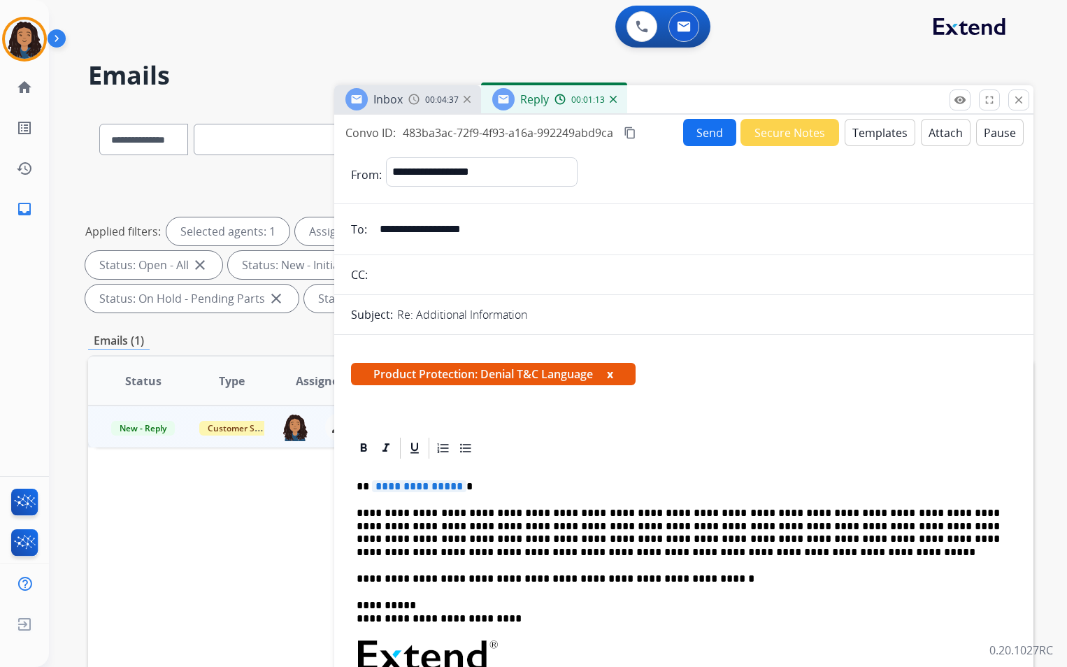
click at [457, 485] on span "**********" at bounding box center [419, 486] width 94 height 12
click at [946, 134] on button "Attach" at bounding box center [946, 132] width 50 height 27
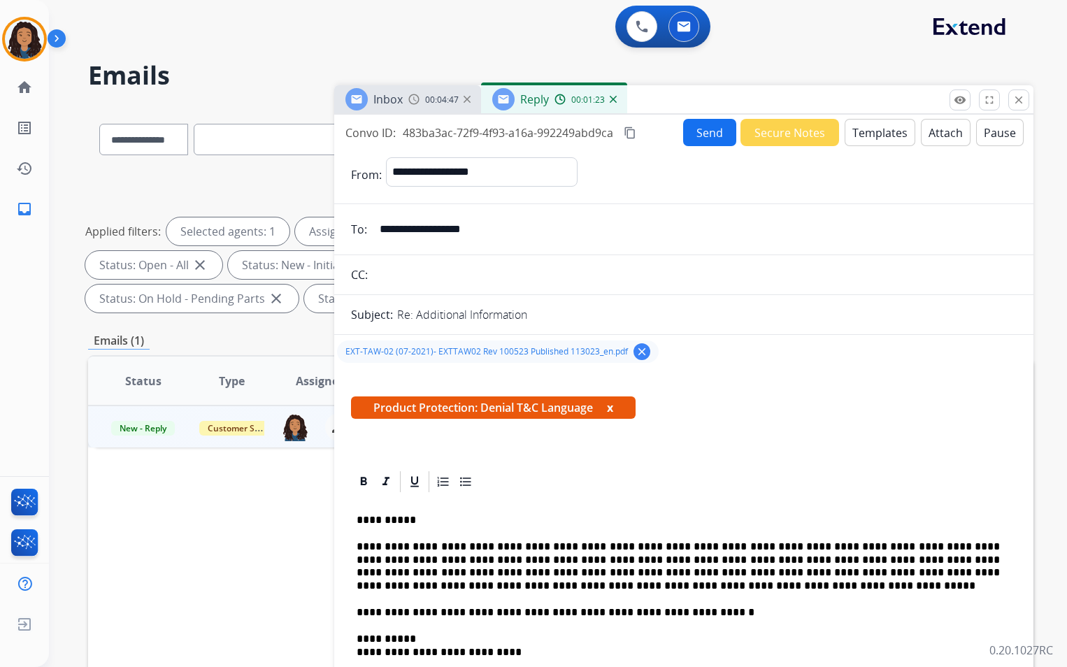
click at [703, 141] on button "Send" at bounding box center [709, 132] width 53 height 27
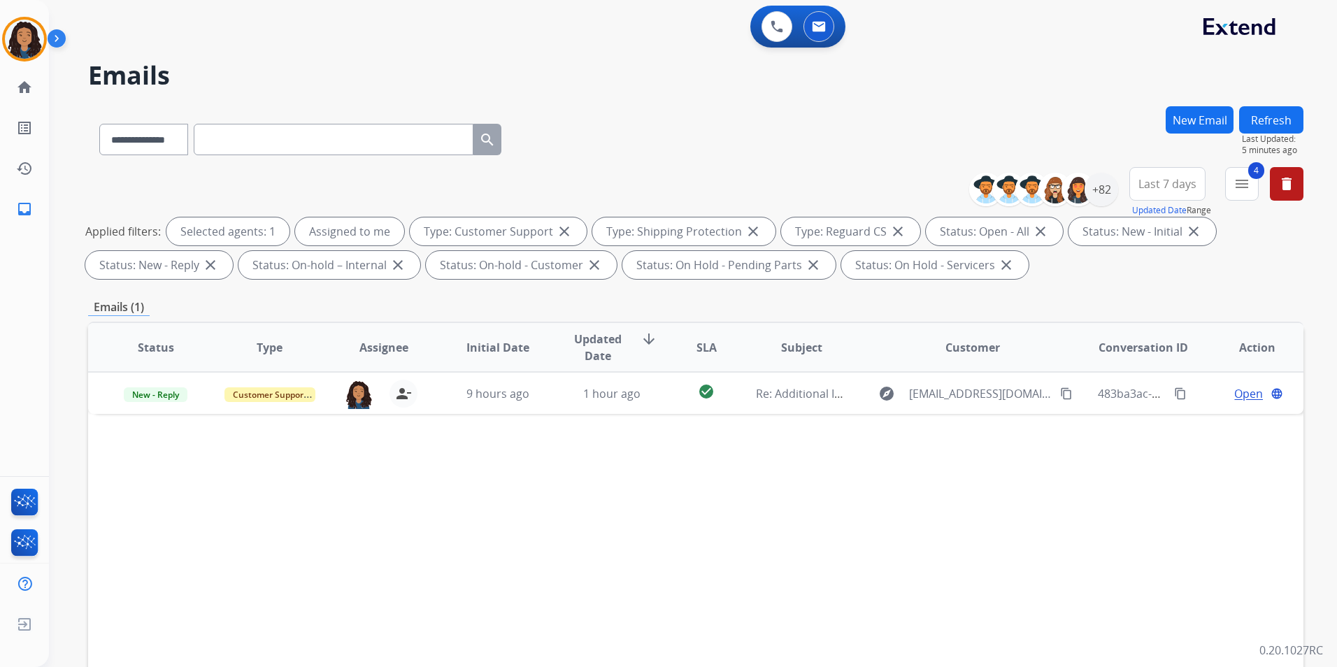
click at [1287, 123] on button "Refresh" at bounding box center [1271, 119] width 64 height 27
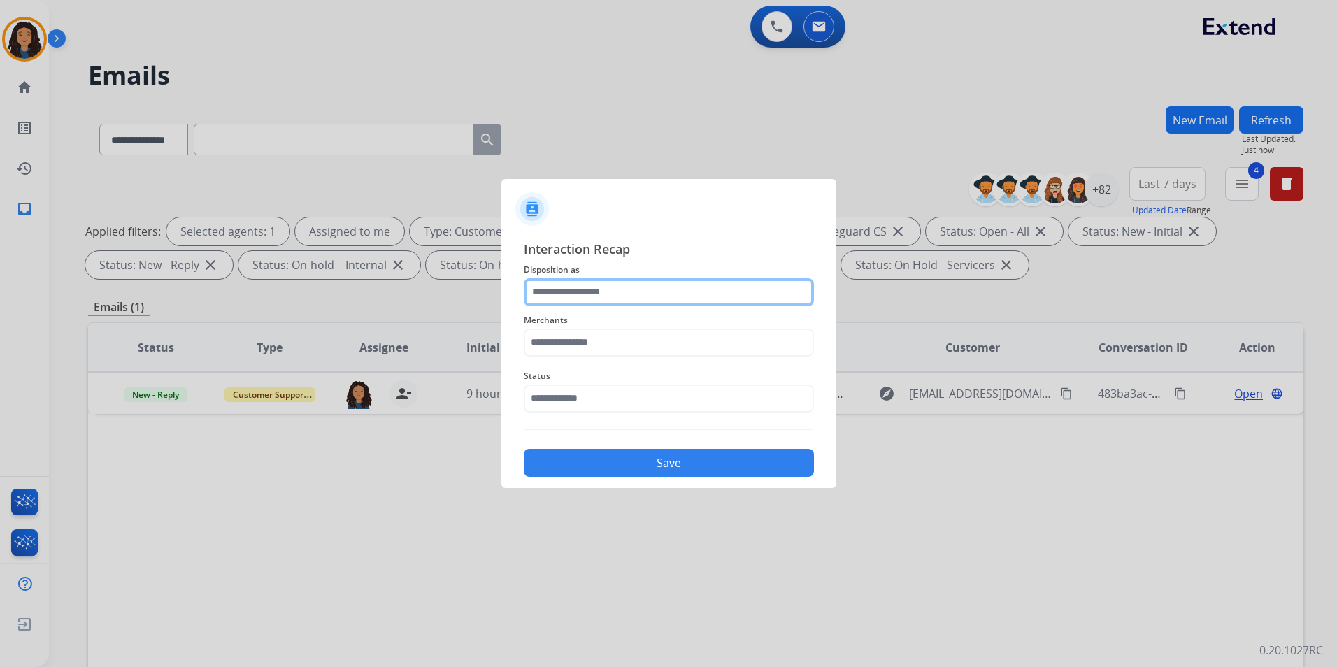
click at [725, 293] on input "text" at bounding box center [669, 292] width 290 height 28
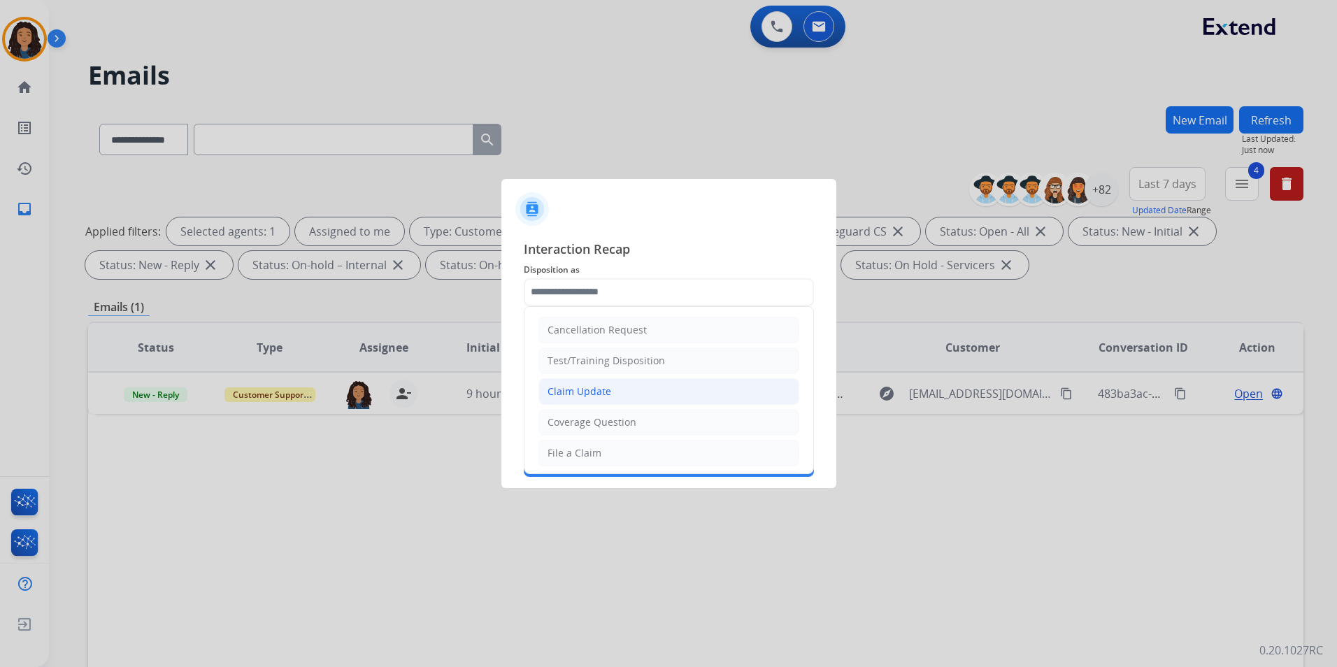
click at [636, 386] on li "Claim Update" at bounding box center [668, 391] width 261 height 27
type input "**********"
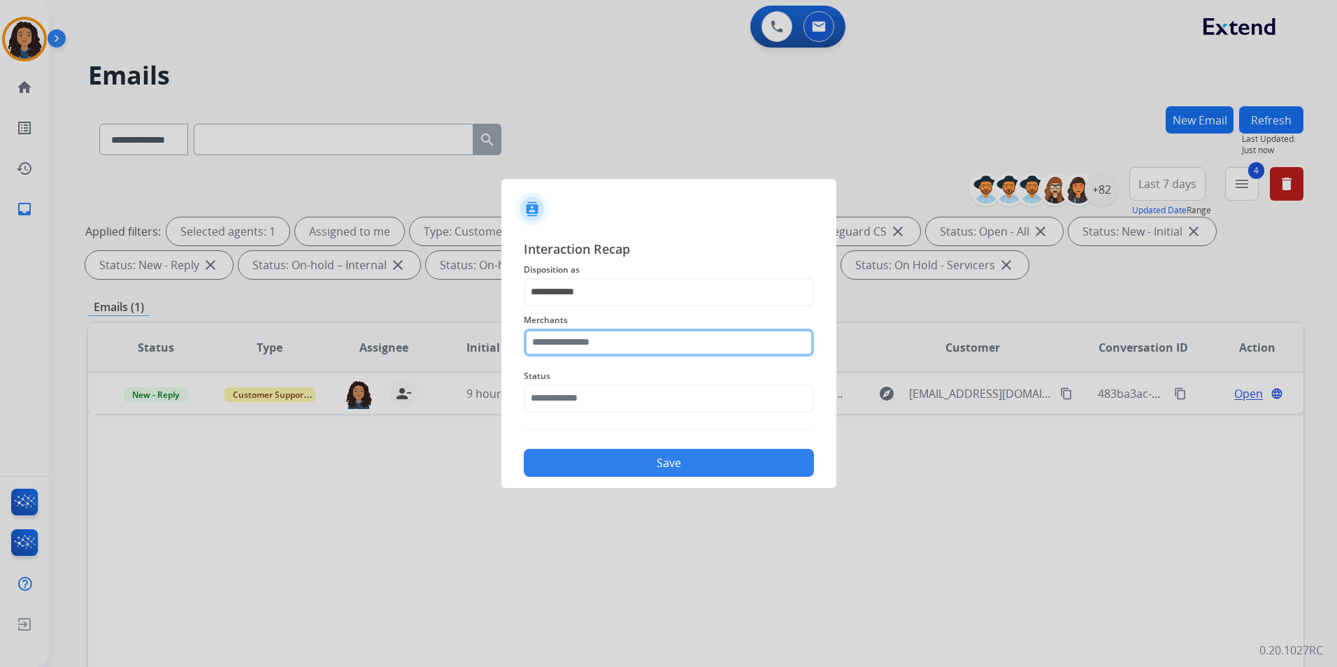
click at [624, 347] on input "text" at bounding box center [669, 343] width 290 height 28
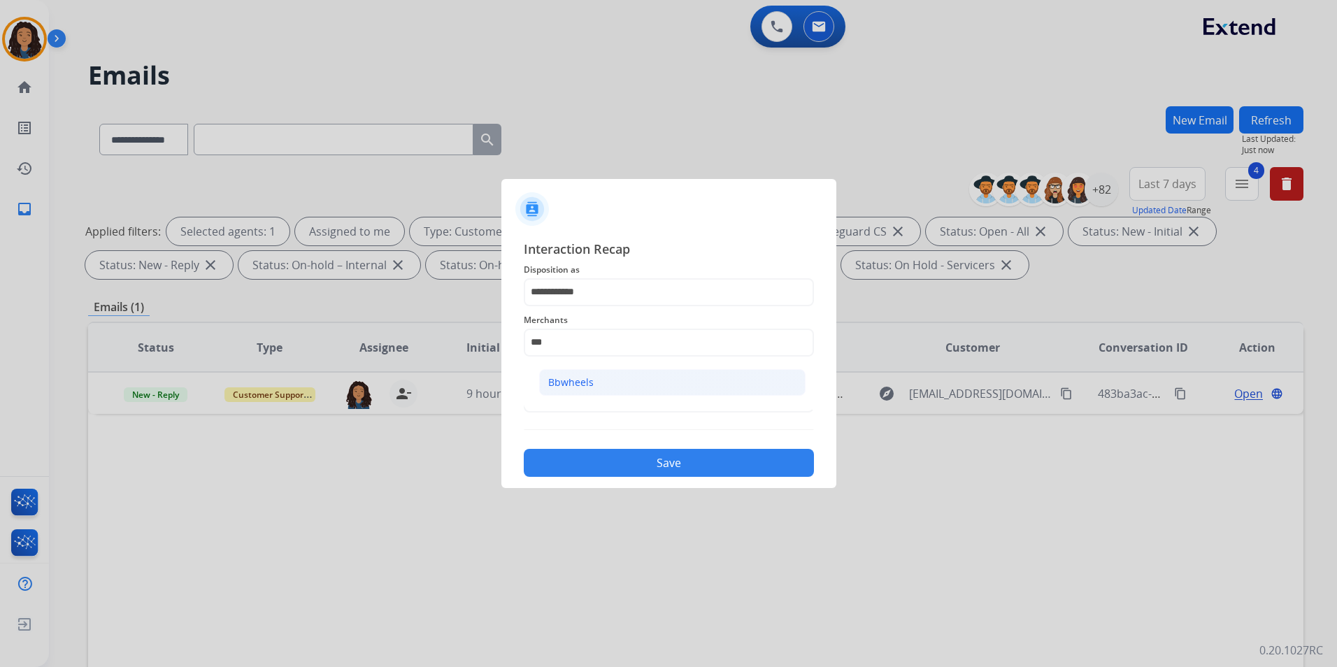
click at [606, 392] on li "Bbwheels" at bounding box center [672, 382] width 266 height 27
type input "********"
click at [606, 392] on input "text" at bounding box center [669, 399] width 290 height 28
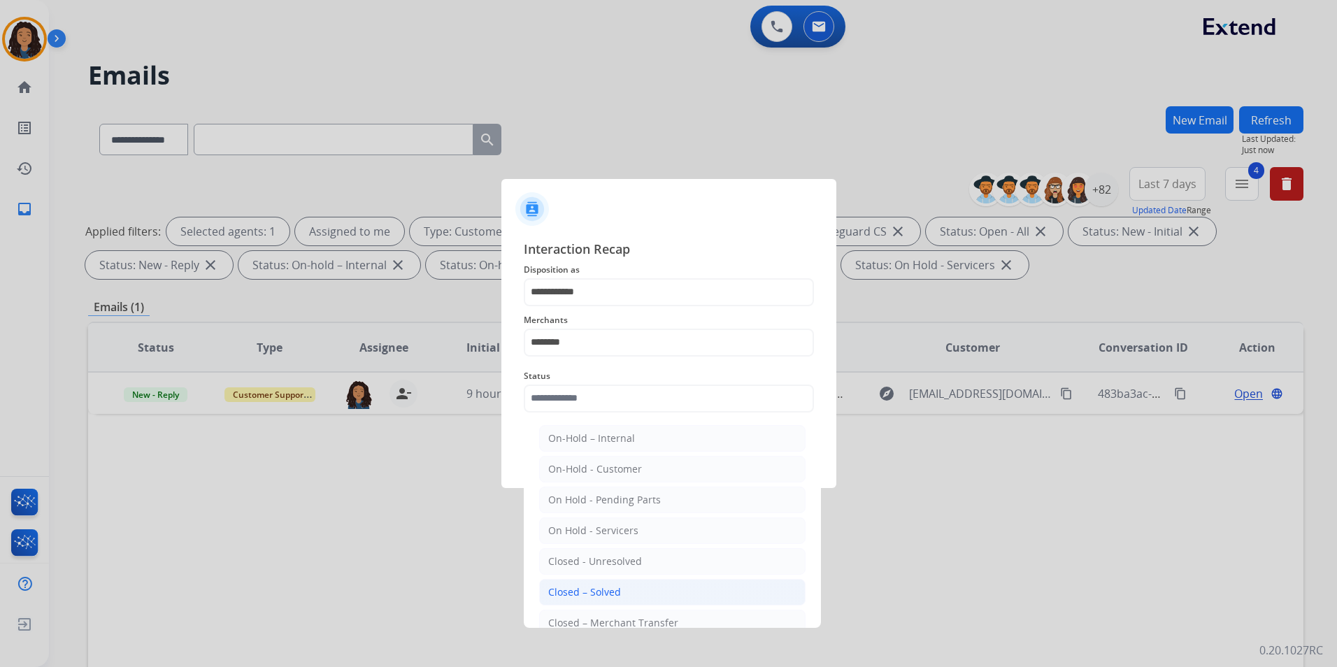
click at [622, 600] on li "Closed – Solved" at bounding box center [672, 592] width 266 height 27
type input "**********"
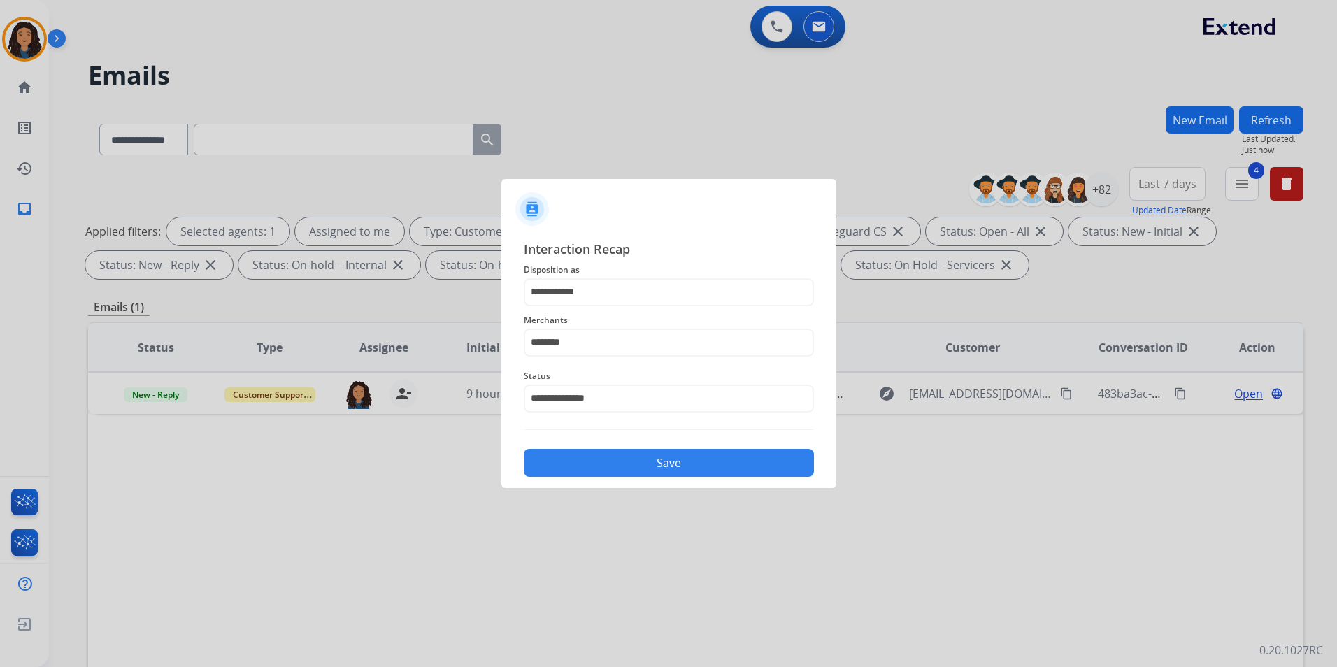
click at [650, 457] on button "Save" at bounding box center [669, 463] width 290 height 28
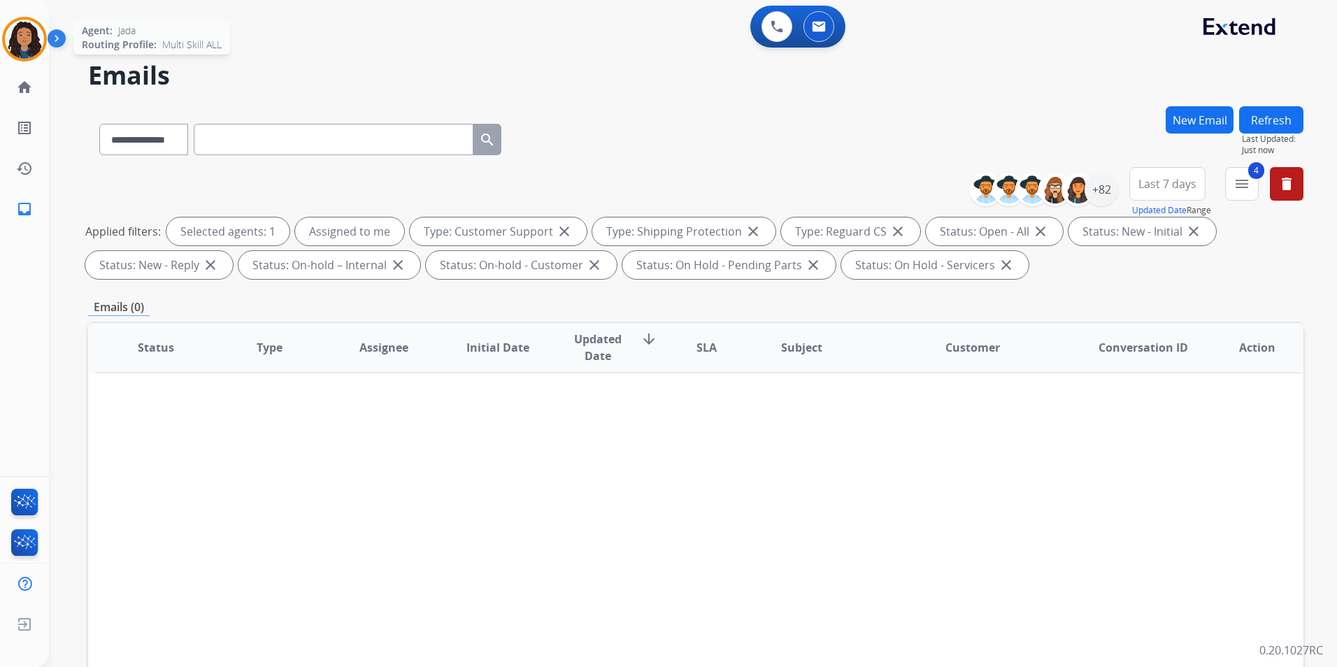
click at [27, 43] on img at bounding box center [24, 39] width 39 height 39
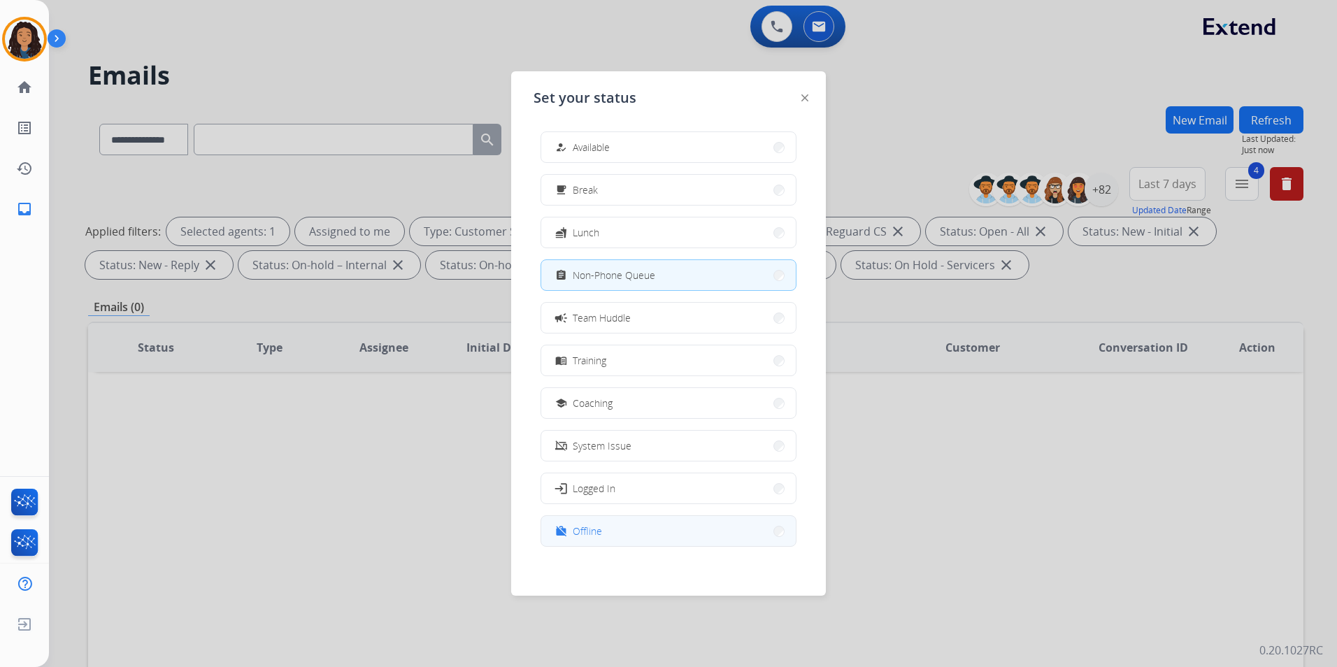
click at [585, 541] on button "work_off Offline" at bounding box center [668, 531] width 255 height 30
